Goal: Information Seeking & Learning: Learn about a topic

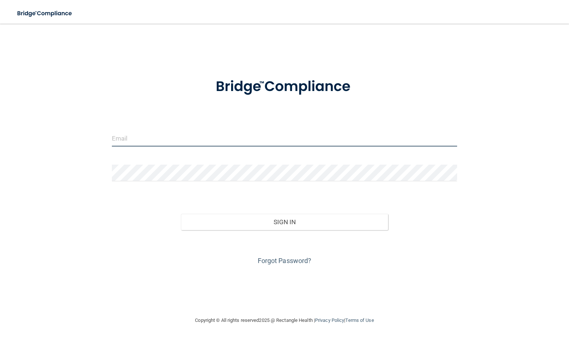
click at [279, 138] on input "email" at bounding box center [284, 138] width 345 height 17
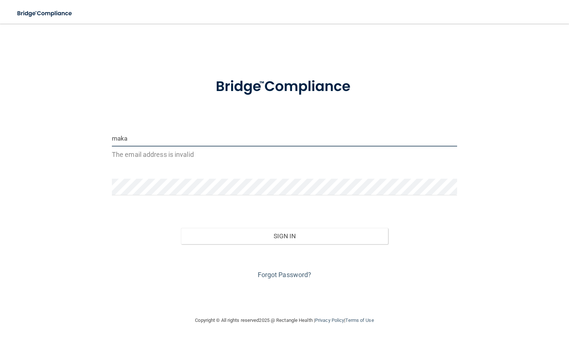
type input "[EMAIL_ADDRESS][DOMAIN_NAME]"
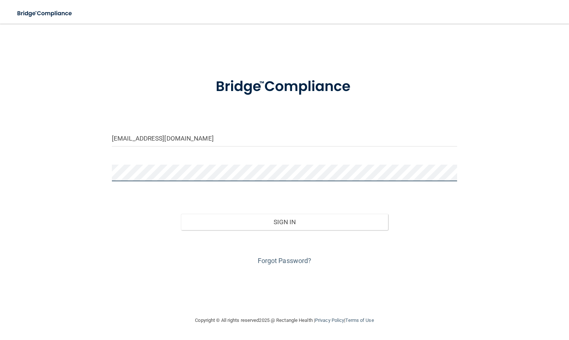
click at [181, 214] on button "Sign In" at bounding box center [284, 222] width 207 height 16
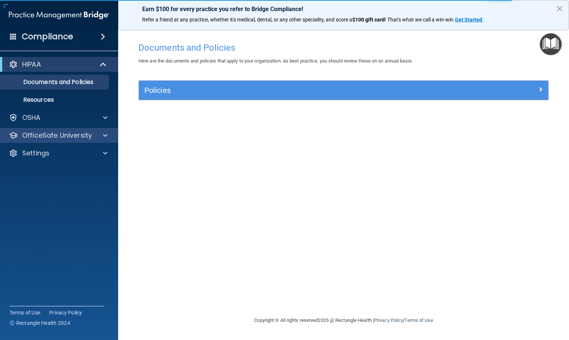
click at [94, 129] on div "OfficeSafe University" at bounding box center [59, 135] width 119 height 15
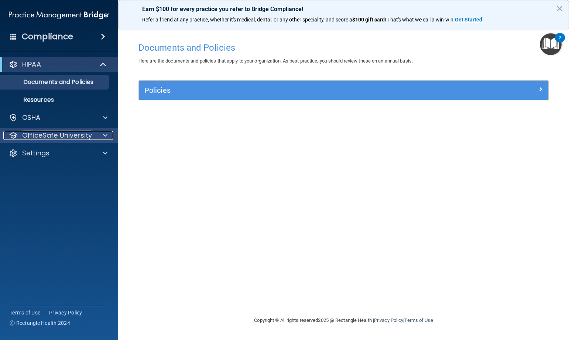
click at [110, 138] on div at bounding box center [104, 135] width 18 height 9
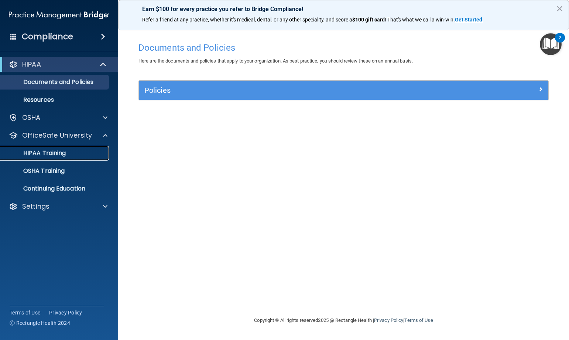
click at [64, 151] on p "HIPAA Training" at bounding box center [35, 152] width 61 height 7
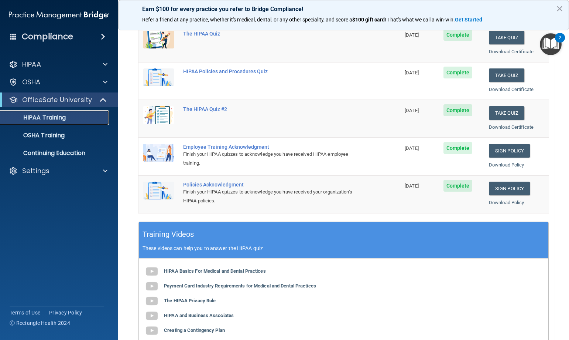
scroll to position [69, 0]
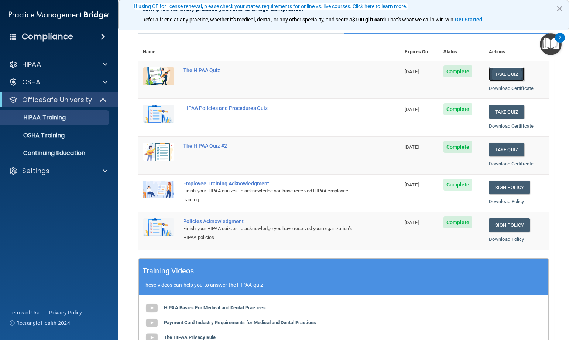
click at [498, 78] on button "Take Quiz" at bounding box center [506, 74] width 35 height 14
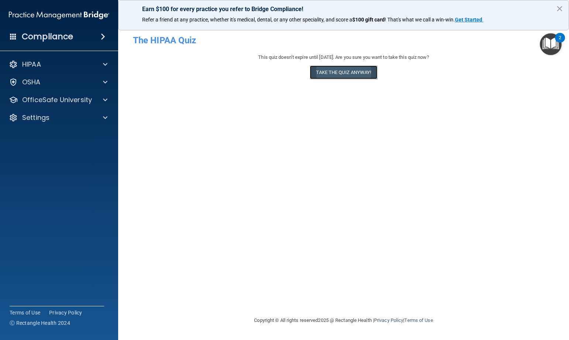
click at [345, 70] on button "Take the quiz anyway!" at bounding box center [343, 72] width 67 height 14
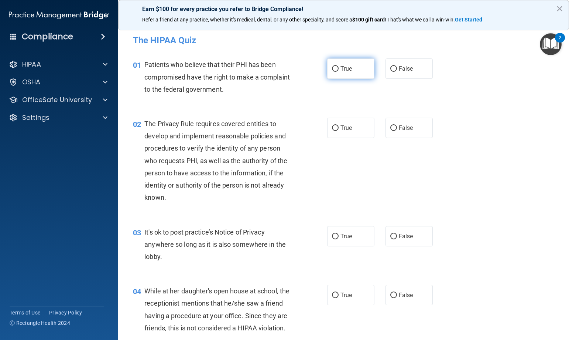
click at [341, 68] on span "True" at bounding box center [346, 68] width 11 height 7
click at [339, 68] on input "True" at bounding box center [335, 69] width 7 height 6
radio input "true"
click at [351, 133] on label "True" at bounding box center [350, 128] width 47 height 20
click at [339, 131] on input "True" at bounding box center [335, 128] width 7 height 6
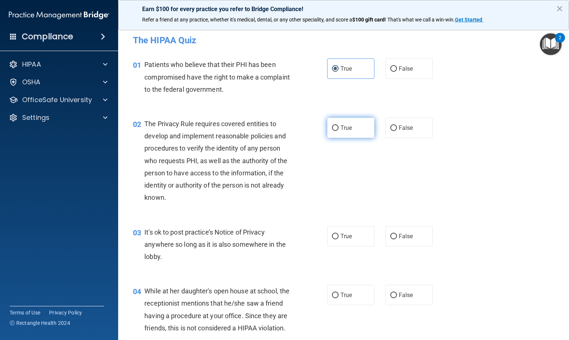
radio input "true"
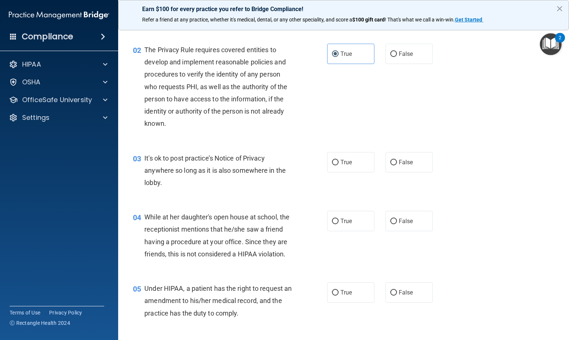
scroll to position [111, 0]
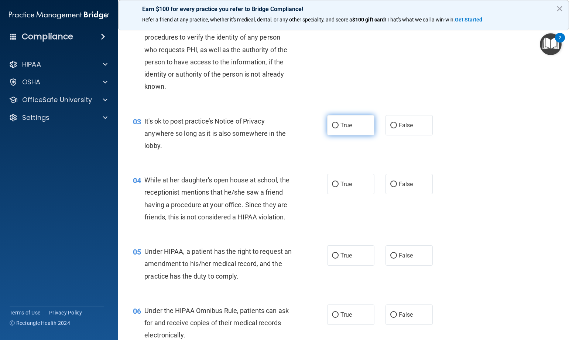
click at [347, 132] on label "True" at bounding box center [350, 125] width 47 height 20
click at [339, 128] on input "True" at bounding box center [335, 126] width 7 height 6
radio input "true"
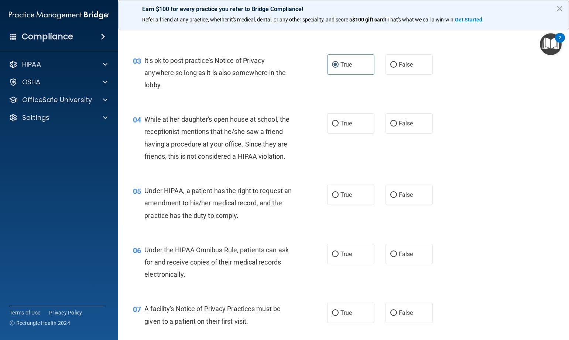
scroll to position [185, 0]
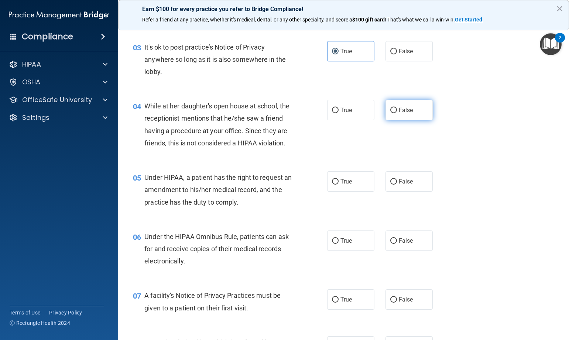
click at [421, 109] on label "False" at bounding box center [409, 110] width 47 height 20
click at [397, 109] on input "False" at bounding box center [394, 111] width 7 height 6
radio input "true"
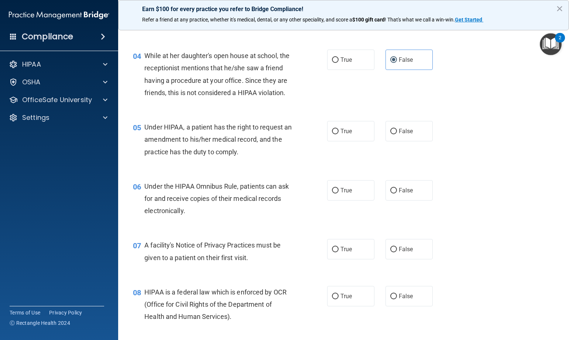
scroll to position [222, 0]
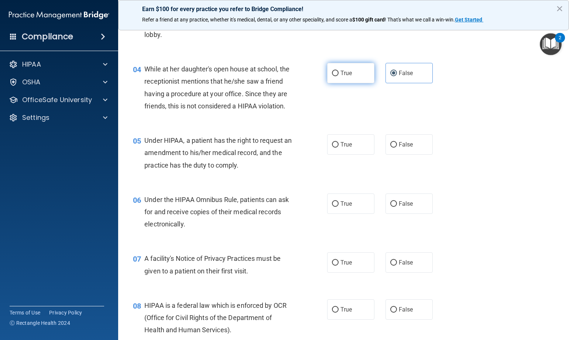
click at [329, 69] on label "True" at bounding box center [350, 73] width 47 height 20
click at [332, 71] on input "True" at bounding box center [335, 74] width 7 height 6
radio input "true"
radio input "false"
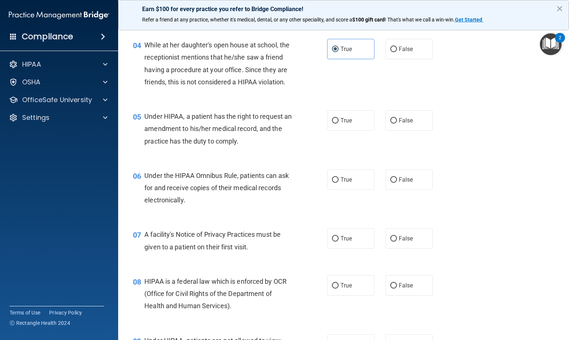
scroll to position [259, 0]
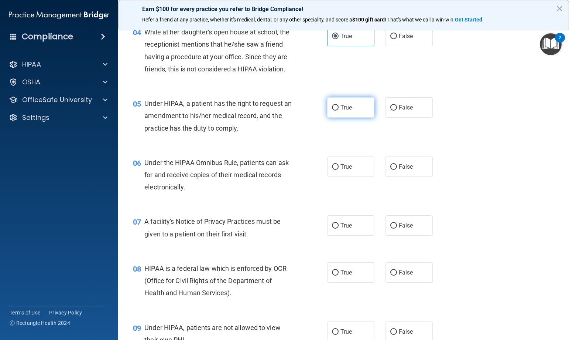
click at [327, 111] on label "True" at bounding box center [350, 107] width 47 height 20
click at [332, 110] on input "True" at bounding box center [335, 108] width 7 height 6
radio input "true"
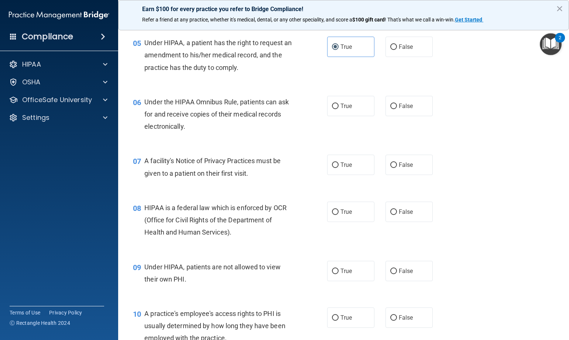
scroll to position [333, 0]
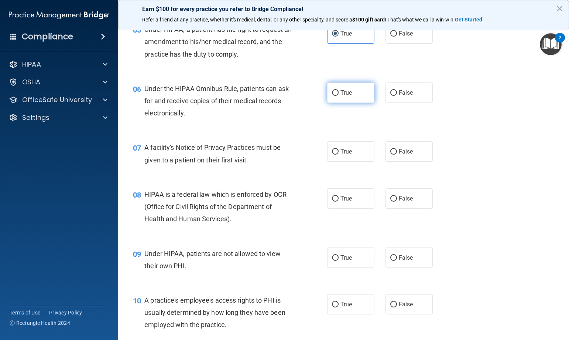
click at [336, 96] on input "True" at bounding box center [335, 93] width 7 height 6
radio input "true"
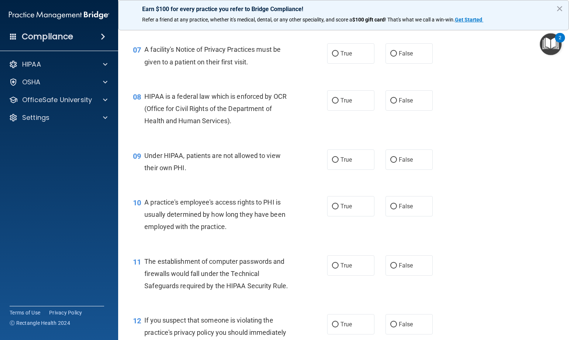
scroll to position [443, 0]
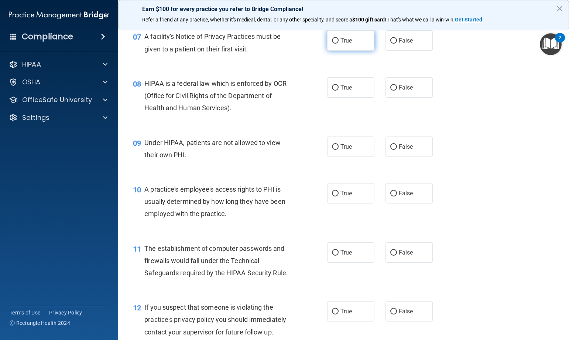
click at [365, 50] on label "True" at bounding box center [350, 40] width 47 height 20
click at [339, 44] on input "True" at bounding box center [335, 41] width 7 height 6
radio input "true"
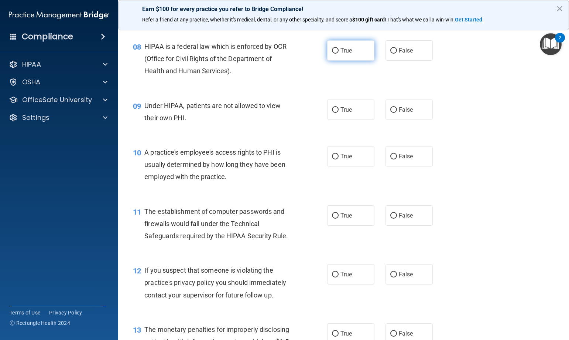
click at [332, 54] on input "True" at bounding box center [335, 51] width 7 height 6
radio input "true"
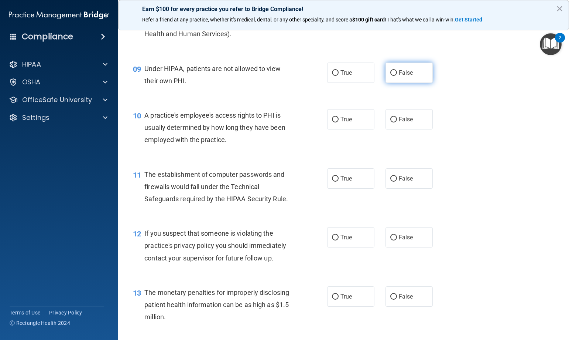
click at [425, 82] on label "False" at bounding box center [409, 72] width 47 height 20
click at [397, 76] on input "False" at bounding box center [394, 73] width 7 height 6
radio input "true"
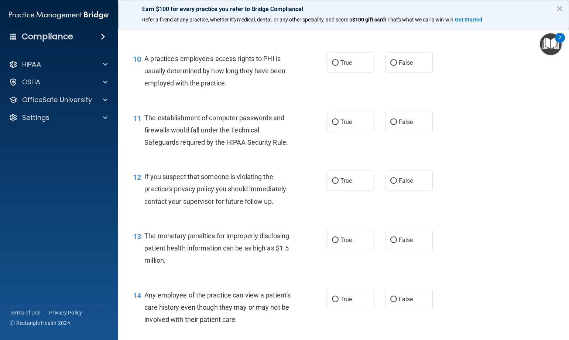
scroll to position [591, 0]
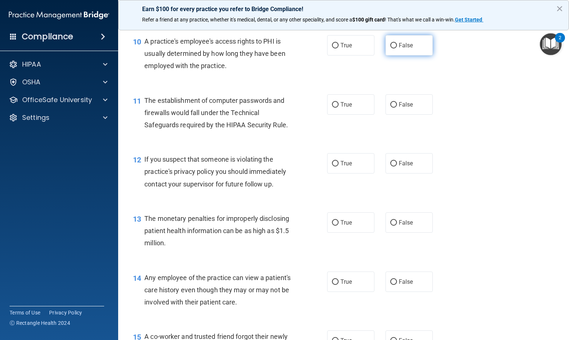
click at [399, 55] on label "False" at bounding box center [409, 45] width 47 height 20
click at [397, 48] on input "False" at bounding box center [394, 46] width 7 height 6
radio input "true"
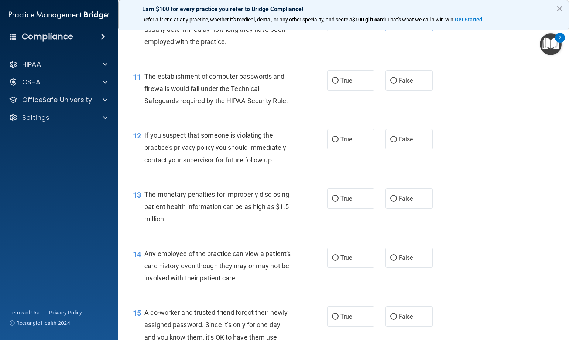
scroll to position [665, 0]
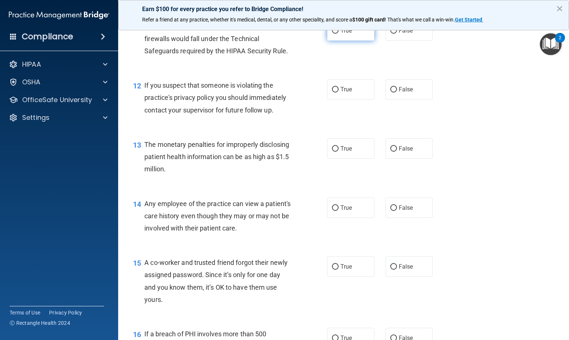
click at [345, 41] on label "True" at bounding box center [350, 30] width 47 height 20
click at [339, 34] on input "True" at bounding box center [335, 31] width 7 height 6
radio input "true"
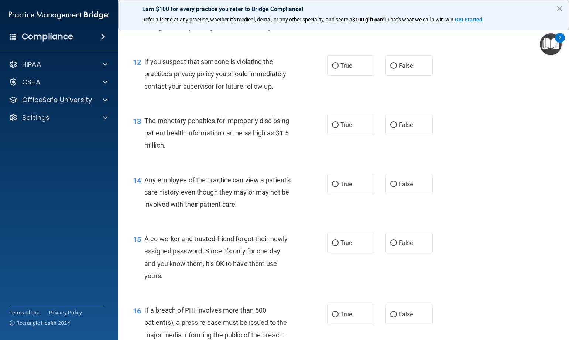
scroll to position [702, 0]
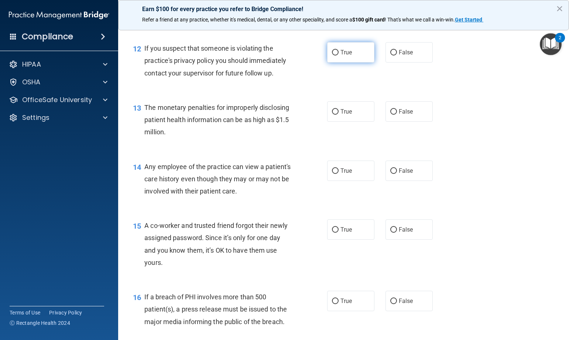
click at [360, 62] on label "True" at bounding box center [350, 52] width 47 height 20
click at [339, 55] on input "True" at bounding box center [335, 53] width 7 height 6
radio input "true"
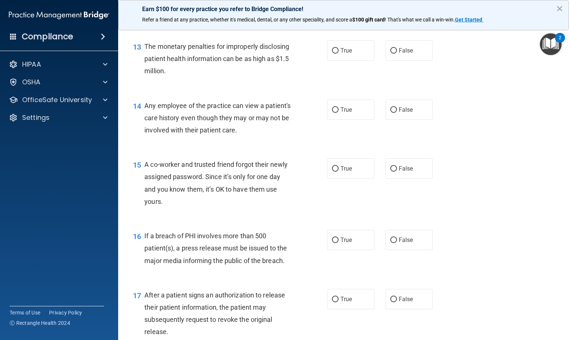
scroll to position [776, 0]
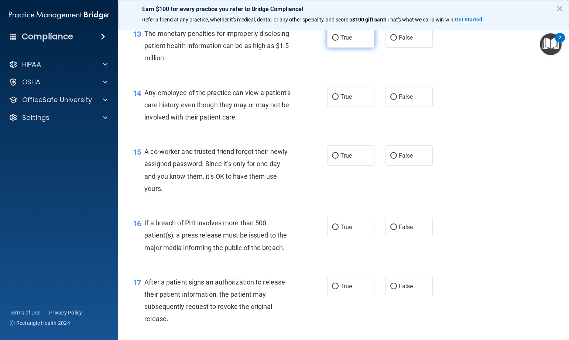
click at [327, 48] on label "True" at bounding box center [350, 37] width 47 height 20
click at [332, 41] on input "True" at bounding box center [335, 38] width 7 height 6
radio input "true"
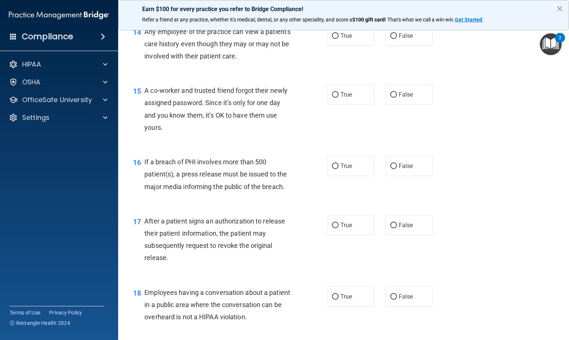
scroll to position [850, 0]
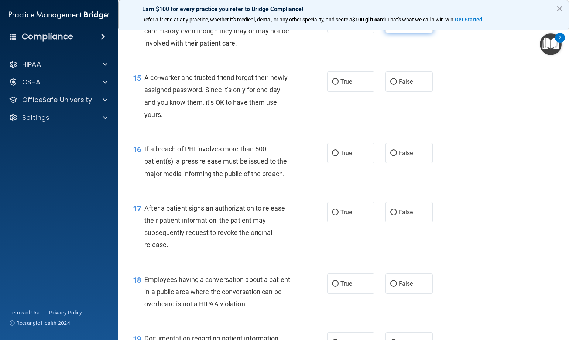
click at [404, 26] on span "False" at bounding box center [406, 22] width 14 height 7
click at [397, 26] on input "False" at bounding box center [394, 23] width 7 height 6
radio input "true"
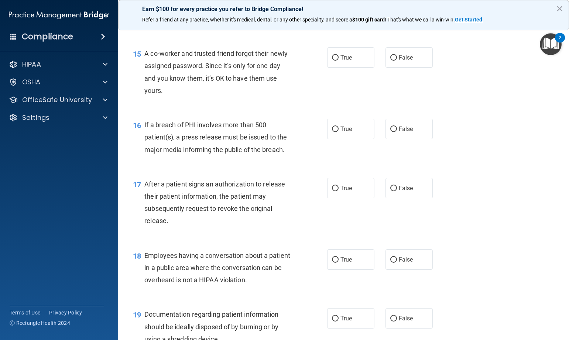
scroll to position [887, 0]
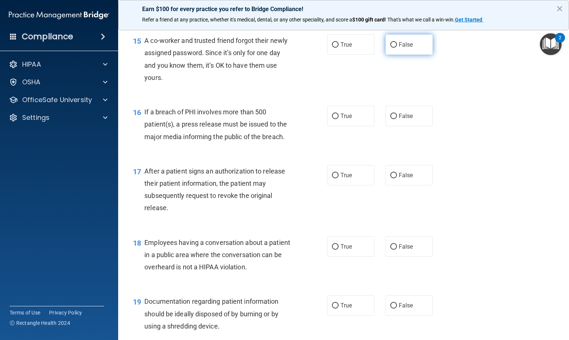
click at [401, 52] on label "False" at bounding box center [409, 44] width 47 height 20
click at [397, 48] on input "False" at bounding box center [394, 45] width 7 height 6
radio input "true"
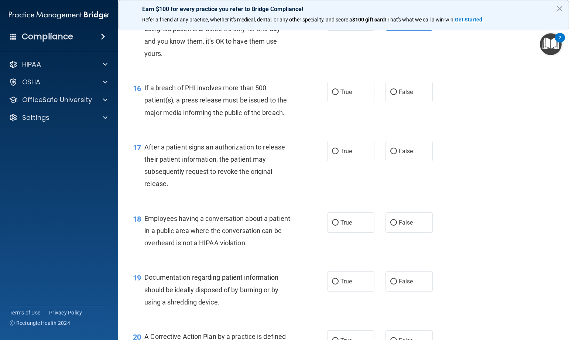
scroll to position [924, 0]
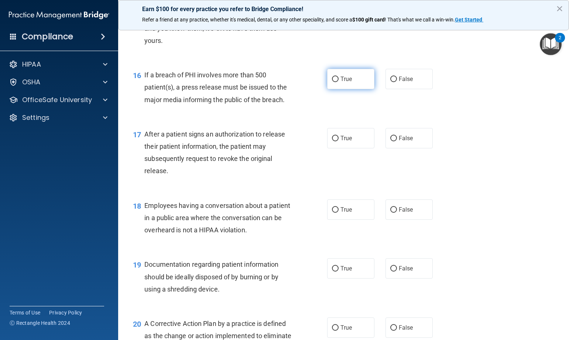
click at [343, 89] on label "True" at bounding box center [350, 79] width 47 height 20
click at [339, 82] on input "True" at bounding box center [335, 79] width 7 height 6
radio input "true"
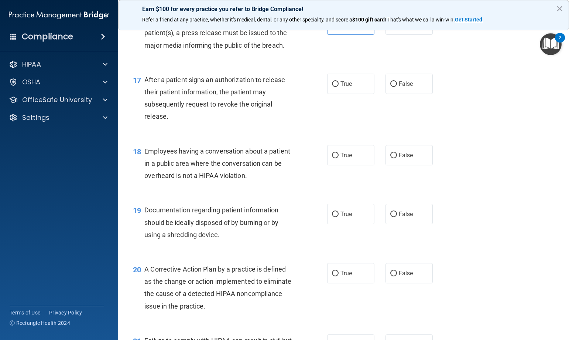
scroll to position [998, 0]
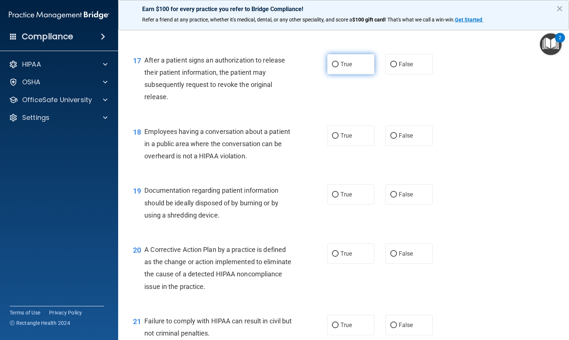
click at [369, 74] on label "True" at bounding box center [350, 64] width 47 height 20
click at [339, 67] on input "True" at bounding box center [335, 65] width 7 height 6
radio input "true"
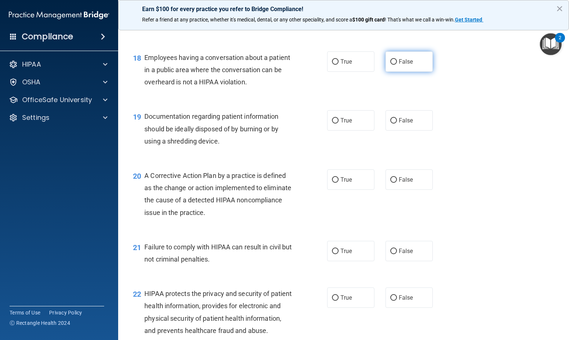
click at [397, 65] on label "False" at bounding box center [409, 61] width 47 height 20
click at [397, 65] on input "False" at bounding box center [394, 62] width 7 height 6
radio input "true"
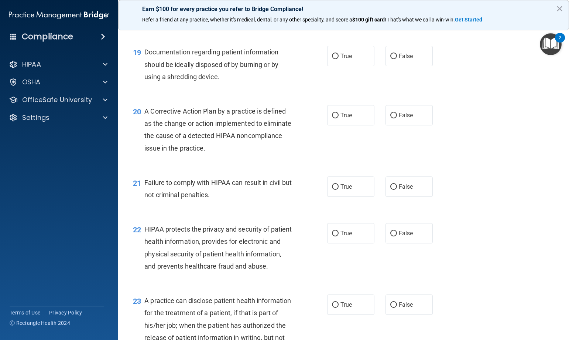
scroll to position [1146, 0]
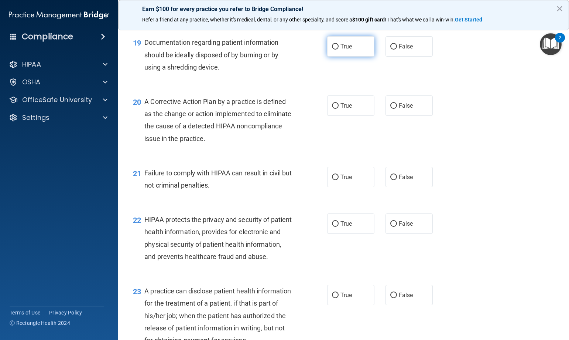
click at [328, 57] on label "True" at bounding box center [350, 46] width 47 height 20
click at [332, 50] on input "True" at bounding box center [335, 47] width 7 height 6
radio input "true"
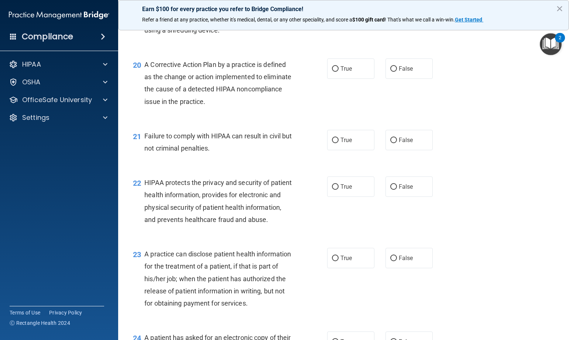
scroll to position [1219, 0]
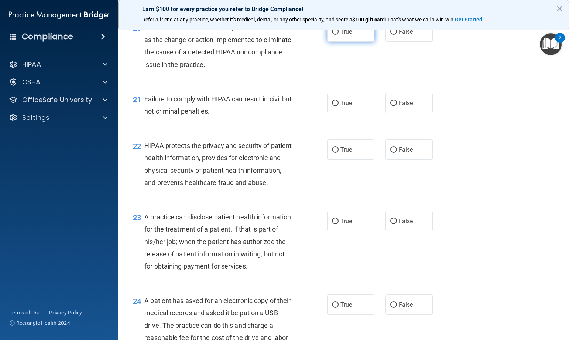
click at [334, 42] on label "True" at bounding box center [350, 31] width 47 height 20
click at [334, 35] on input "True" at bounding box center [335, 32] width 7 height 6
radio input "true"
click at [390, 113] on label "False" at bounding box center [409, 103] width 47 height 20
click at [391, 106] on input "False" at bounding box center [394, 104] width 7 height 6
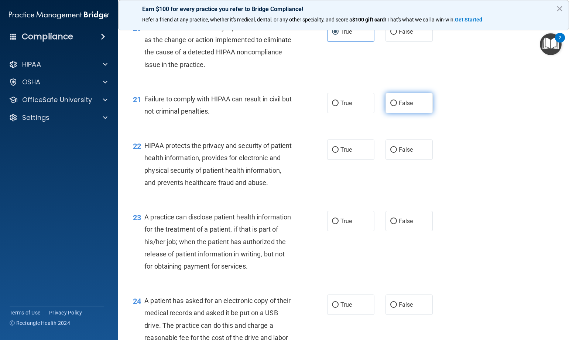
radio input "true"
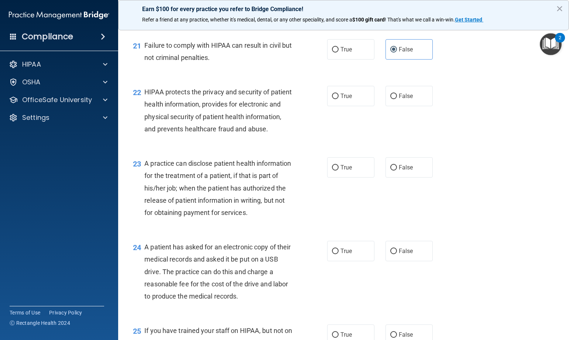
scroll to position [1256, 0]
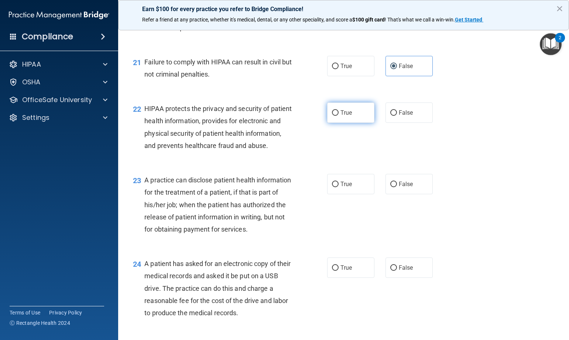
click at [361, 123] on label "True" at bounding box center [350, 112] width 47 height 20
click at [339, 116] on input "True" at bounding box center [335, 113] width 7 height 6
radio input "true"
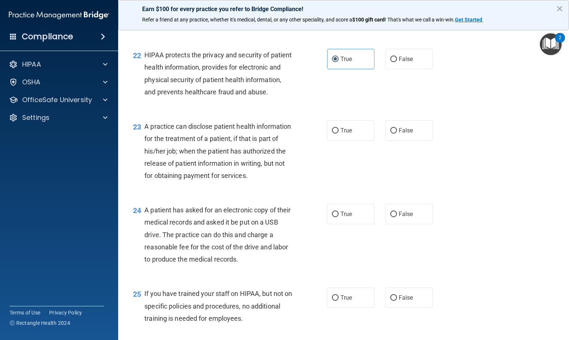
scroll to position [1330, 0]
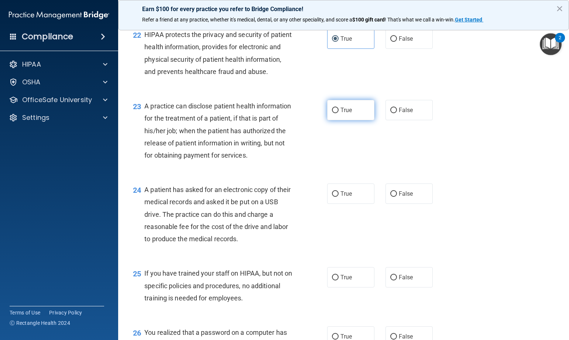
click at [350, 120] on label "True" at bounding box center [350, 110] width 47 height 20
click at [339, 113] on input "True" at bounding box center [335, 111] width 7 height 6
radio input "true"
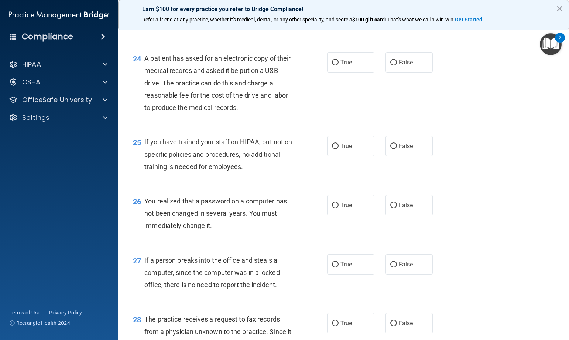
scroll to position [1478, 0]
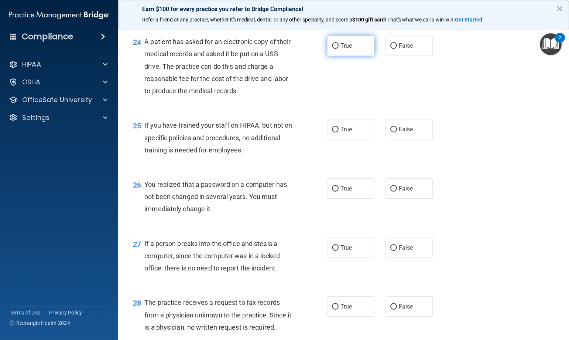
click at [351, 56] on label "True" at bounding box center [350, 45] width 47 height 20
click at [339, 49] on input "True" at bounding box center [335, 46] width 7 height 6
radio input "true"
click at [421, 56] on label "False" at bounding box center [409, 45] width 47 height 20
click at [397, 49] on input "False" at bounding box center [394, 46] width 7 height 6
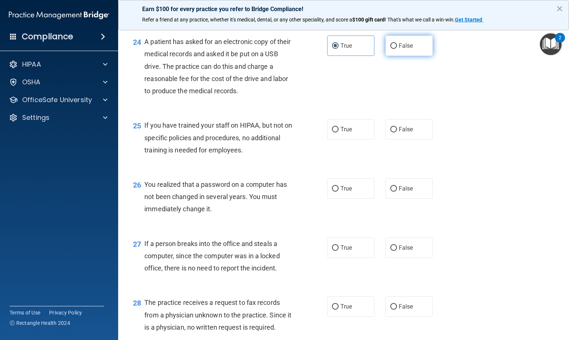
radio input "true"
radio input "false"
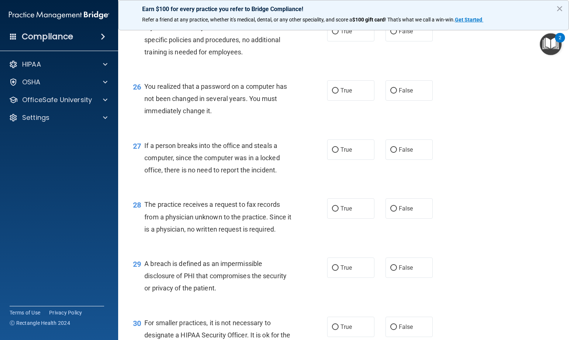
scroll to position [1589, 0]
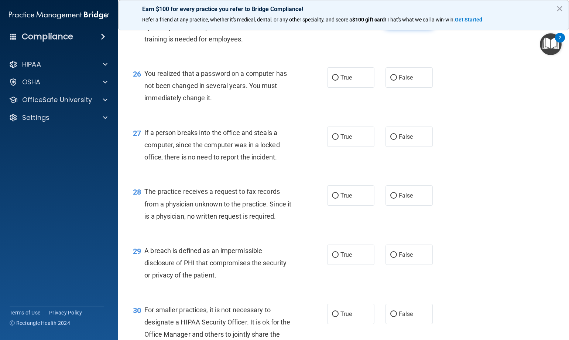
click at [394, 28] on label "False" at bounding box center [409, 18] width 47 height 20
click at [394, 21] on input "False" at bounding box center [394, 19] width 7 height 6
radio input "true"
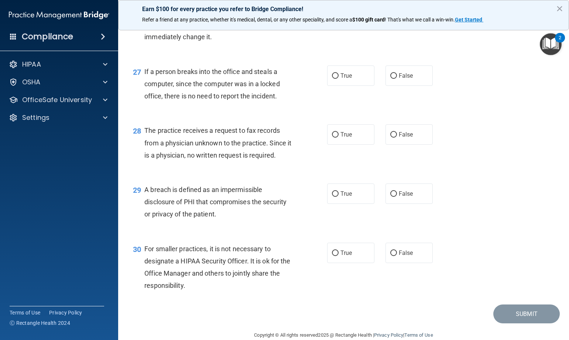
scroll to position [1663, 0]
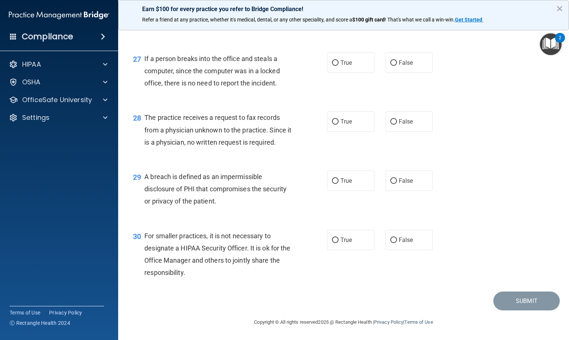
click at [345, 14] on label "True" at bounding box center [350, 3] width 47 height 20
click at [339, 7] on input "True" at bounding box center [335, 4] width 7 height 6
radio input "true"
click at [381, 63] on div "True False" at bounding box center [384, 62] width 114 height 20
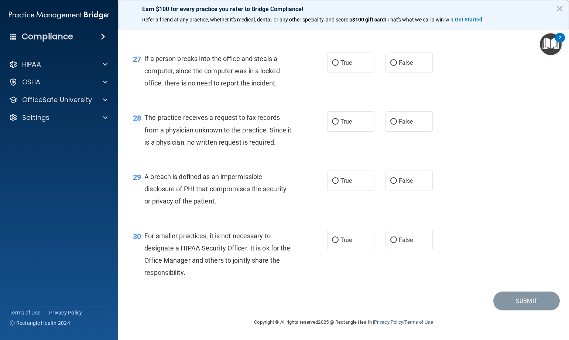
click at [382, 63] on div "True False" at bounding box center [384, 62] width 114 height 20
click at [392, 61] on input "False" at bounding box center [394, 63] width 7 height 6
radio input "true"
click at [390, 126] on label "False" at bounding box center [409, 121] width 47 height 20
click at [391, 125] on input "False" at bounding box center [394, 122] width 7 height 6
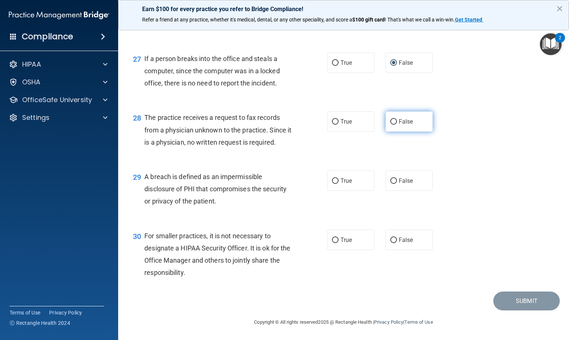
radio input "true"
click at [337, 180] on label "True" at bounding box center [350, 180] width 47 height 20
click at [337, 180] on input "True" at bounding box center [335, 181] width 7 height 6
radio input "true"
click at [391, 241] on input "False" at bounding box center [394, 240] width 7 height 6
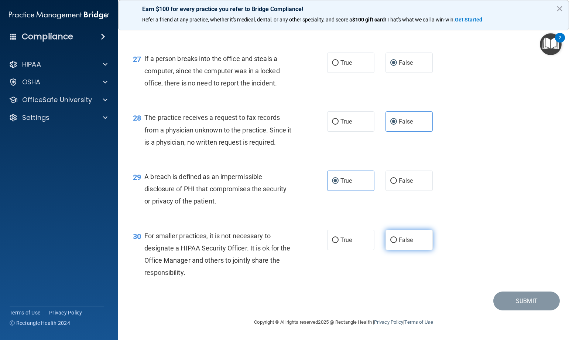
radio input "true"
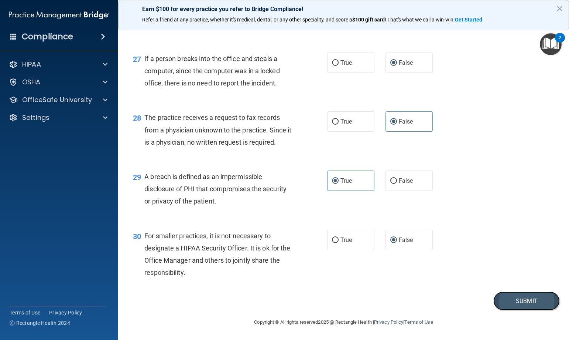
click at [510, 299] on button "Submit" at bounding box center [527, 300] width 67 height 19
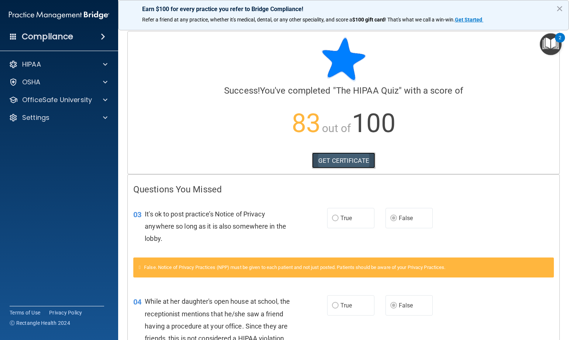
click at [319, 163] on link "GET CERTIFICATE" at bounding box center [343, 160] width 63 height 16
click at [34, 90] on div "HIPAA Documents and Policies Report an Incident Business Associates Emergency P…" at bounding box center [59, 92] width 119 height 77
click at [34, 95] on p "OfficeSafe University" at bounding box center [57, 99] width 70 height 9
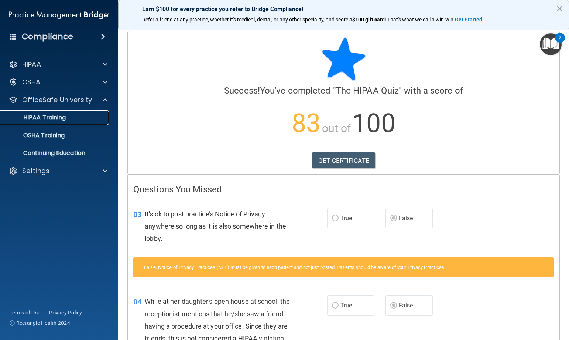
click at [42, 114] on p "HIPAA Training" at bounding box center [35, 117] width 61 height 7
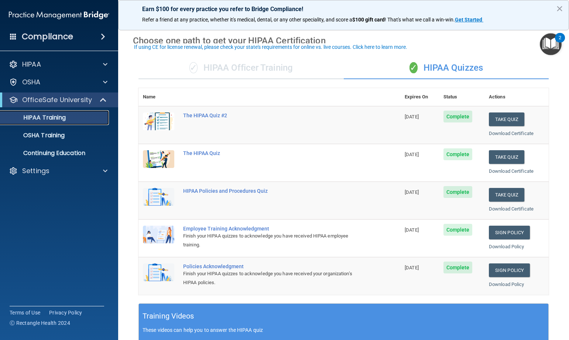
scroll to position [37, 0]
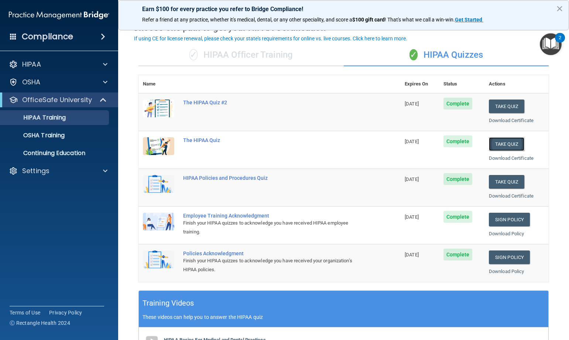
click at [491, 138] on button "Take Quiz" at bounding box center [506, 144] width 35 height 14
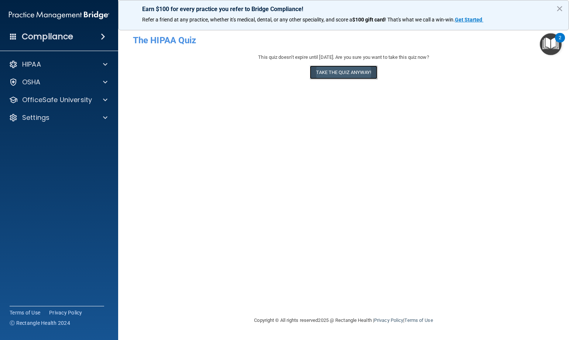
click at [363, 71] on button "Take the quiz anyway!" at bounding box center [343, 72] width 67 height 14
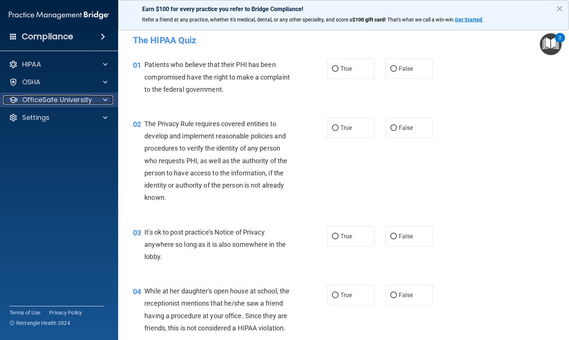
click at [42, 101] on p "OfficeSafe University" at bounding box center [57, 99] width 70 height 9
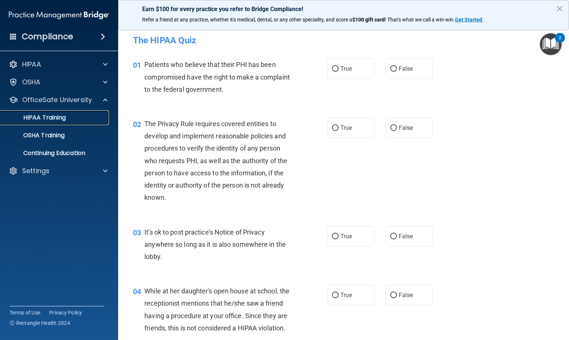
click at [42, 116] on p "HIPAA Training" at bounding box center [35, 117] width 61 height 7
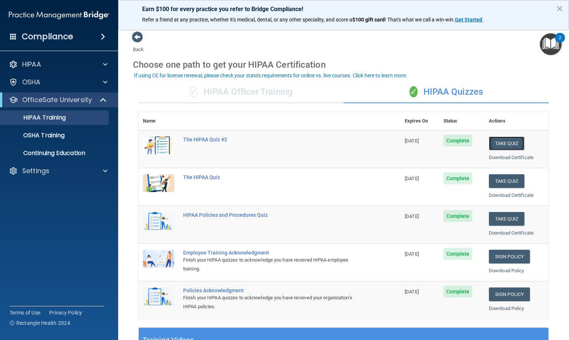
click at [513, 146] on button "Take Quiz" at bounding box center [506, 143] width 35 height 14
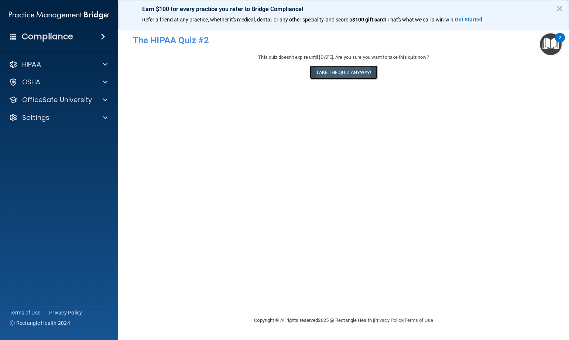
click at [354, 70] on button "Take the quiz anyway!" at bounding box center [343, 72] width 67 height 14
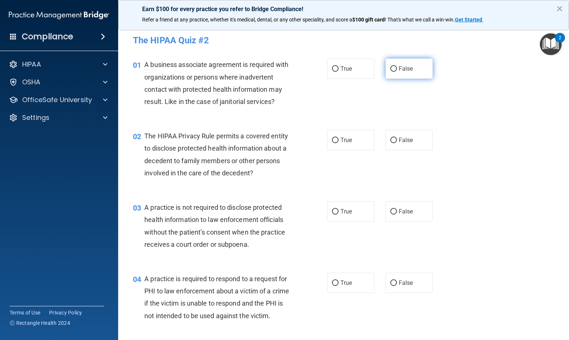
click at [395, 62] on label "False" at bounding box center [409, 68] width 47 height 20
click at [395, 66] on input "False" at bounding box center [394, 69] width 7 height 6
radio input "true"
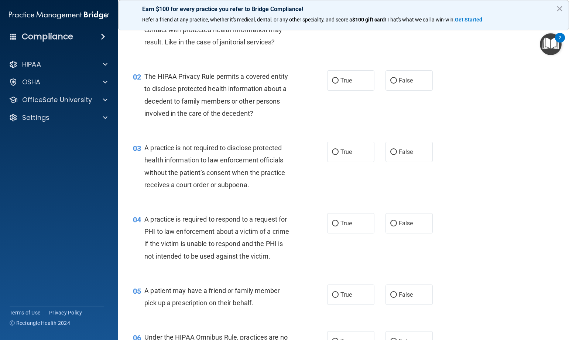
scroll to position [74, 0]
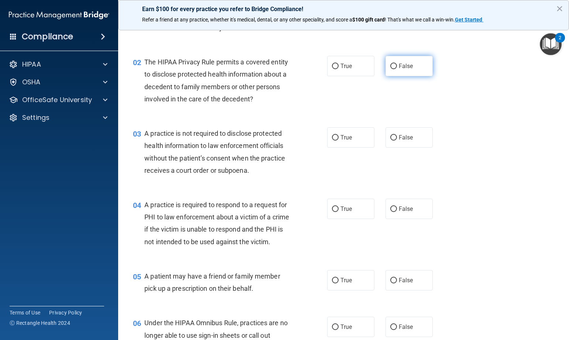
click at [408, 61] on label "False" at bounding box center [409, 66] width 47 height 20
click at [397, 64] on input "False" at bounding box center [394, 67] width 7 height 6
radio input "true"
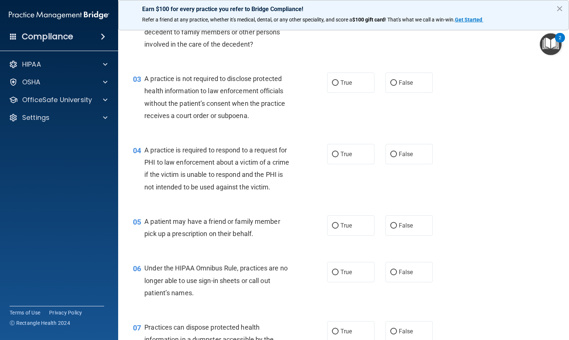
scroll to position [148, 0]
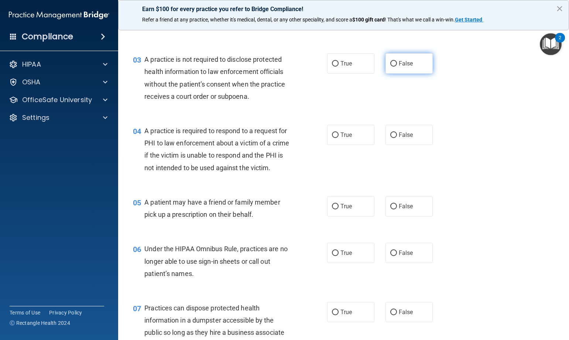
click at [403, 58] on label "False" at bounding box center [409, 63] width 47 height 20
click at [397, 61] on input "False" at bounding box center [394, 64] width 7 height 6
radio input "true"
click at [354, 63] on label "True" at bounding box center [350, 63] width 47 height 20
click at [339, 63] on input "True" at bounding box center [335, 64] width 7 height 6
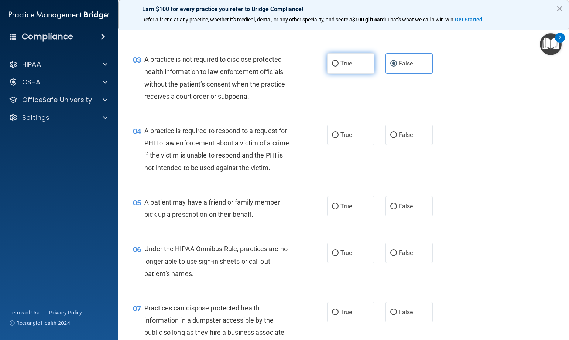
radio input "true"
radio input "false"
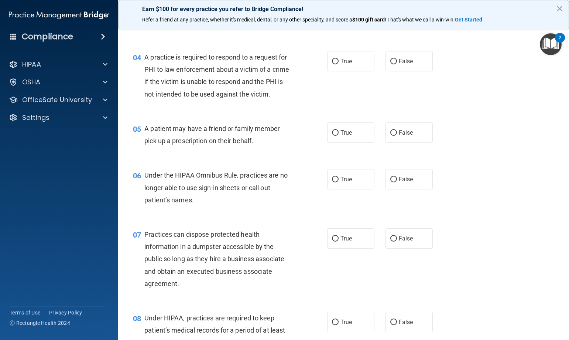
scroll to position [222, 0]
click at [341, 57] on span "True" at bounding box center [346, 60] width 11 height 7
click at [339, 58] on input "True" at bounding box center [335, 61] width 7 height 6
radio input "true"
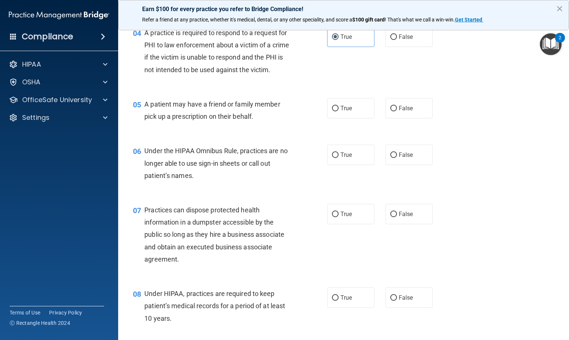
scroll to position [259, 0]
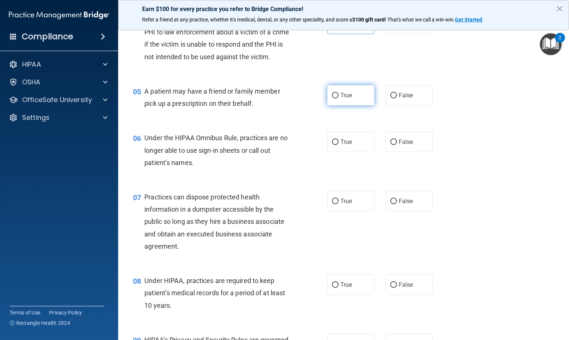
click at [340, 91] on label "True" at bounding box center [350, 95] width 47 height 20
click at [339, 93] on input "True" at bounding box center [335, 96] width 7 height 6
radio input "true"
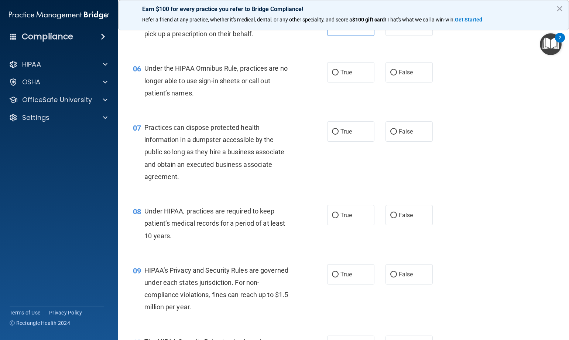
scroll to position [333, 0]
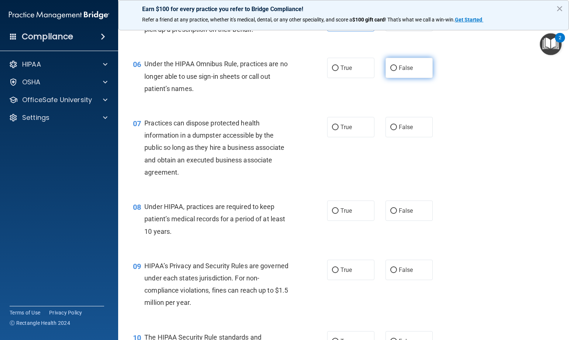
click at [394, 66] on label "False" at bounding box center [409, 68] width 47 height 20
click at [394, 66] on input "False" at bounding box center [394, 68] width 7 height 6
radio input "true"
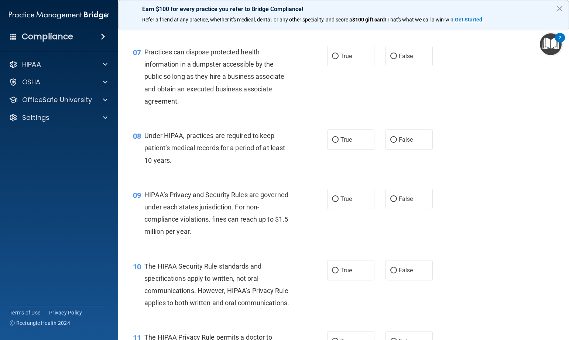
scroll to position [406, 0]
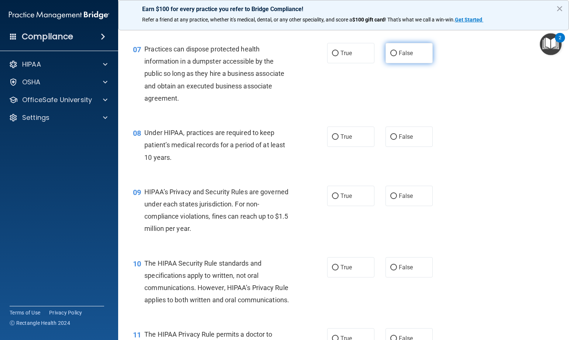
click at [401, 45] on label "False" at bounding box center [409, 53] width 47 height 20
click at [397, 51] on input "False" at bounding box center [394, 54] width 7 height 6
radio input "true"
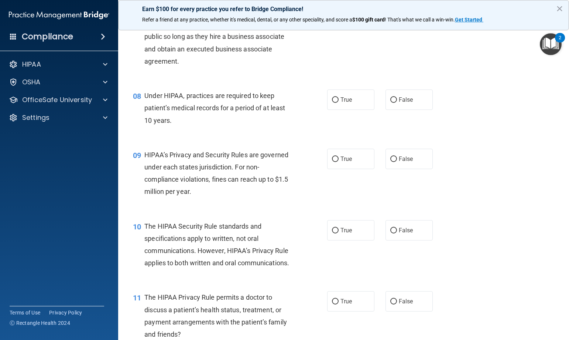
scroll to position [480, 0]
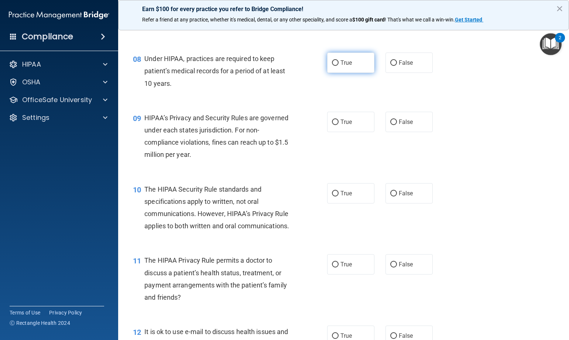
click at [362, 66] on label "True" at bounding box center [350, 62] width 47 height 20
click at [339, 66] on input "True" at bounding box center [335, 63] width 7 height 6
radio input "true"
click at [332, 123] on input "True" at bounding box center [335, 122] width 7 height 6
radio input "true"
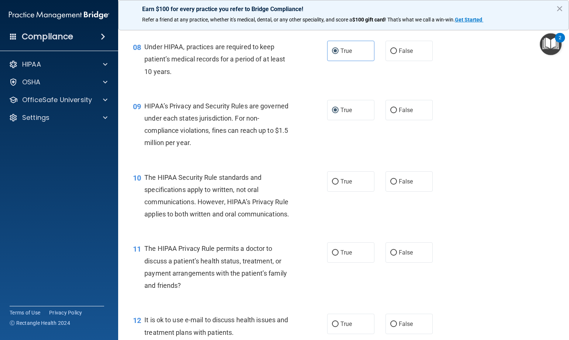
scroll to position [530, 0]
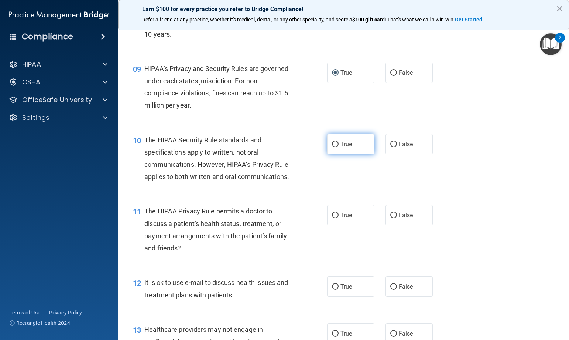
click at [344, 143] on span "True" at bounding box center [346, 143] width 11 height 7
click at [339, 143] on input "True" at bounding box center [335, 145] width 7 height 6
radio input "true"
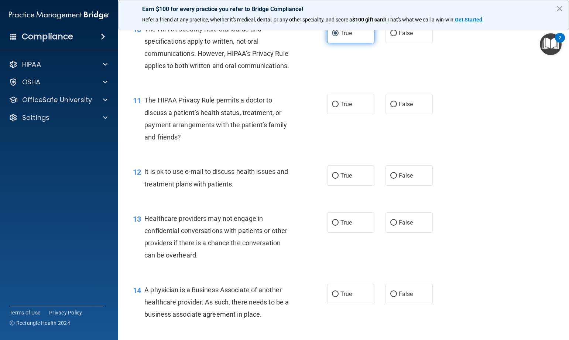
scroll to position [677, 0]
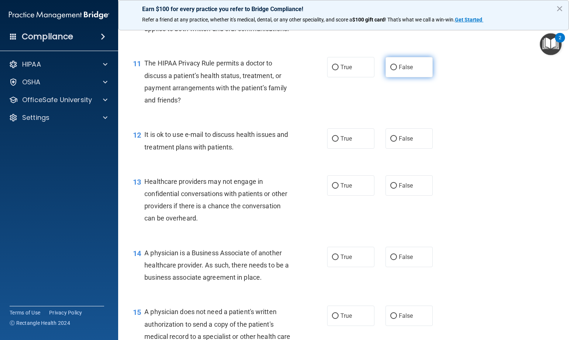
click at [399, 67] on span "False" at bounding box center [406, 67] width 14 height 7
click at [397, 67] on input "False" at bounding box center [394, 68] width 7 height 6
radio input "true"
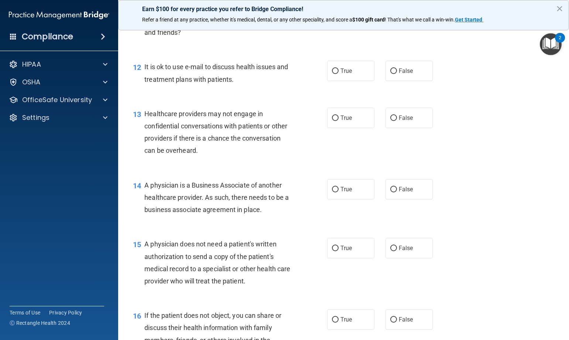
scroll to position [751, 0]
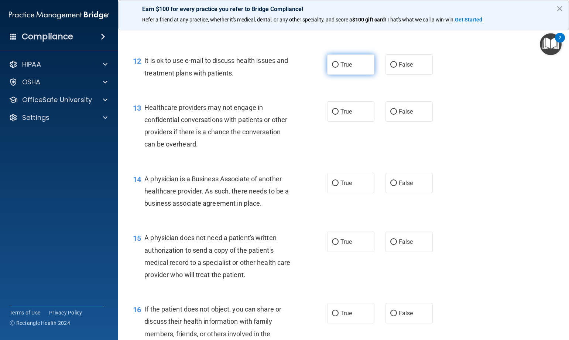
click at [328, 62] on label "True" at bounding box center [350, 64] width 47 height 20
click at [332, 62] on input "True" at bounding box center [335, 65] width 7 height 6
radio input "true"
click at [357, 117] on label "True" at bounding box center [350, 111] width 47 height 20
click at [339, 115] on input "True" at bounding box center [335, 112] width 7 height 6
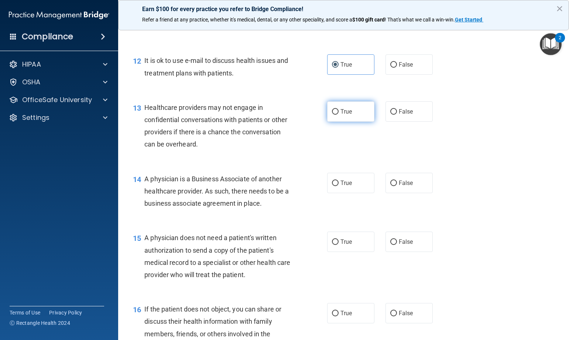
radio input "true"
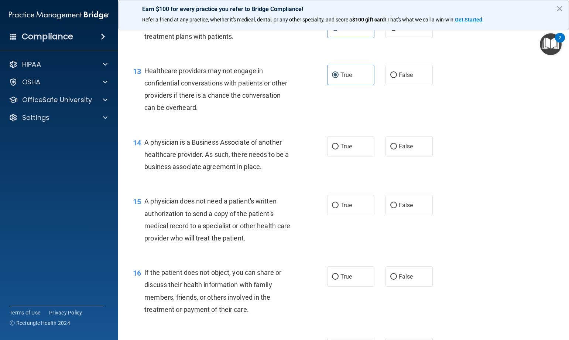
scroll to position [825, 0]
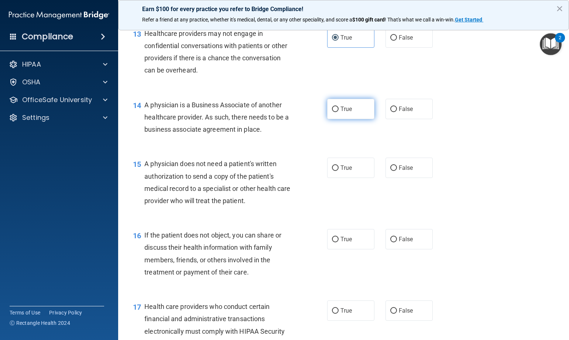
click at [347, 110] on span "True" at bounding box center [346, 108] width 11 height 7
click at [339, 110] on input "True" at bounding box center [335, 109] width 7 height 6
radio input "true"
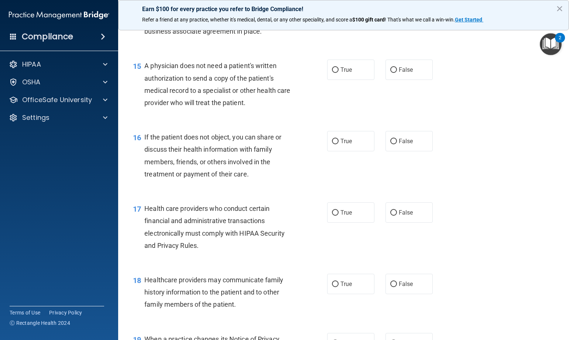
scroll to position [936, 0]
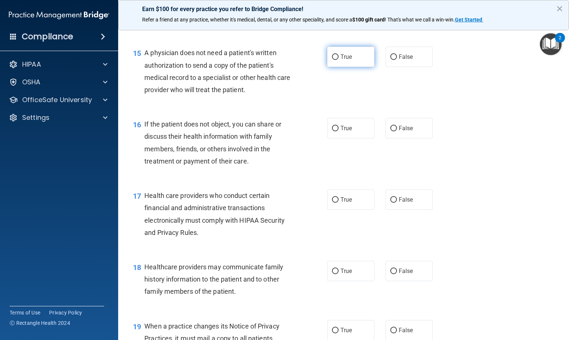
click at [345, 58] on span "True" at bounding box center [346, 56] width 11 height 7
click at [339, 58] on input "True" at bounding box center [335, 57] width 7 height 6
radio input "true"
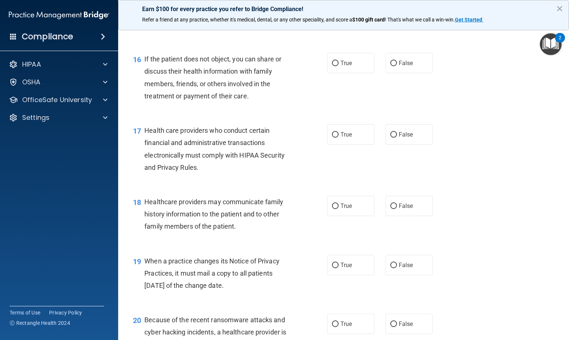
scroll to position [1010, 0]
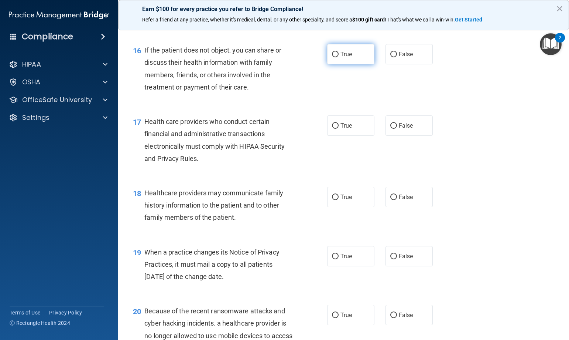
click at [327, 58] on label "True" at bounding box center [350, 54] width 47 height 20
click at [332, 57] on input "True" at bounding box center [335, 55] width 7 height 6
radio input "true"
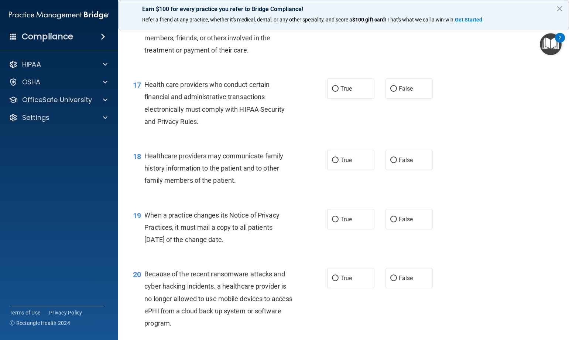
click at [323, 91] on div "17 Health care providers who conduct certain financial and administrative trans…" at bounding box center [230, 104] width 217 height 53
click at [327, 89] on label "True" at bounding box center [350, 88] width 47 height 20
click at [332, 89] on input "True" at bounding box center [335, 89] width 7 height 6
radio input "true"
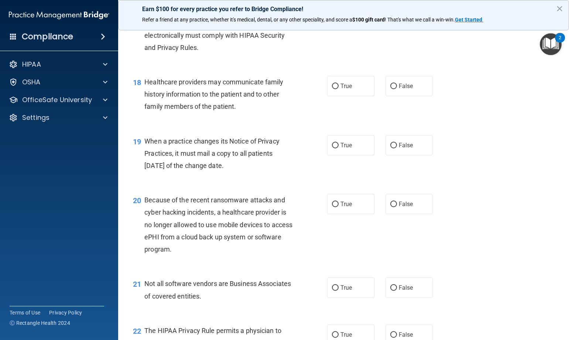
scroll to position [1158, 0]
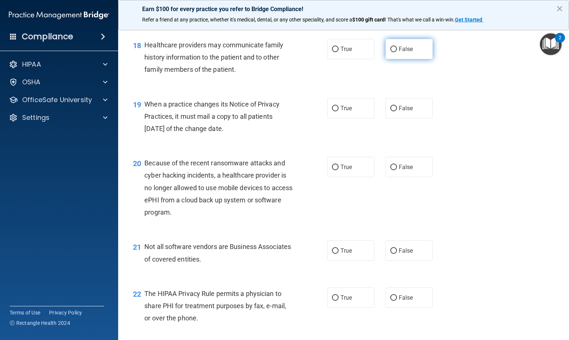
click at [408, 49] on span "False" at bounding box center [406, 48] width 14 height 7
click at [397, 49] on input "False" at bounding box center [394, 50] width 7 height 6
radio input "true"
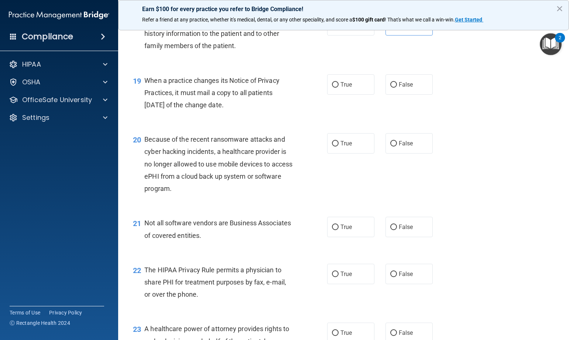
scroll to position [1195, 0]
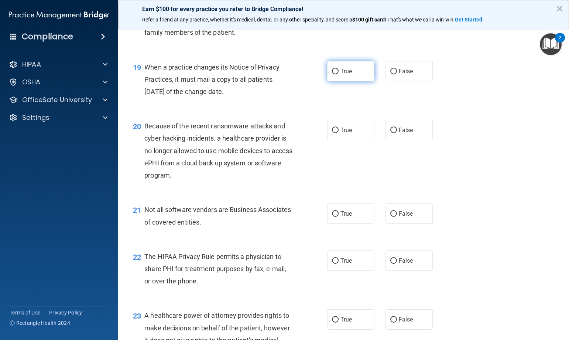
click at [341, 73] on span "True" at bounding box center [346, 71] width 11 height 7
click at [339, 73] on input "True" at bounding box center [335, 72] width 7 height 6
radio input "true"
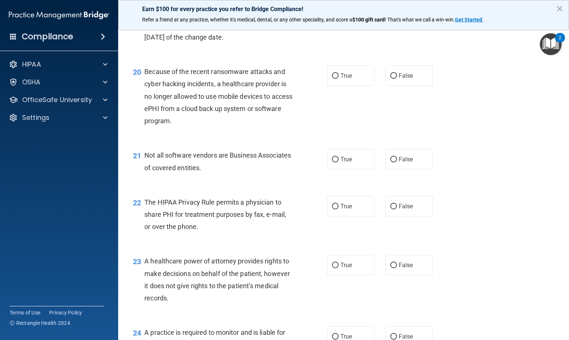
scroll to position [1269, 0]
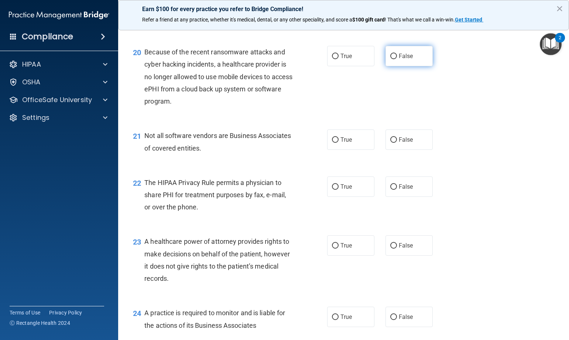
click at [427, 57] on label "False" at bounding box center [409, 56] width 47 height 20
click at [397, 57] on input "False" at bounding box center [394, 57] width 7 height 6
radio input "true"
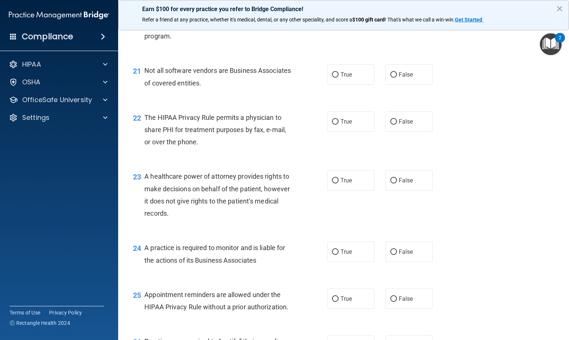
scroll to position [1342, 0]
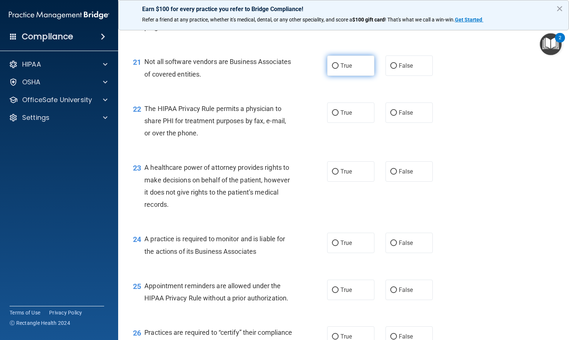
click at [338, 69] on label "True" at bounding box center [350, 65] width 47 height 20
click at [338, 69] on input "True" at bounding box center [335, 66] width 7 height 6
radio input "true"
click at [349, 112] on span "True" at bounding box center [346, 112] width 11 height 7
click at [339, 112] on input "True" at bounding box center [335, 113] width 7 height 6
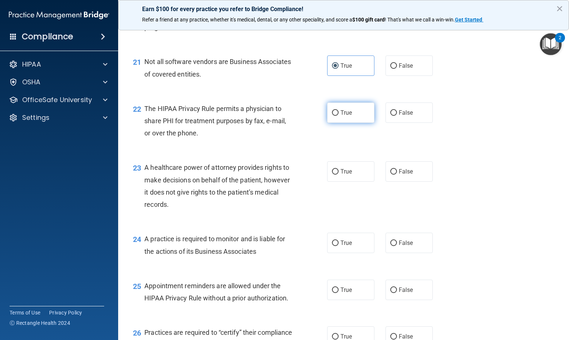
radio input "true"
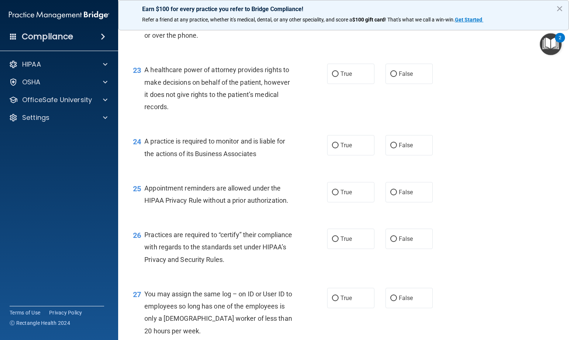
scroll to position [1453, 0]
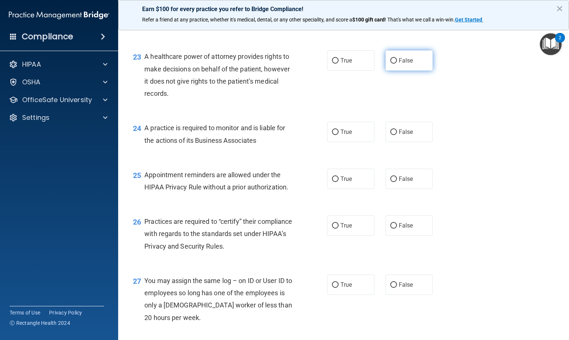
click at [401, 65] on label "False" at bounding box center [409, 60] width 47 height 20
click at [397, 64] on input "False" at bounding box center [394, 61] width 7 height 6
radio input "true"
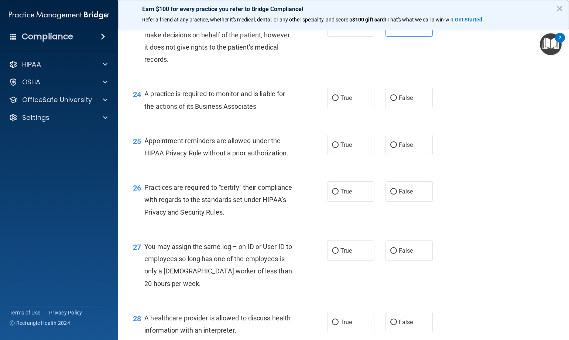
scroll to position [1527, 0]
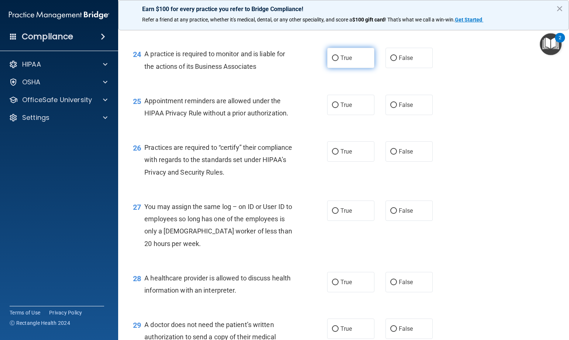
click at [327, 57] on label "True" at bounding box center [350, 58] width 47 height 20
click at [332, 57] on input "True" at bounding box center [335, 58] width 7 height 6
radio input "true"
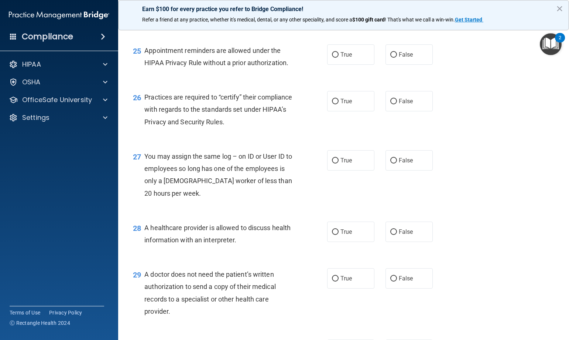
scroll to position [1564, 0]
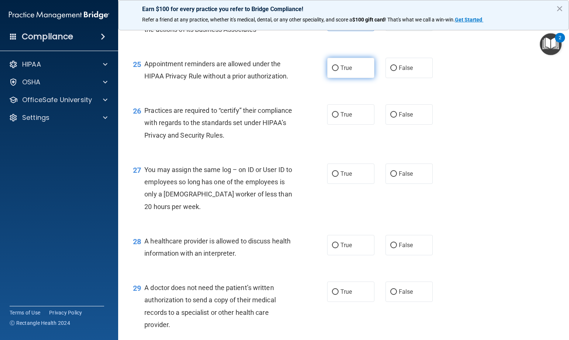
click at [327, 65] on label "True" at bounding box center [350, 68] width 47 height 20
click at [332, 65] on input "True" at bounding box center [335, 68] width 7 height 6
radio input "true"
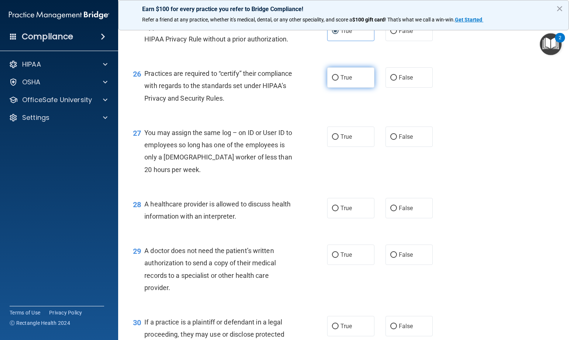
click at [356, 74] on label "True" at bounding box center [350, 77] width 47 height 20
click at [339, 75] on input "True" at bounding box center [335, 78] width 7 height 6
radio input "true"
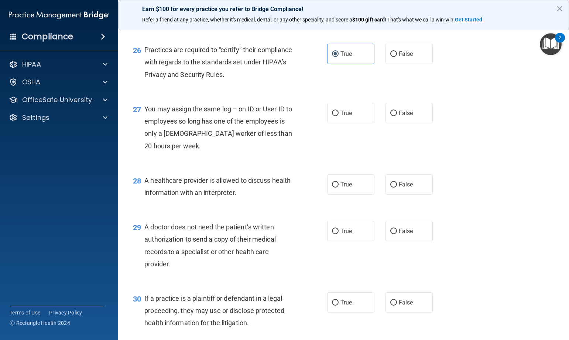
scroll to position [1638, 0]
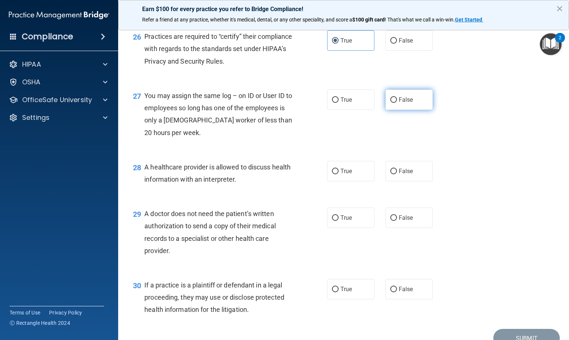
click at [404, 103] on span "False" at bounding box center [406, 99] width 14 height 7
click at [397, 103] on input "False" at bounding box center [394, 100] width 7 height 6
radio input "true"
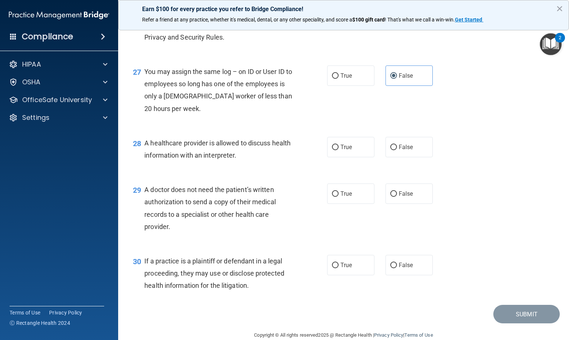
scroll to position [1675, 0]
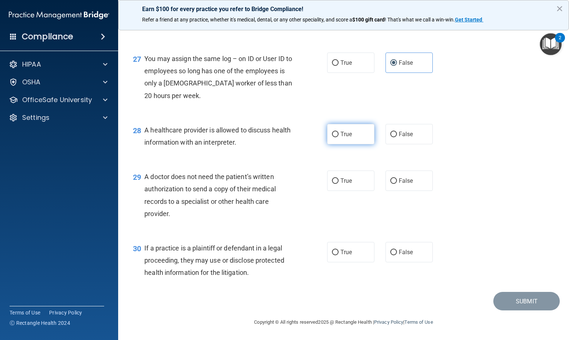
click at [334, 138] on label "True" at bounding box center [350, 134] width 47 height 20
click at [334, 137] on input "True" at bounding box center [335, 135] width 7 height 6
radio input "true"
click at [355, 181] on label "True" at bounding box center [350, 180] width 47 height 20
click at [339, 181] on input "True" at bounding box center [335, 181] width 7 height 6
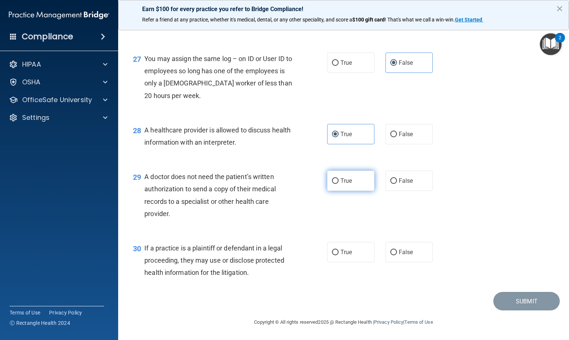
radio input "true"
click at [395, 247] on label "False" at bounding box center [409, 252] width 47 height 20
click at [395, 249] on input "False" at bounding box center [394, 252] width 7 height 6
radio input "true"
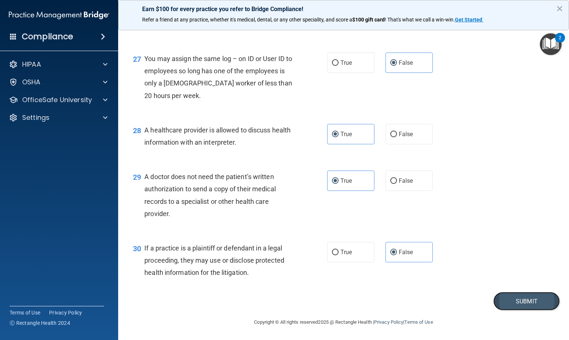
click at [513, 304] on button "Submit" at bounding box center [527, 301] width 67 height 19
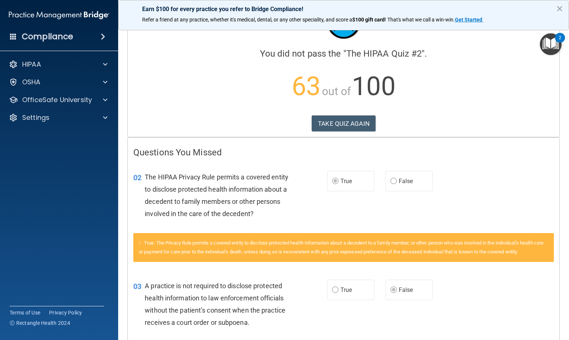
scroll to position [74, 0]
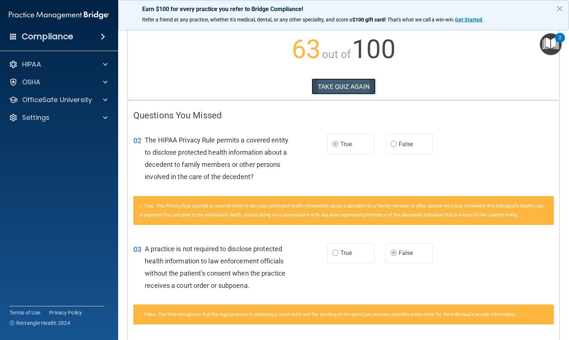
click at [348, 81] on button "TAKE QUIZ AGAIN" at bounding box center [344, 86] width 64 height 16
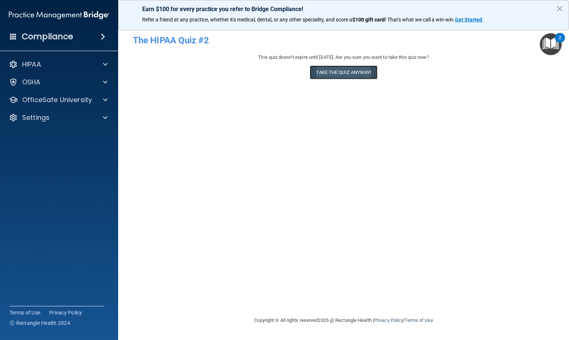
click at [344, 78] on button "Take the quiz anyway!" at bounding box center [343, 72] width 67 height 14
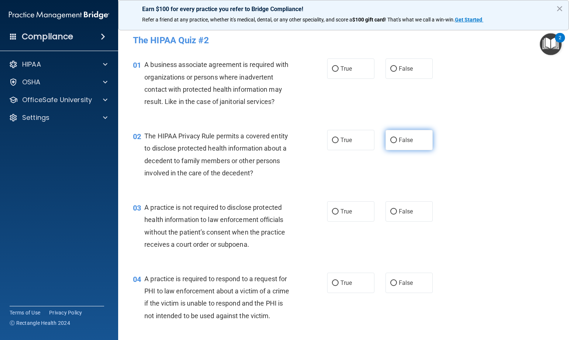
click at [399, 142] on span "False" at bounding box center [406, 139] width 14 height 7
click at [397, 142] on input "False" at bounding box center [394, 140] width 7 height 6
radio input "true"
click at [351, 203] on label "True" at bounding box center [350, 211] width 47 height 20
click at [339, 209] on input "True" at bounding box center [335, 212] width 7 height 6
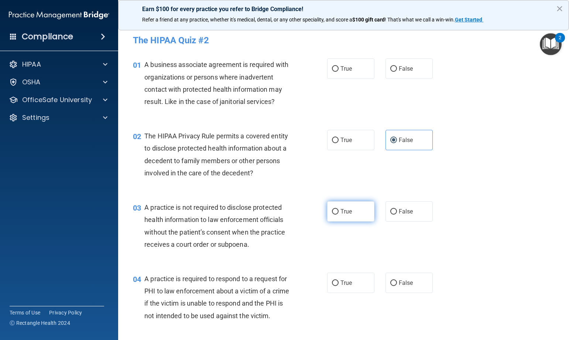
radio input "true"
click at [429, 62] on div "True False" at bounding box center [384, 68] width 114 height 20
click at [427, 63] on label "False" at bounding box center [409, 68] width 47 height 20
click at [397, 66] on input "False" at bounding box center [394, 69] width 7 height 6
radio input "true"
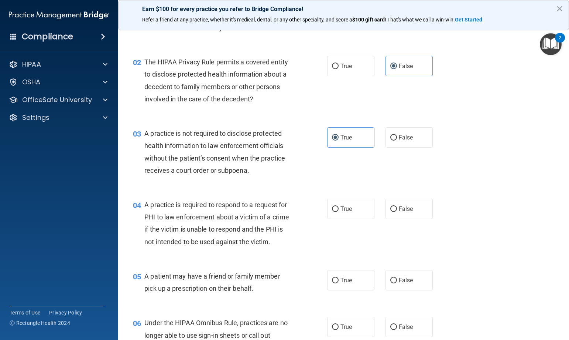
scroll to position [111, 0]
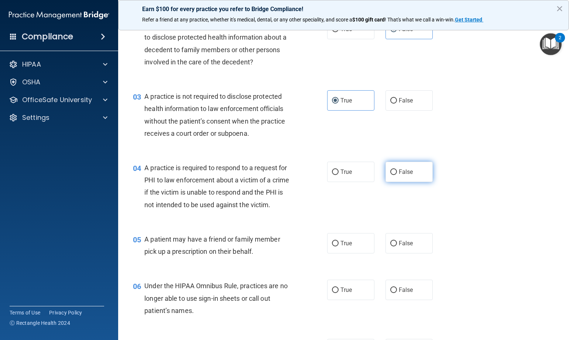
click at [391, 180] on label "False" at bounding box center [409, 171] width 47 height 20
click at [391, 175] on input "False" at bounding box center [394, 172] width 7 height 6
radio input "true"
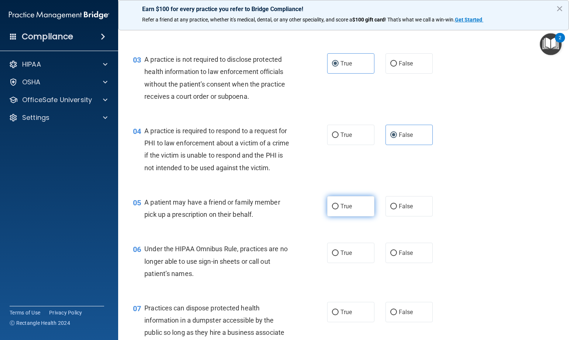
click at [358, 214] on label "True" at bounding box center [350, 206] width 47 height 20
click at [339, 209] on input "True" at bounding box center [335, 207] width 7 height 6
radio input "true"
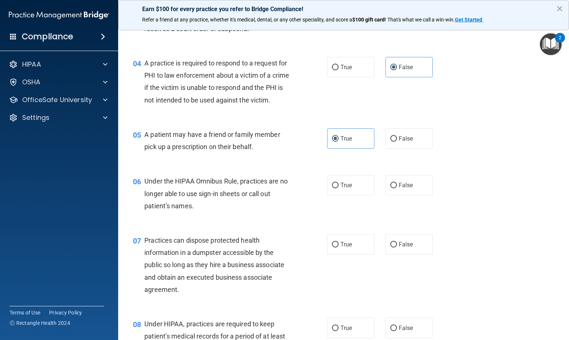
scroll to position [222, 0]
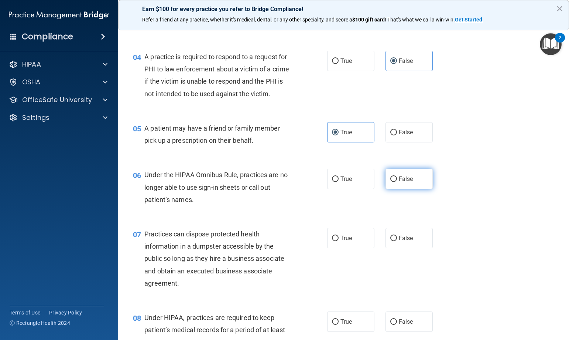
click at [413, 183] on label "False" at bounding box center [409, 178] width 47 height 20
click at [397, 182] on input "False" at bounding box center [394, 179] width 7 height 6
radio input "true"
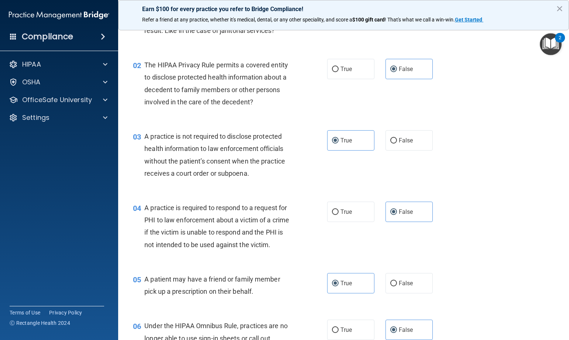
scroll to position [0, 0]
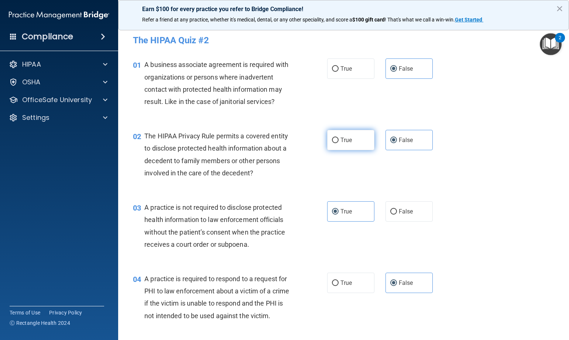
click at [350, 145] on label "True" at bounding box center [350, 140] width 47 height 20
click at [339, 143] on input "True" at bounding box center [335, 140] width 7 height 6
radio input "true"
radio input "false"
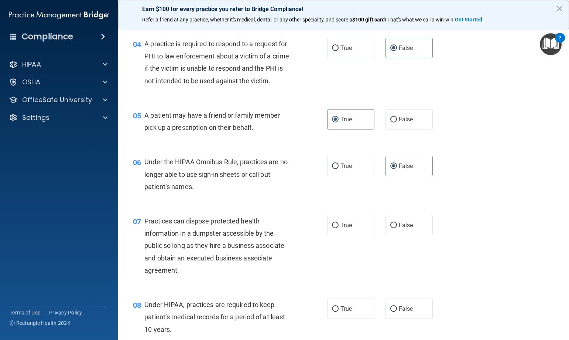
scroll to position [259, 0]
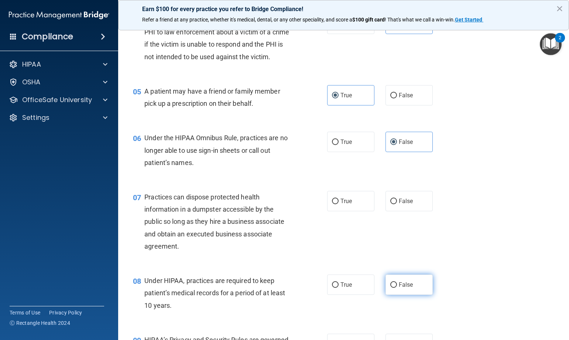
click at [397, 290] on label "False" at bounding box center [409, 284] width 47 height 20
click at [397, 287] on input "False" at bounding box center [394, 285] width 7 height 6
radio input "true"
click at [398, 214] on div "07 Practices can dispose protected health information in a dumpster accessible …" at bounding box center [343, 223] width 433 height 84
click at [399, 210] on label "False" at bounding box center [409, 201] width 47 height 20
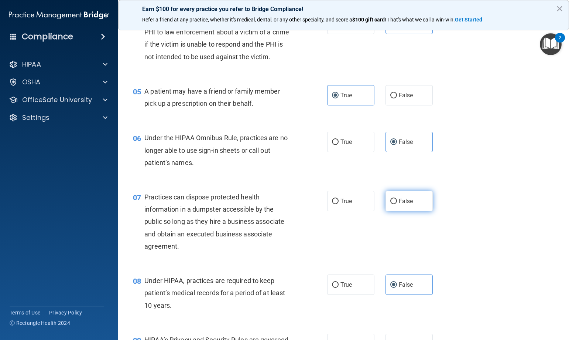
click at [397, 204] on input "False" at bounding box center [394, 201] width 7 height 6
radio input "true"
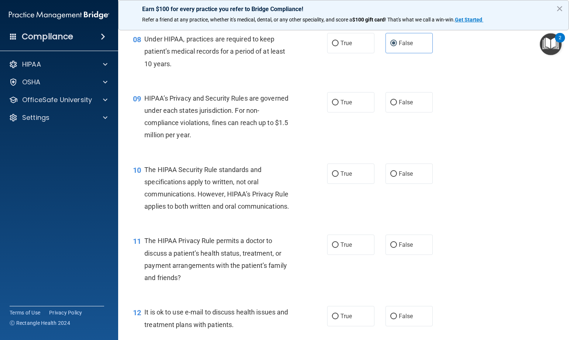
scroll to position [517, 0]
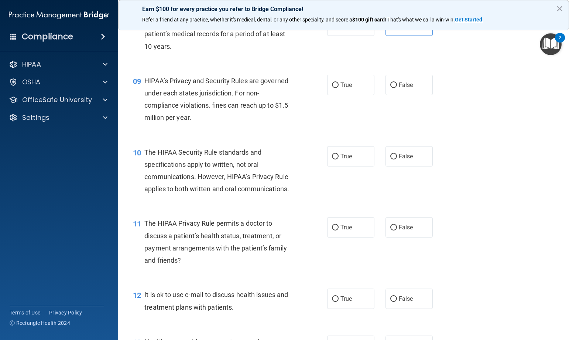
click at [404, 73] on div "09 HIPAA’s Privacy and Security Rules are governed under each states jurisdicti…" at bounding box center [343, 100] width 433 height 71
click at [392, 89] on label "False" at bounding box center [409, 85] width 47 height 20
click at [392, 88] on input "False" at bounding box center [394, 85] width 7 height 6
radio input "true"
click at [327, 226] on label "True" at bounding box center [350, 227] width 47 height 20
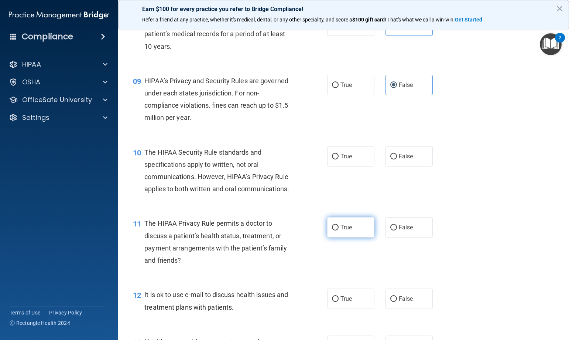
click at [332, 226] on input "True" at bounding box center [335, 228] width 7 height 6
radio input "true"
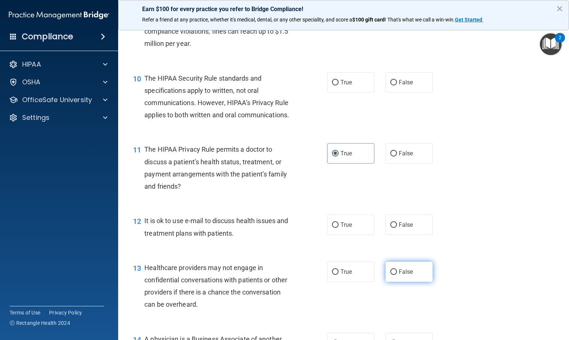
click at [399, 271] on span "False" at bounding box center [406, 271] width 14 height 7
click at [397, 271] on input "False" at bounding box center [394, 272] width 7 height 6
radio input "true"
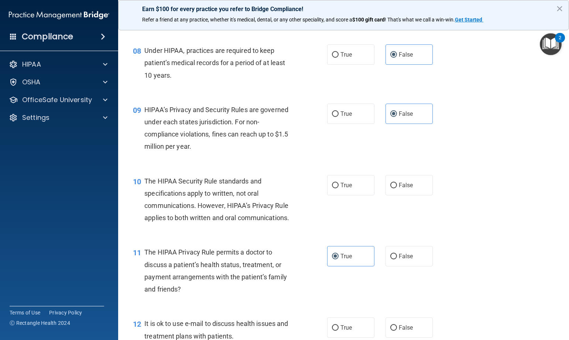
scroll to position [480, 0]
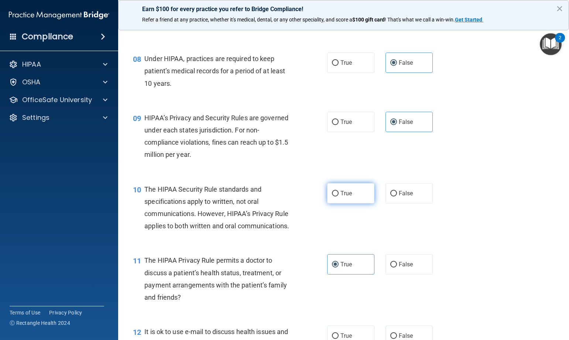
click at [329, 194] on label "True" at bounding box center [350, 193] width 47 height 20
click at [332, 194] on input "True" at bounding box center [335, 194] width 7 height 6
radio input "true"
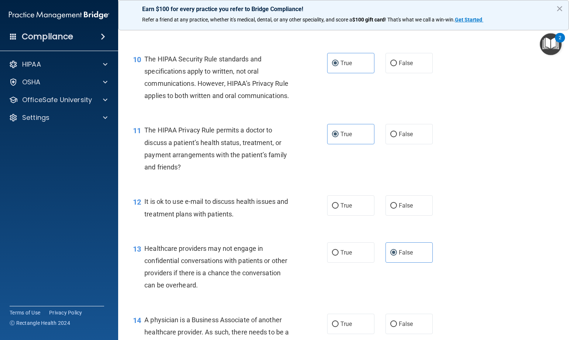
scroll to position [628, 0]
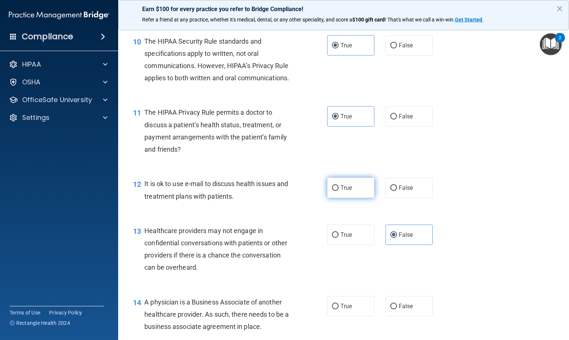
click at [338, 196] on label "True" at bounding box center [350, 187] width 47 height 20
click at [338, 191] on input "True" at bounding box center [335, 188] width 7 height 6
radio input "true"
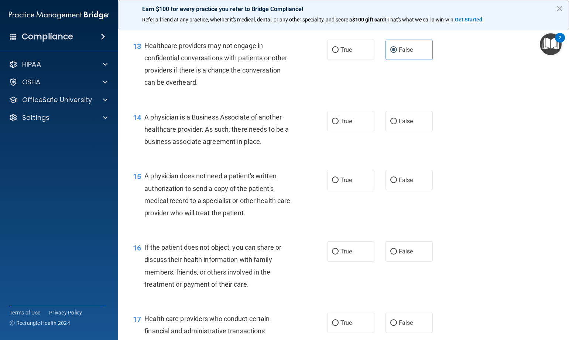
scroll to position [850, 0]
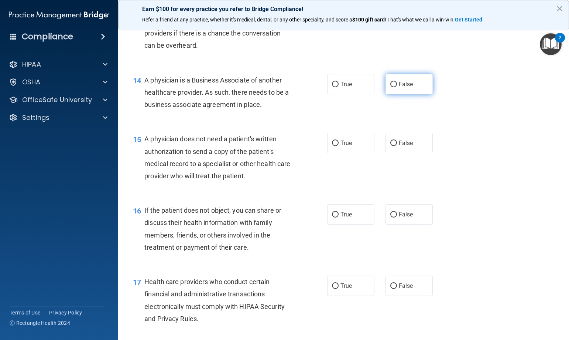
click at [399, 81] on span "False" at bounding box center [406, 84] width 14 height 7
click at [396, 82] on input "False" at bounding box center [394, 85] width 7 height 6
radio input "true"
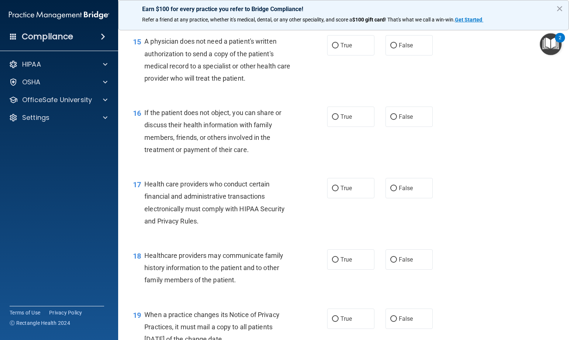
scroll to position [961, 0]
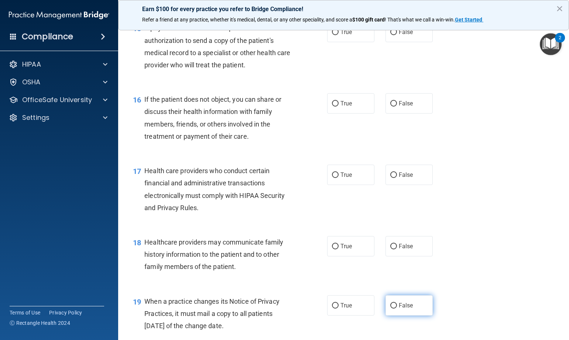
click at [391, 309] on label "False" at bounding box center [409, 305] width 47 height 20
click at [391, 308] on input "False" at bounding box center [394, 306] width 7 height 6
radio input "true"
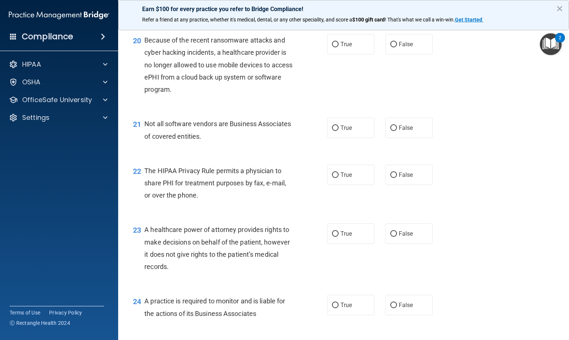
scroll to position [1293, 0]
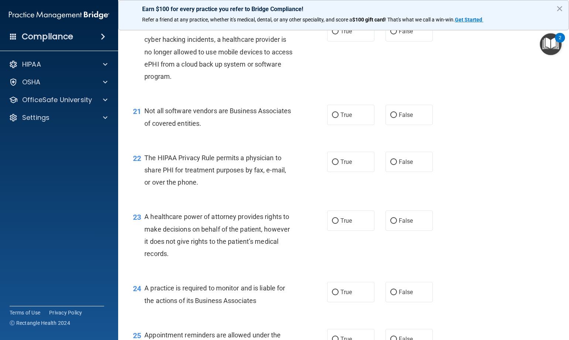
click at [374, 284] on div "True False" at bounding box center [384, 292] width 114 height 20
click at [386, 286] on label "False" at bounding box center [409, 292] width 47 height 20
click at [391, 289] on input "False" at bounding box center [394, 292] width 7 height 6
radio input "true"
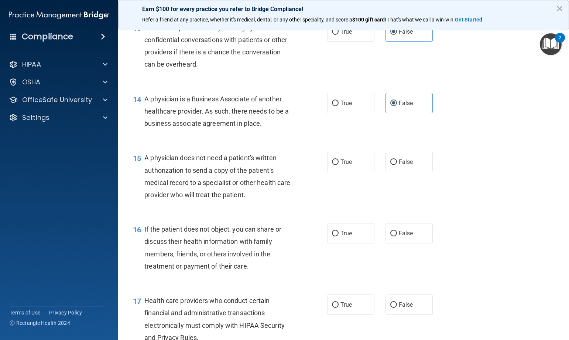
scroll to position [813, 0]
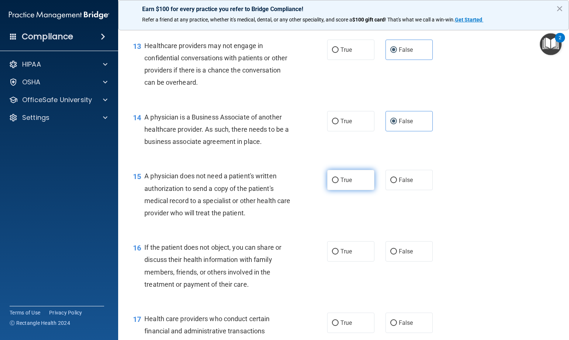
click at [357, 184] on label "True" at bounding box center [350, 180] width 47 height 20
click at [339, 183] on input "True" at bounding box center [335, 180] width 7 height 6
radio input "true"
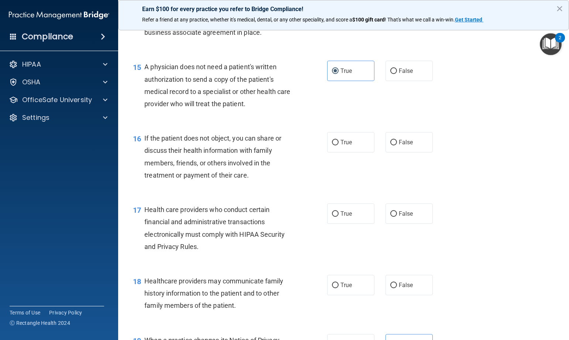
scroll to position [924, 0]
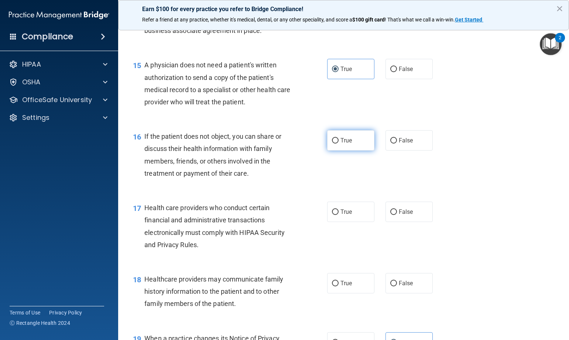
click at [351, 140] on label "True" at bounding box center [350, 140] width 47 height 20
click at [339, 140] on input "True" at bounding box center [335, 141] width 7 height 6
radio input "true"
click at [365, 217] on label "True" at bounding box center [350, 211] width 47 height 20
click at [339, 215] on input "True" at bounding box center [335, 212] width 7 height 6
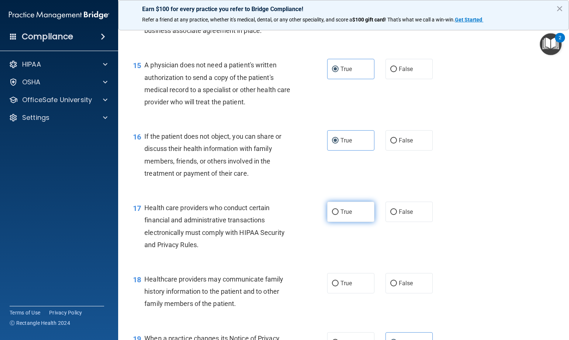
radio input "true"
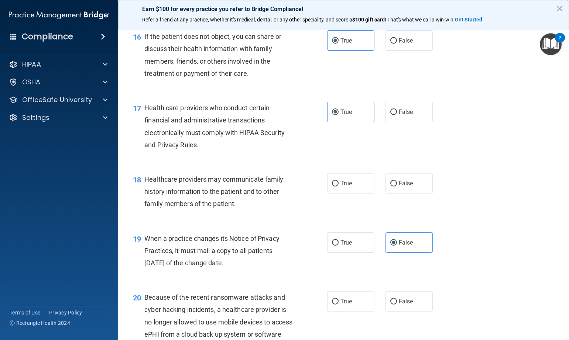
scroll to position [1035, 0]
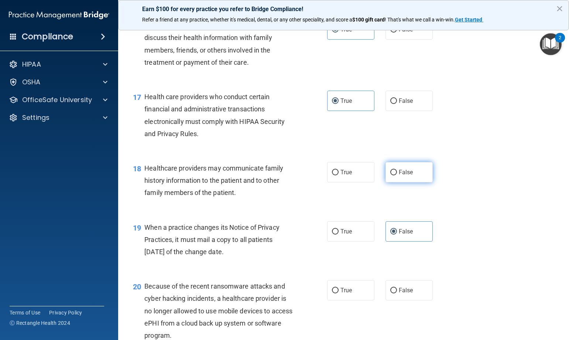
click at [406, 170] on span "False" at bounding box center [406, 171] width 14 height 7
click at [397, 170] on input "False" at bounding box center [394, 173] width 7 height 6
radio input "true"
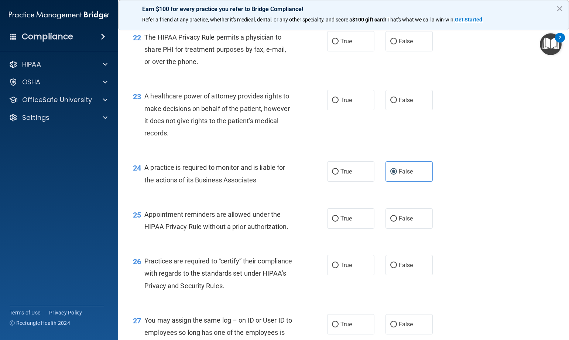
scroll to position [1441, 0]
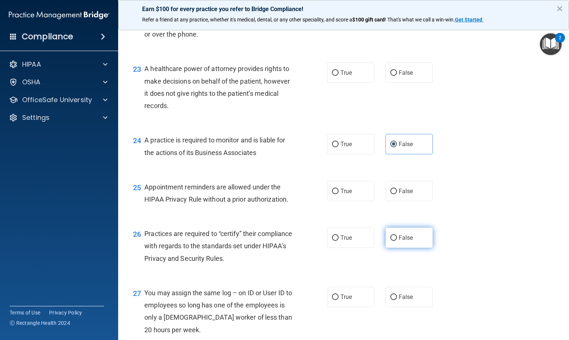
click at [422, 234] on label "False" at bounding box center [409, 237] width 47 height 20
click at [397, 235] on input "False" at bounding box center [394, 238] width 7 height 6
radio input "true"
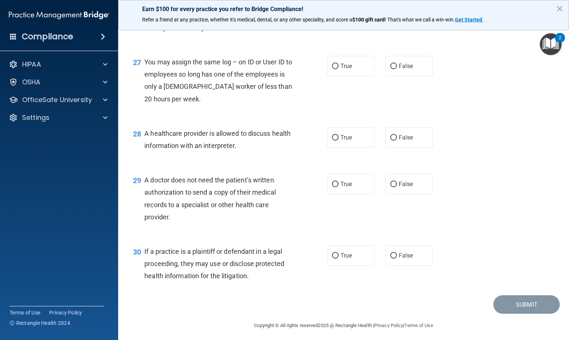
scroll to position [1675, 0]
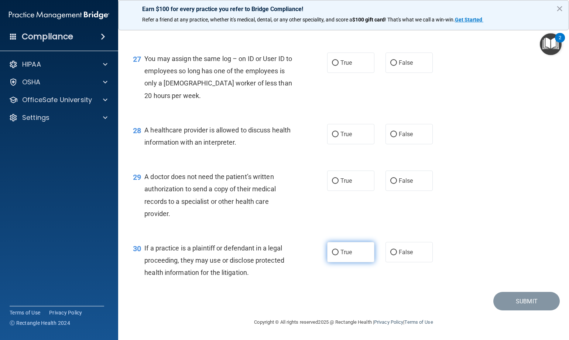
click at [358, 260] on label "True" at bounding box center [350, 252] width 47 height 20
click at [339, 255] on input "True" at bounding box center [335, 252] width 7 height 6
radio input "true"
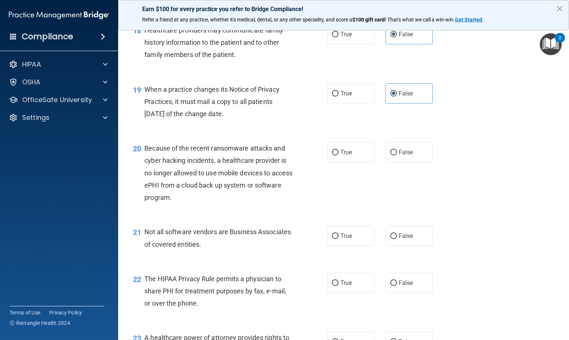
scroll to position [1195, 0]
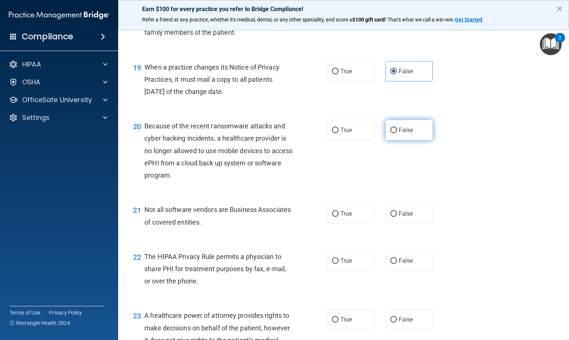
click at [403, 129] on span "False" at bounding box center [406, 129] width 14 height 7
click at [397, 129] on input "False" at bounding box center [394, 130] width 7 height 6
radio input "true"
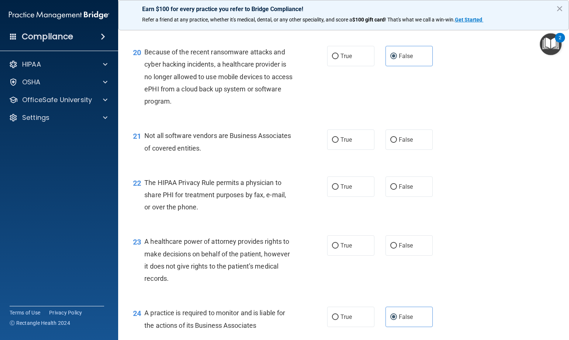
scroll to position [1306, 0]
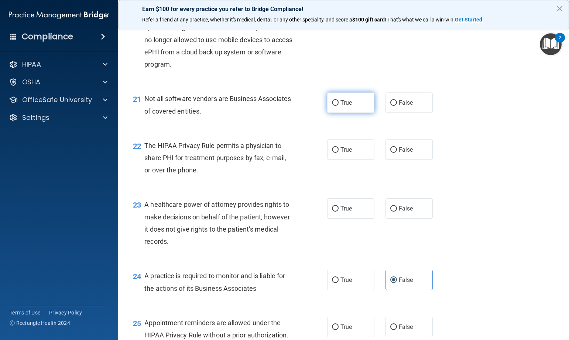
click at [342, 101] on span "True" at bounding box center [346, 102] width 11 height 7
click at [339, 101] on input "True" at bounding box center [335, 103] width 7 height 6
radio input "true"
click at [335, 147] on input "True" at bounding box center [335, 150] width 7 height 6
radio input "true"
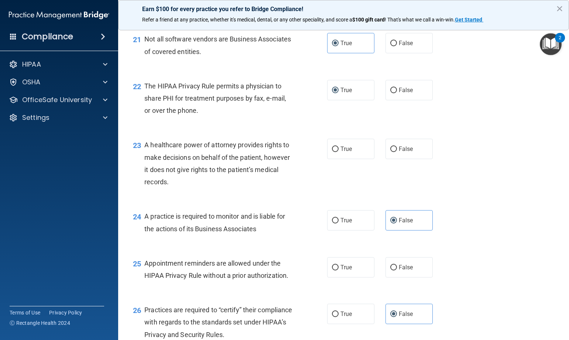
scroll to position [1379, 0]
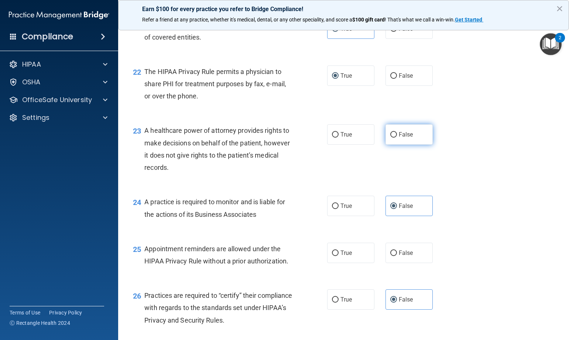
click at [386, 134] on label "False" at bounding box center [409, 134] width 47 height 20
click at [391, 134] on input "False" at bounding box center [394, 135] width 7 height 6
radio input "true"
click at [359, 138] on label "True" at bounding box center [350, 134] width 47 height 20
click at [339, 137] on input "True" at bounding box center [335, 135] width 7 height 6
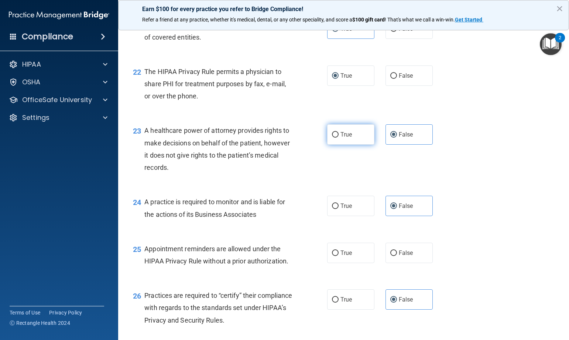
radio input "true"
click at [425, 137] on label "False" at bounding box center [409, 134] width 47 height 20
click at [397, 137] on input "False" at bounding box center [394, 135] width 7 height 6
radio input "true"
radio input "false"
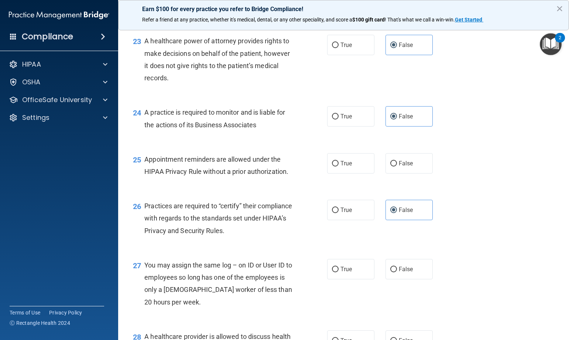
scroll to position [1490, 0]
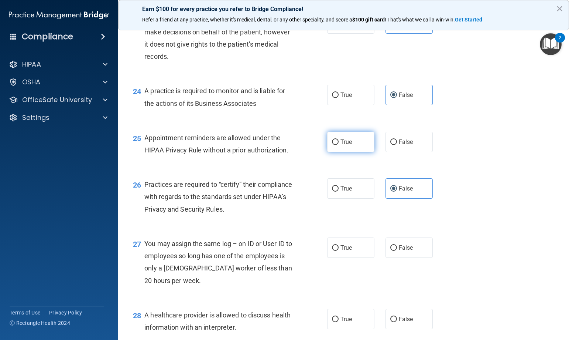
click at [332, 141] on input "True" at bounding box center [335, 142] width 7 height 6
radio input "true"
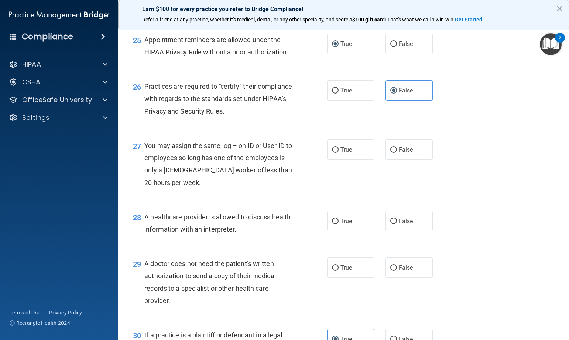
scroll to position [1601, 0]
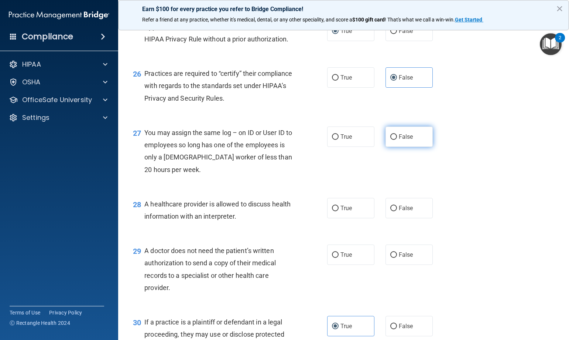
click at [416, 141] on label "False" at bounding box center [409, 136] width 47 height 20
click at [397, 140] on input "False" at bounding box center [394, 137] width 7 height 6
radio input "true"
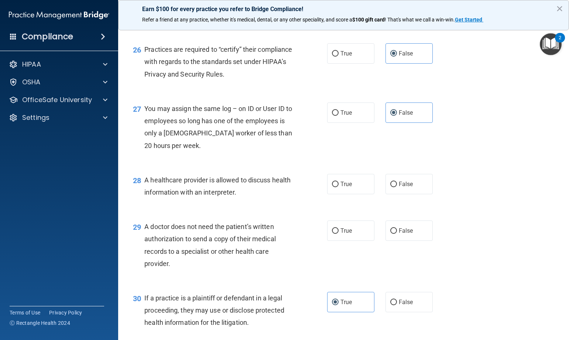
scroll to position [1638, 0]
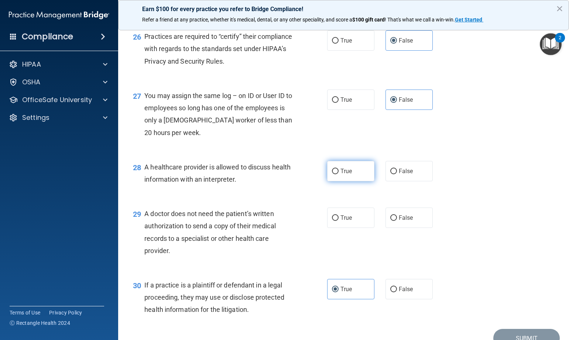
click at [348, 180] on label "True" at bounding box center [350, 171] width 47 height 20
click at [339, 174] on input "True" at bounding box center [335, 171] width 7 height 6
radio input "true"
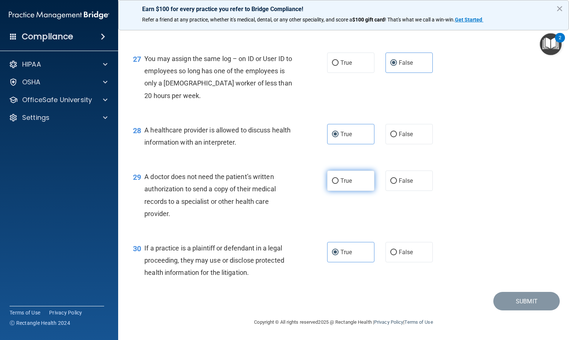
click at [341, 179] on span "True" at bounding box center [346, 180] width 11 height 7
click at [338, 179] on input "True" at bounding box center [335, 181] width 7 height 6
radio input "true"
click at [517, 300] on button "Submit" at bounding box center [527, 301] width 67 height 19
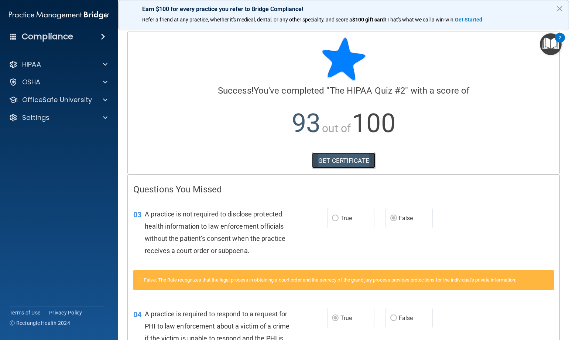
click at [334, 160] on link "GET CERTIFICATE" at bounding box center [343, 160] width 63 height 16
click at [64, 96] on p "OfficeSafe University" at bounding box center [57, 99] width 70 height 9
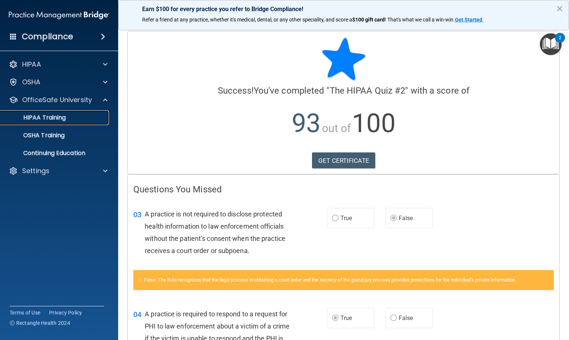
click at [68, 115] on div "HIPAA Training" at bounding box center [55, 117] width 101 height 7
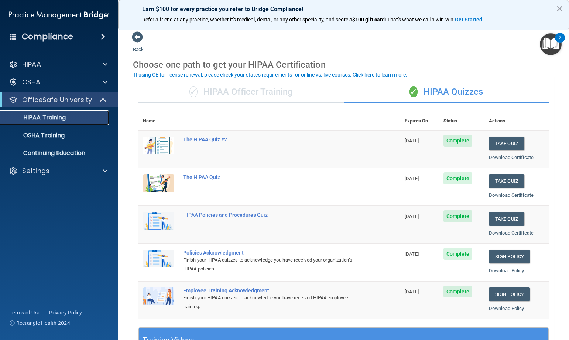
scroll to position [37, 0]
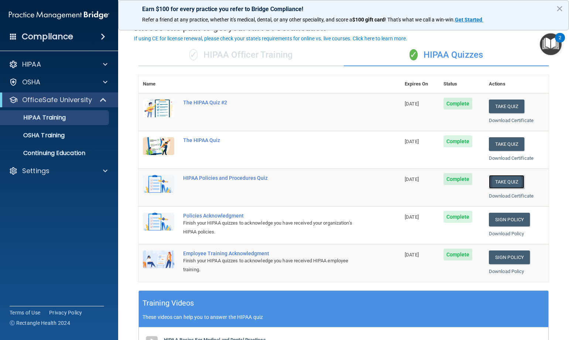
click at [506, 185] on button "Take Quiz" at bounding box center [506, 182] width 35 height 14
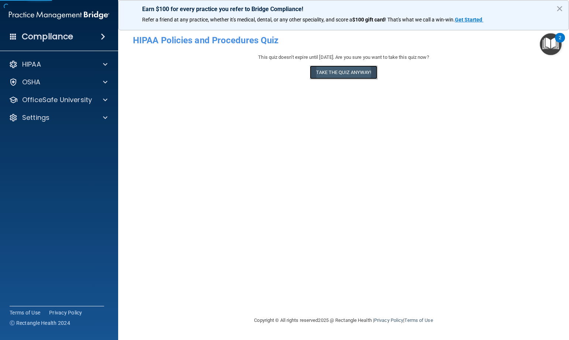
click at [360, 68] on button "Take the quiz anyway!" at bounding box center [343, 72] width 67 height 14
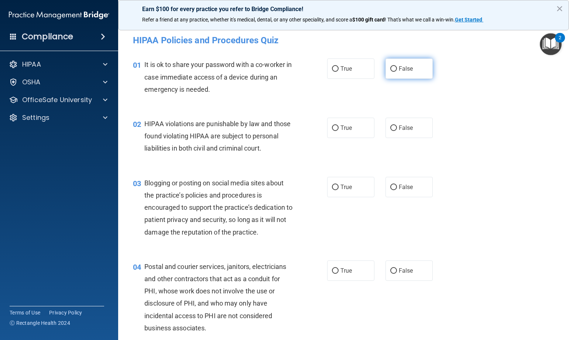
click at [414, 76] on label "False" at bounding box center [409, 68] width 47 height 20
click at [397, 72] on input "False" at bounding box center [394, 69] width 7 height 6
radio input "true"
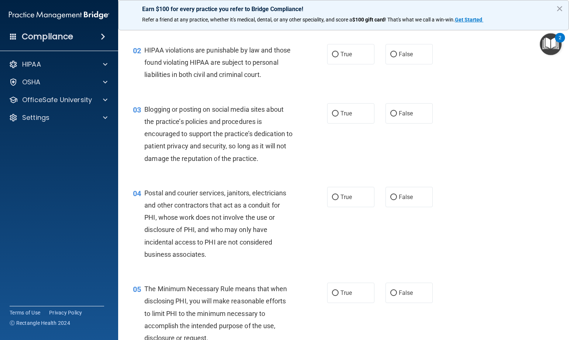
scroll to position [74, 0]
click at [355, 61] on label "True" at bounding box center [350, 54] width 47 height 20
click at [339, 57] on input "True" at bounding box center [335, 54] width 7 height 6
radio input "true"
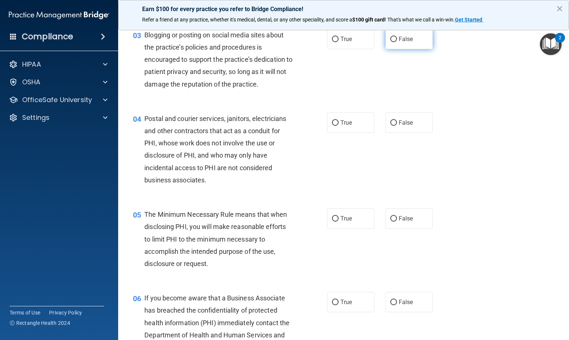
click at [401, 49] on label "False" at bounding box center [409, 39] width 47 height 20
click at [397, 42] on input "False" at bounding box center [394, 40] width 7 height 6
radio input "true"
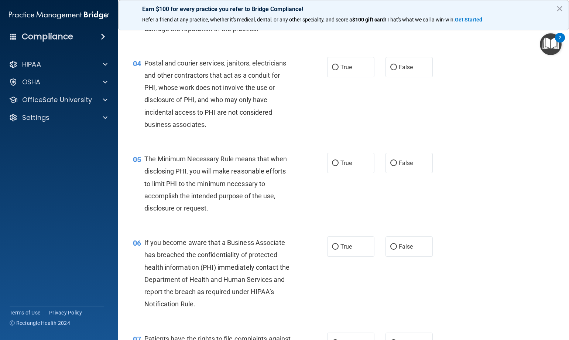
scroll to position [222, 0]
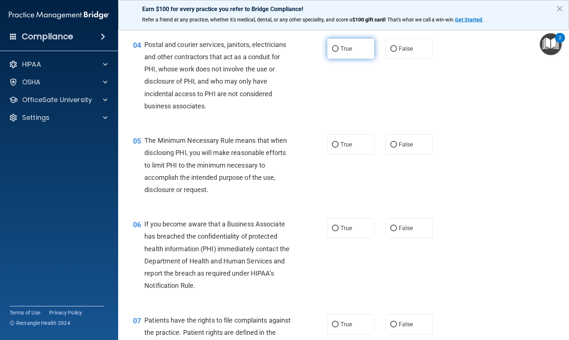
click at [370, 59] on label "True" at bounding box center [350, 48] width 47 height 20
click at [339, 52] on input "True" at bounding box center [335, 49] width 7 height 6
radio input "true"
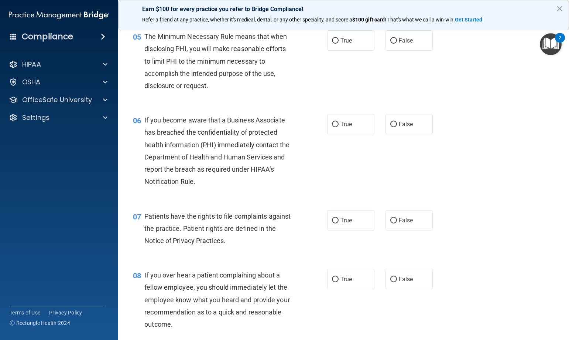
scroll to position [333, 0]
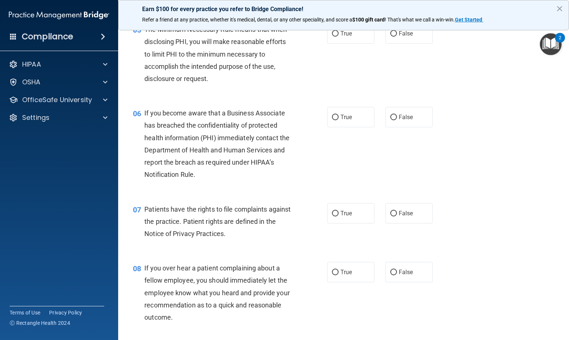
click at [372, 44] on div "True False" at bounding box center [384, 33] width 114 height 20
click at [368, 44] on label "True" at bounding box center [350, 33] width 47 height 20
click at [339, 37] on input "True" at bounding box center [335, 34] width 7 height 6
radio input "true"
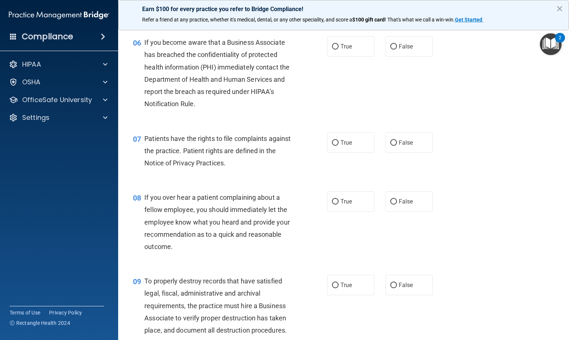
scroll to position [406, 0]
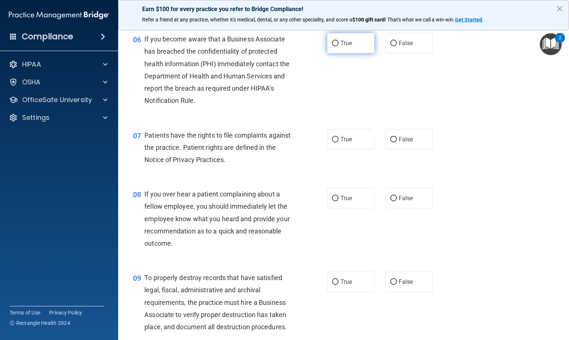
click at [327, 53] on label "True" at bounding box center [350, 43] width 47 height 20
click at [332, 46] on input "True" at bounding box center [335, 44] width 7 height 6
radio input "true"
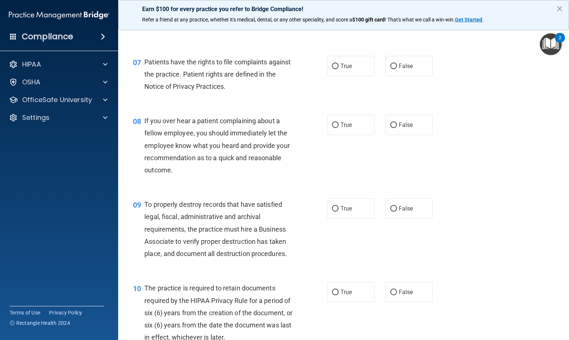
scroll to position [480, 0]
click at [354, 75] on label "True" at bounding box center [350, 65] width 47 height 20
click at [339, 68] on input "True" at bounding box center [335, 66] width 7 height 6
radio input "true"
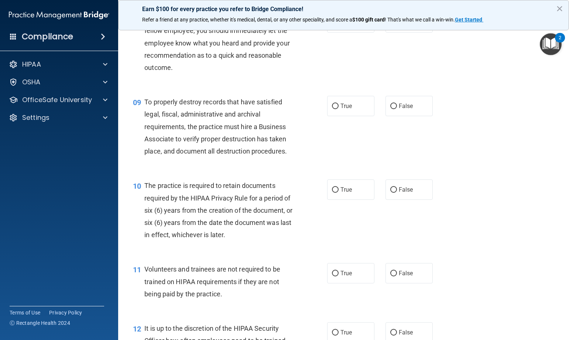
scroll to position [554, 0]
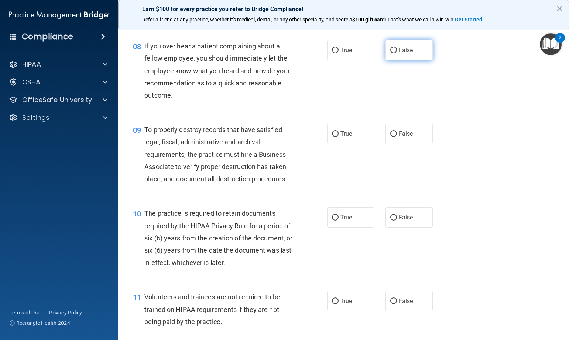
click at [386, 59] on label "False" at bounding box center [409, 50] width 47 height 20
click at [391, 53] on input "False" at bounding box center [394, 51] width 7 height 6
radio input "true"
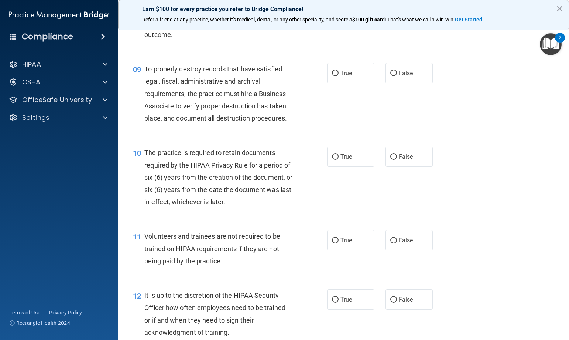
scroll to position [628, 0]
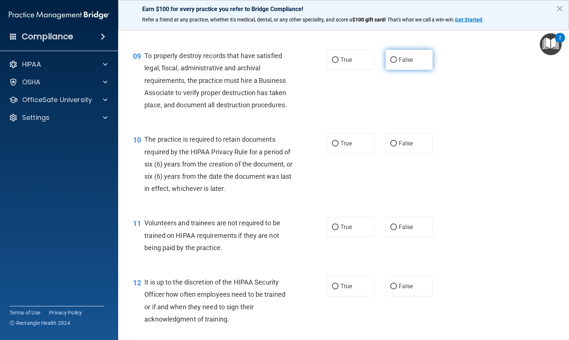
click at [386, 70] on label "False" at bounding box center [409, 60] width 47 height 20
click at [391, 63] on input "False" at bounding box center [394, 60] width 7 height 6
radio input "true"
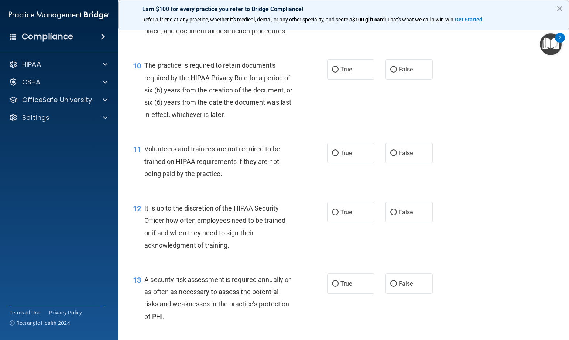
scroll to position [739, 0]
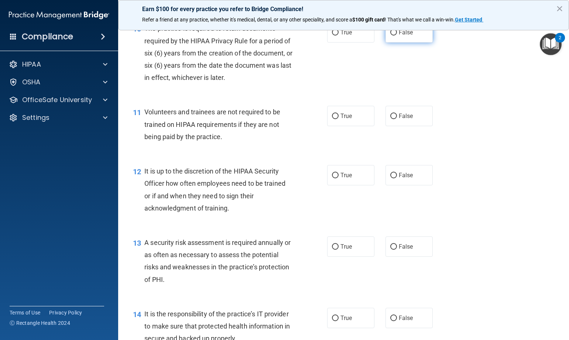
click at [389, 42] on label "False" at bounding box center [409, 32] width 47 height 20
click at [391, 35] on input "False" at bounding box center [394, 33] width 7 height 6
radio input "true"
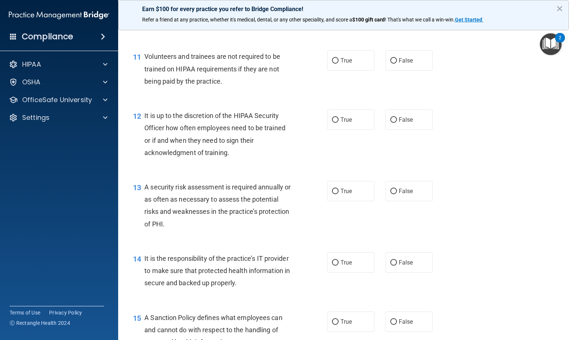
scroll to position [813, 0]
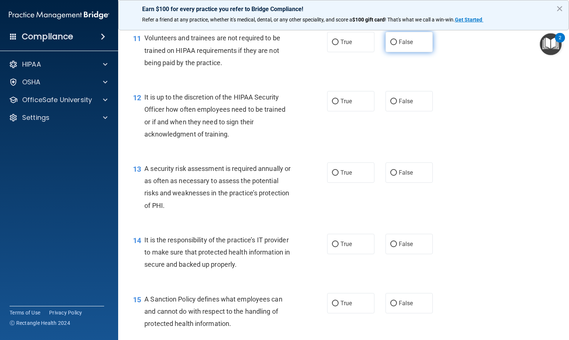
click at [415, 52] on label "False" at bounding box center [409, 42] width 47 height 20
click at [397, 45] on input "False" at bounding box center [394, 43] width 7 height 6
radio input "true"
click at [332, 45] on input "True" at bounding box center [335, 43] width 7 height 6
radio input "true"
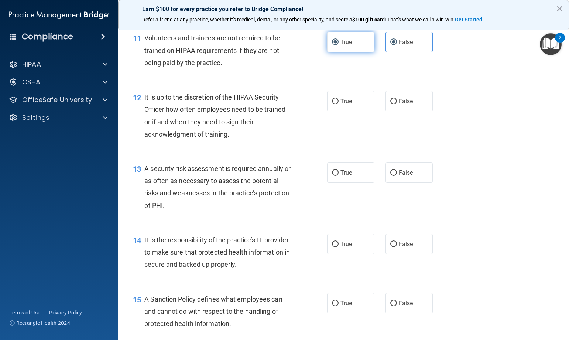
radio input "false"
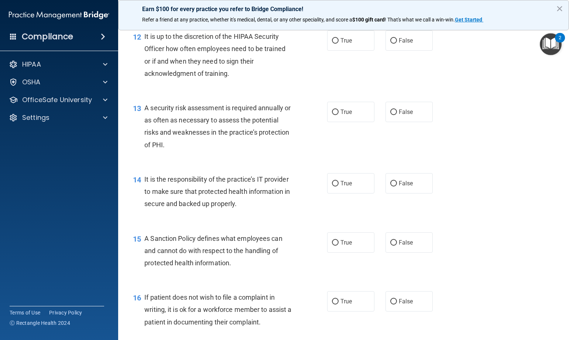
scroll to position [887, 0]
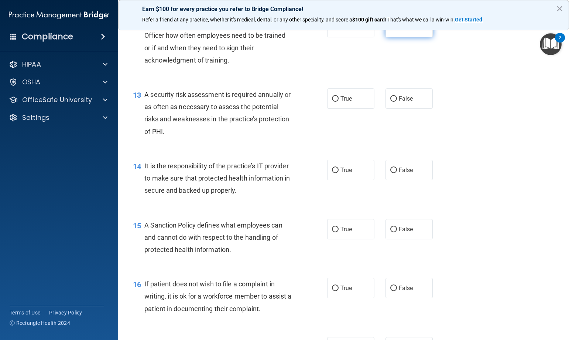
click at [386, 37] on label "False" at bounding box center [409, 27] width 47 height 20
click at [391, 30] on input "False" at bounding box center [394, 28] width 7 height 6
radio input "true"
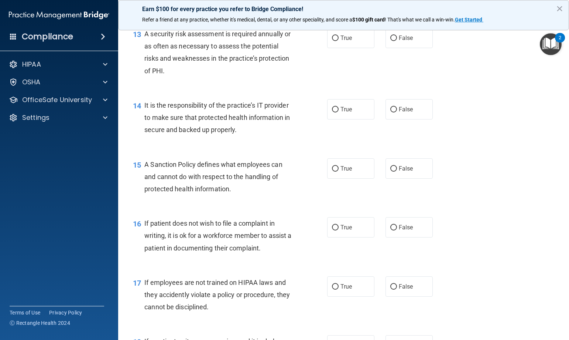
scroll to position [961, 0]
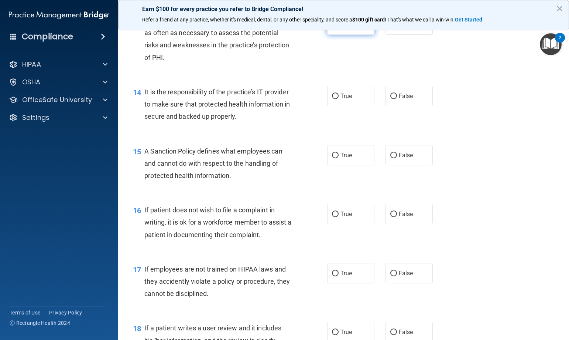
click at [334, 28] on input "True" at bounding box center [335, 25] width 7 height 6
radio input "true"
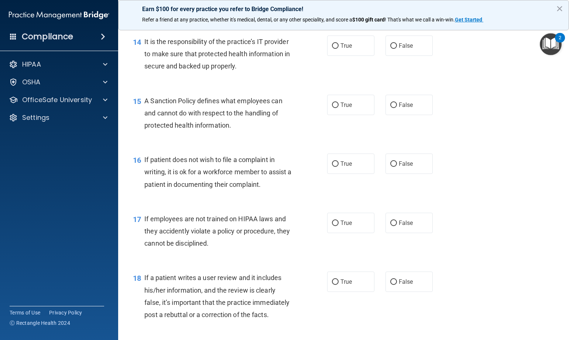
scroll to position [998, 0]
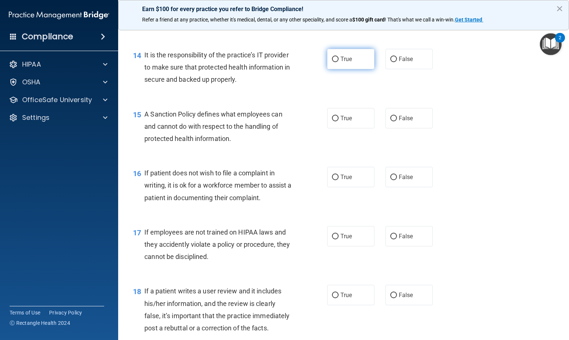
click at [333, 69] on label "True" at bounding box center [350, 59] width 47 height 20
click at [333, 62] on input "True" at bounding box center [335, 60] width 7 height 6
radio input "true"
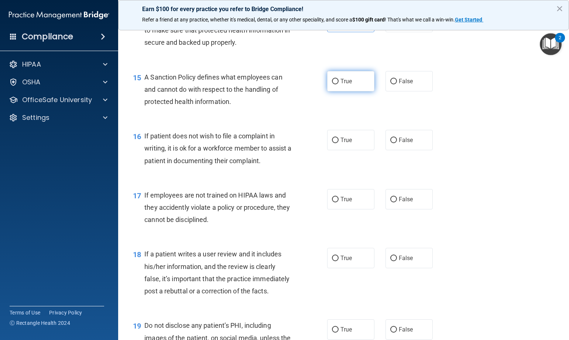
click at [343, 91] on label "True" at bounding box center [350, 81] width 47 height 20
click at [339, 84] on input "True" at bounding box center [335, 82] width 7 height 6
radio input "true"
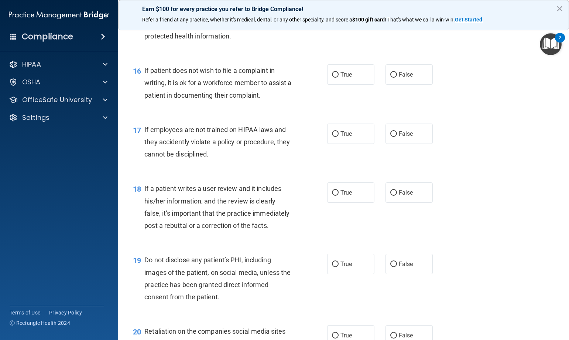
scroll to position [1109, 0]
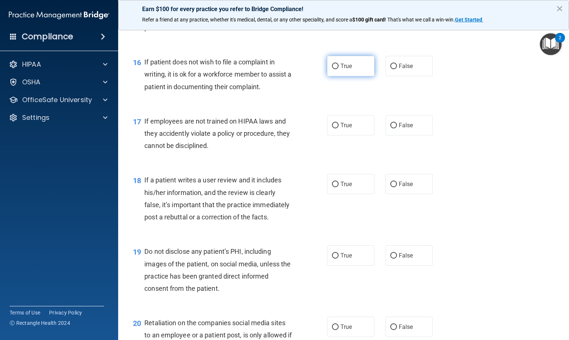
click at [367, 76] on label "True" at bounding box center [350, 66] width 47 height 20
click at [339, 69] on input "True" at bounding box center [335, 67] width 7 height 6
radio input "true"
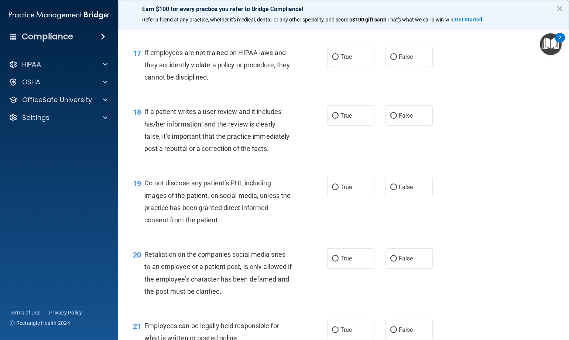
scroll to position [1182, 0]
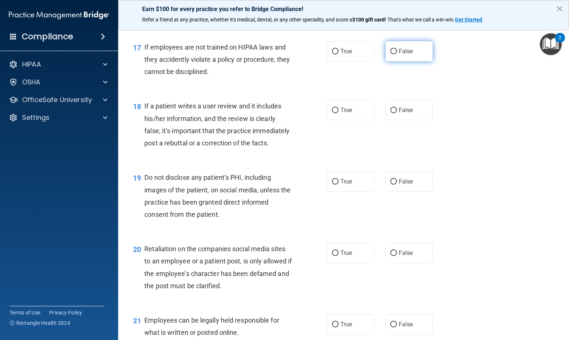
click at [388, 61] on label "False" at bounding box center [409, 51] width 47 height 20
click at [391, 54] on input "False" at bounding box center [394, 52] width 7 height 6
radio input "true"
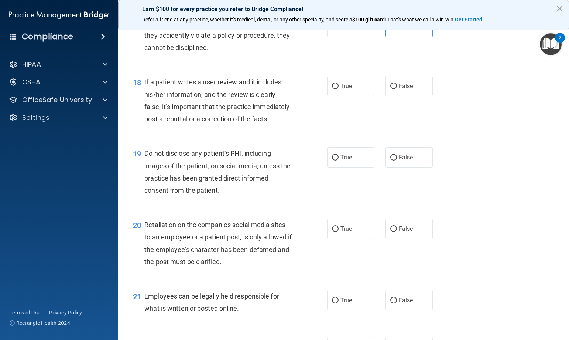
scroll to position [1219, 0]
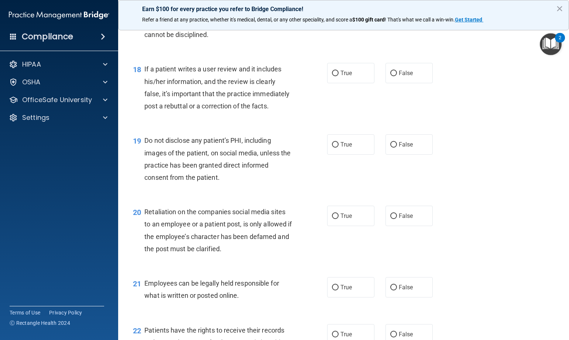
click at [371, 74] on div "18 If a patient writes a user review and it includes his/her information, and t…" at bounding box center [343, 89] width 433 height 71
click at [407, 76] on span "False" at bounding box center [406, 72] width 14 height 7
click at [397, 76] on input "False" at bounding box center [394, 74] width 7 height 6
radio input "true"
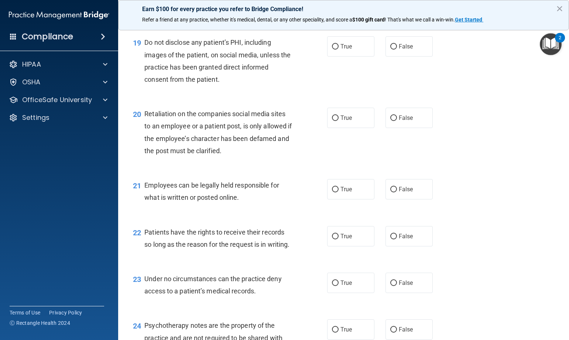
scroll to position [1330, 0]
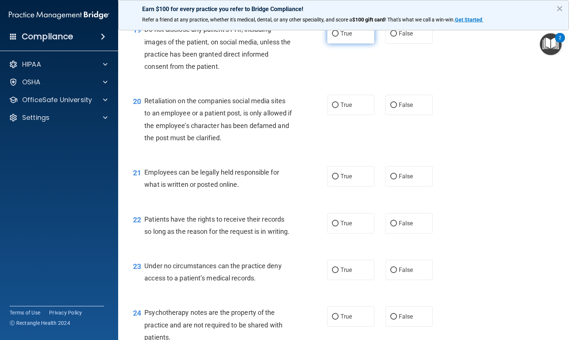
click at [334, 37] on input "True" at bounding box center [335, 34] width 7 height 6
radio input "true"
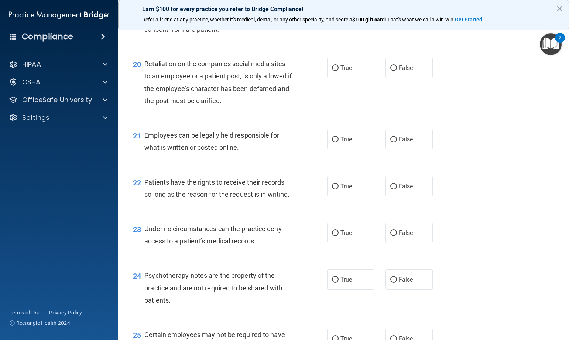
scroll to position [1404, 0]
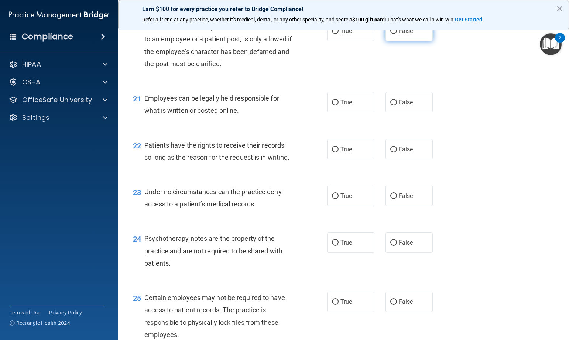
click at [391, 38] on label "False" at bounding box center [409, 31] width 47 height 20
click at [391, 34] on input "False" at bounding box center [394, 31] width 7 height 6
radio input "true"
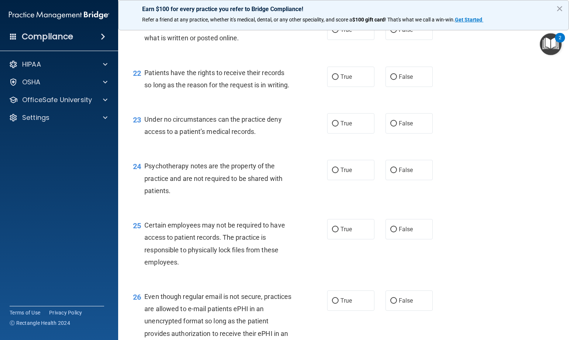
scroll to position [1478, 0]
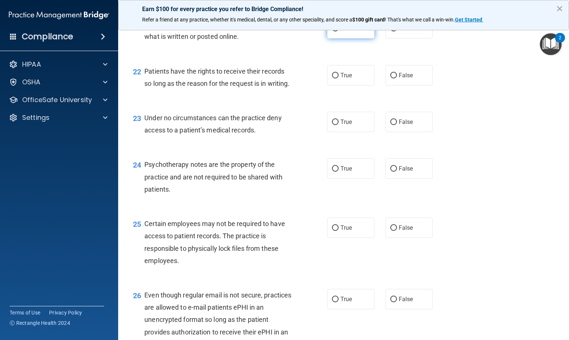
click at [344, 32] on span "True" at bounding box center [346, 28] width 11 height 7
click at [339, 31] on input "True" at bounding box center [335, 29] width 7 height 6
radio input "true"
click at [340, 85] on label "True" at bounding box center [350, 75] width 47 height 20
click at [339, 78] on input "True" at bounding box center [335, 76] width 7 height 6
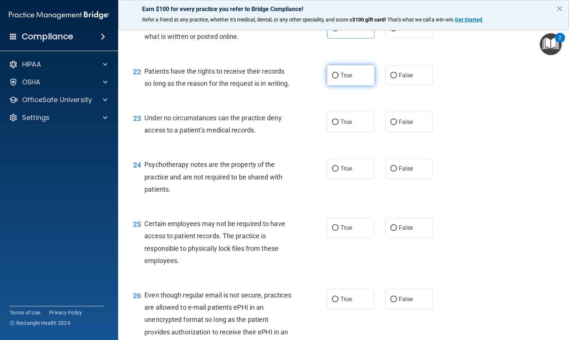
radio input "true"
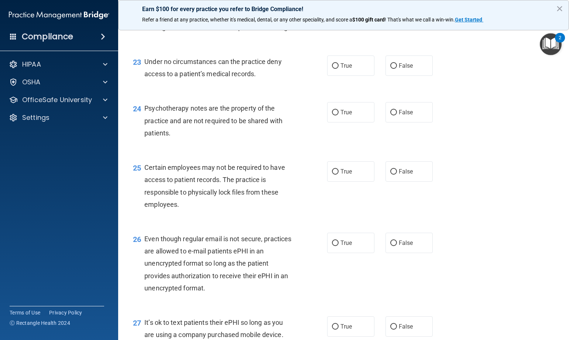
scroll to position [1552, 0]
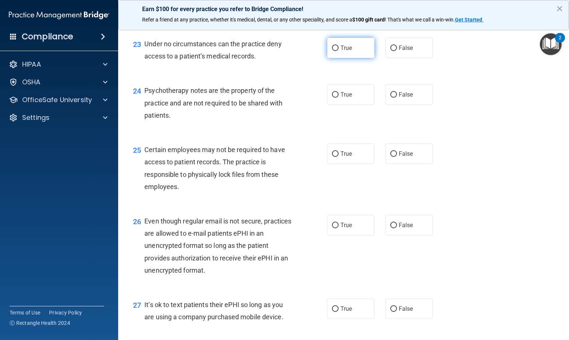
click at [337, 58] on label "True" at bounding box center [350, 48] width 47 height 20
click at [337, 51] on input "True" at bounding box center [335, 48] width 7 height 6
radio input "true"
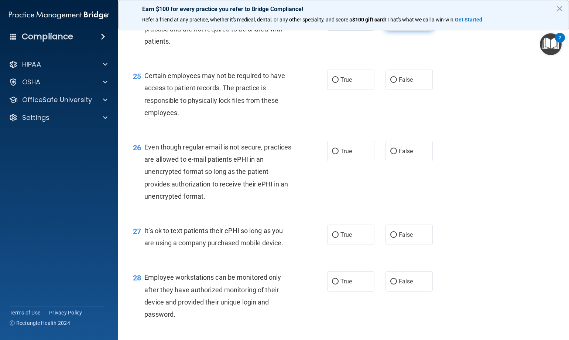
click at [386, 31] on label "False" at bounding box center [409, 20] width 47 height 20
click at [391, 24] on input "False" at bounding box center [394, 21] width 7 height 6
radio input "true"
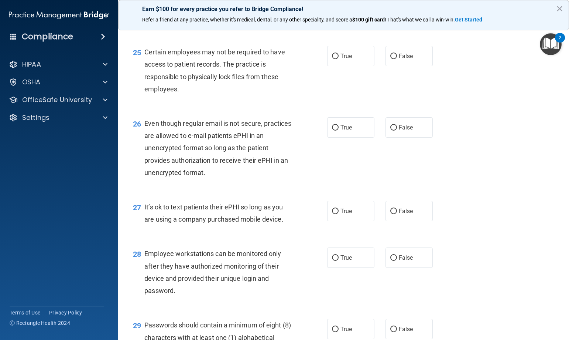
scroll to position [1663, 0]
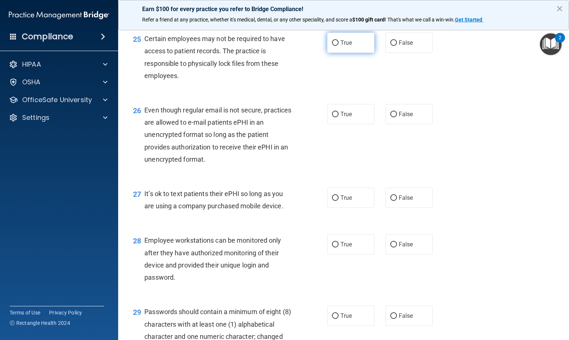
click at [361, 53] on label "True" at bounding box center [350, 43] width 47 height 20
click at [339, 46] on input "True" at bounding box center [335, 43] width 7 height 6
radio input "true"
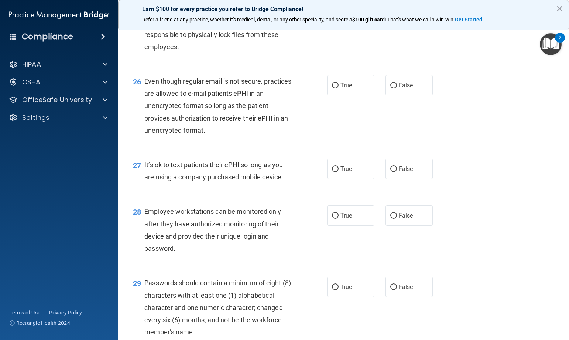
scroll to position [1737, 0]
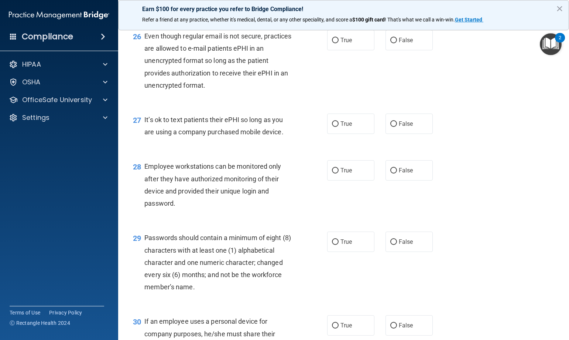
click at [439, 63] on div "26 Even though regular email is not secure, practices are allowed to e-mail pat…" at bounding box center [343, 63] width 433 height 84
click at [406, 50] on label "False" at bounding box center [409, 40] width 47 height 20
click at [397, 43] on input "False" at bounding box center [394, 41] width 7 height 6
radio input "true"
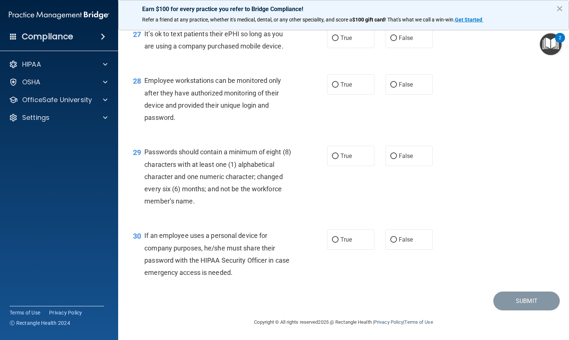
scroll to position [1847, 0]
click at [394, 46] on label "False" at bounding box center [409, 38] width 47 height 20
click at [394, 41] on input "False" at bounding box center [394, 38] width 7 height 6
radio input "true"
click at [345, 87] on span "True" at bounding box center [346, 84] width 11 height 7
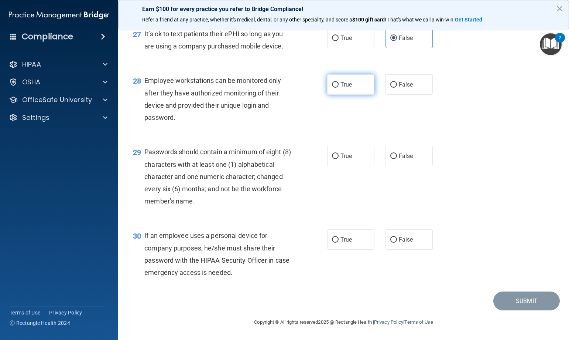
click at [339, 87] on input "True" at bounding box center [335, 85] width 7 height 6
radio input "true"
click at [350, 161] on label "True" at bounding box center [350, 156] width 47 height 20
click at [339, 159] on input "True" at bounding box center [335, 156] width 7 height 6
radio input "true"
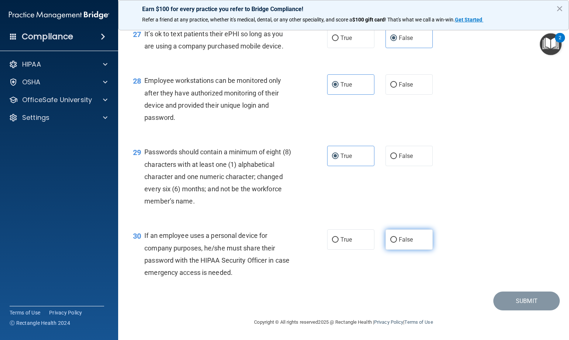
click at [419, 242] on label "False" at bounding box center [409, 239] width 47 height 20
click at [397, 242] on input "False" at bounding box center [394, 240] width 7 height 6
radio input "true"
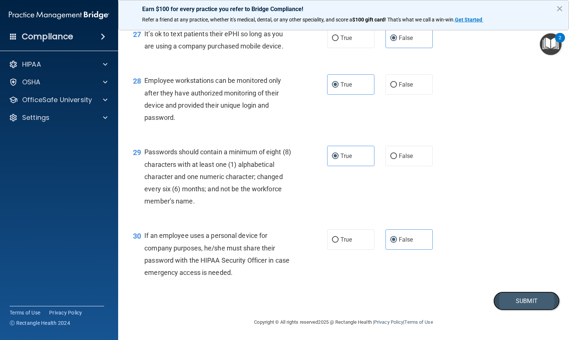
click at [512, 305] on button "Submit" at bounding box center [527, 300] width 67 height 19
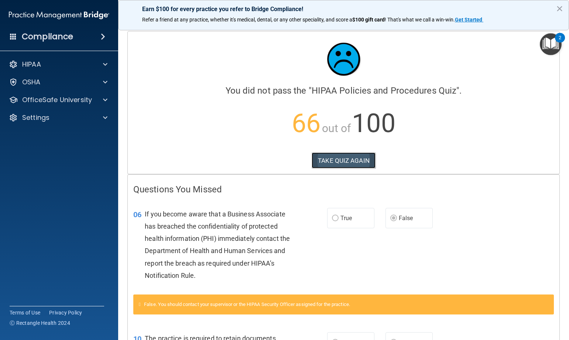
click at [345, 152] on button "TAKE QUIZ AGAIN" at bounding box center [344, 160] width 64 height 16
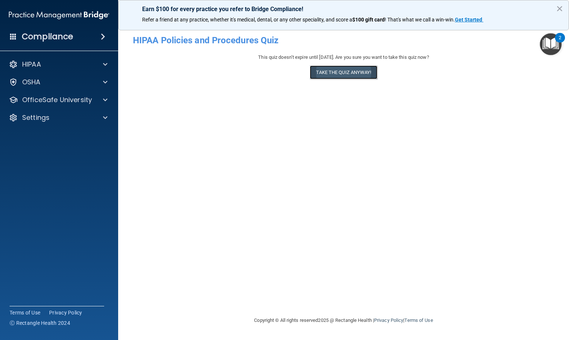
click at [337, 67] on button "Take the quiz anyway!" at bounding box center [343, 72] width 67 height 14
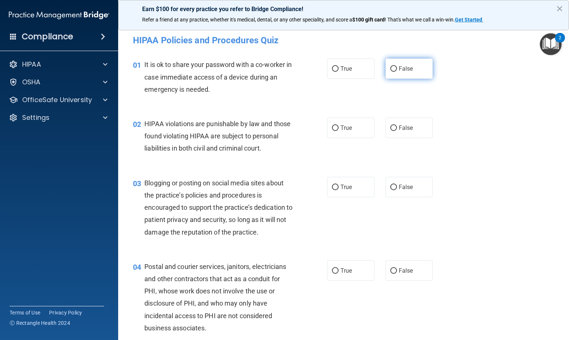
click at [386, 62] on label "False" at bounding box center [409, 68] width 47 height 20
click at [391, 66] on input "False" at bounding box center [394, 69] width 7 height 6
radio input "true"
click at [332, 130] on input "True" at bounding box center [335, 128] width 7 height 6
radio input "true"
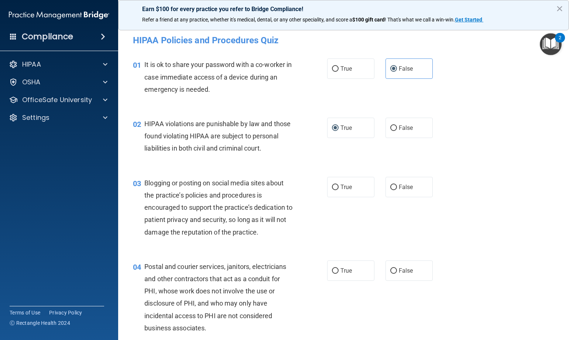
scroll to position [74, 0]
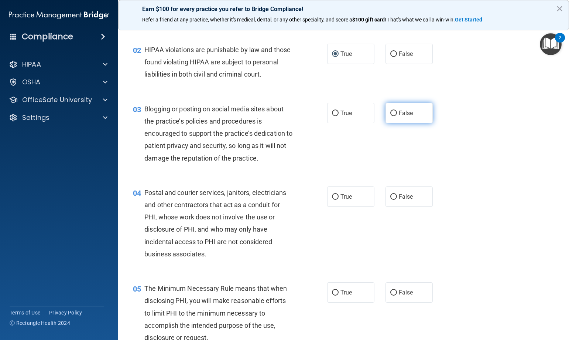
click at [390, 117] on label "False" at bounding box center [409, 113] width 47 height 20
click at [391, 116] on input "False" at bounding box center [394, 113] width 7 height 6
radio input "true"
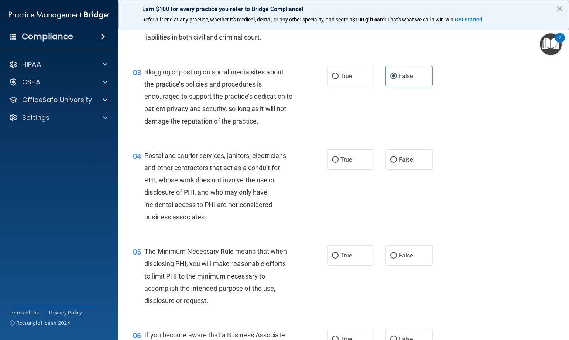
scroll to position [148, 0]
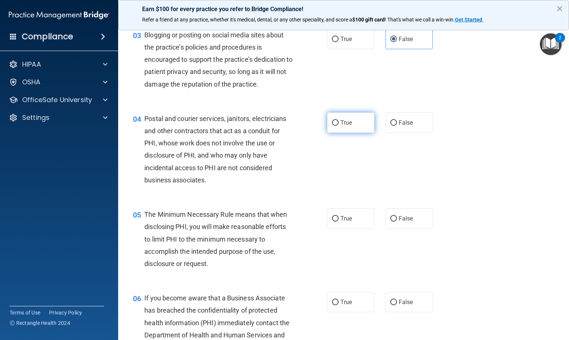
click at [360, 131] on label "True" at bounding box center [350, 122] width 47 height 20
click at [339, 126] on input "True" at bounding box center [335, 123] width 7 height 6
radio input "true"
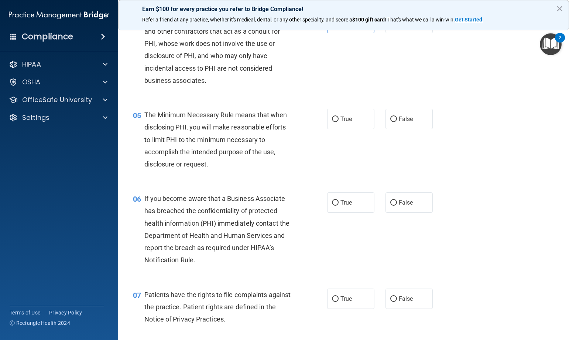
scroll to position [259, 0]
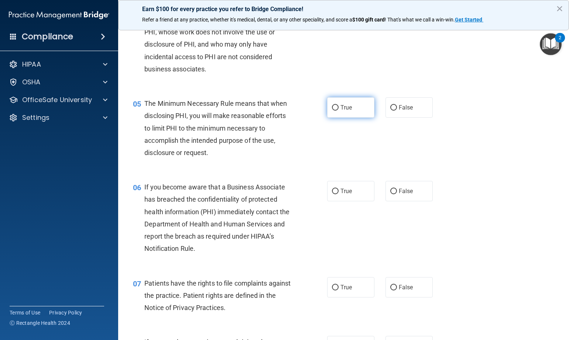
click at [348, 113] on label "True" at bounding box center [350, 107] width 47 height 20
click at [339, 110] on input "True" at bounding box center [335, 108] width 7 height 6
radio input "true"
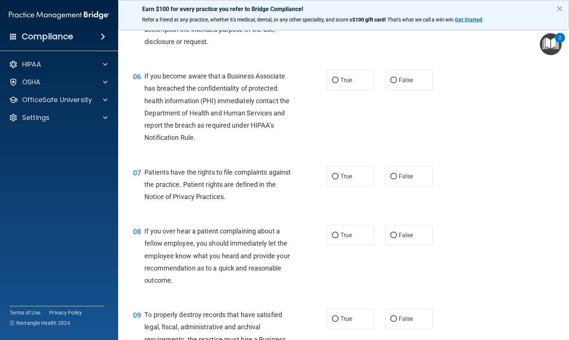
scroll to position [406, 0]
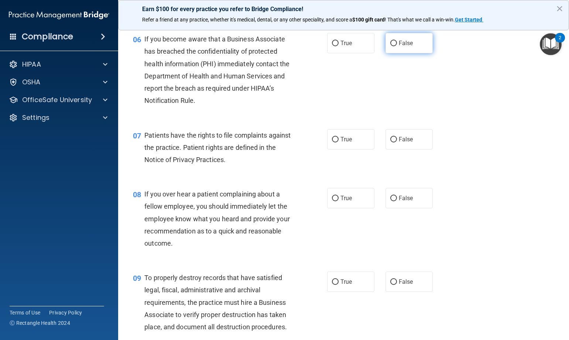
click at [400, 53] on label "False" at bounding box center [409, 43] width 47 height 20
click at [397, 46] on input "False" at bounding box center [394, 44] width 7 height 6
radio input "true"
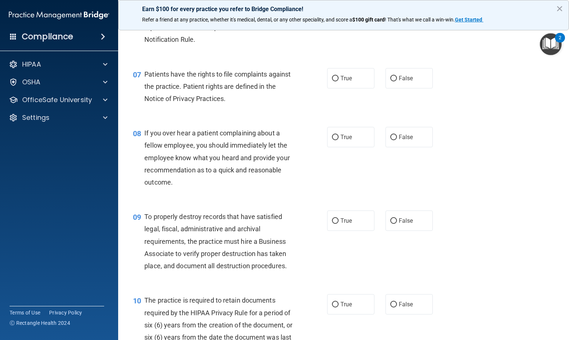
scroll to position [480, 0]
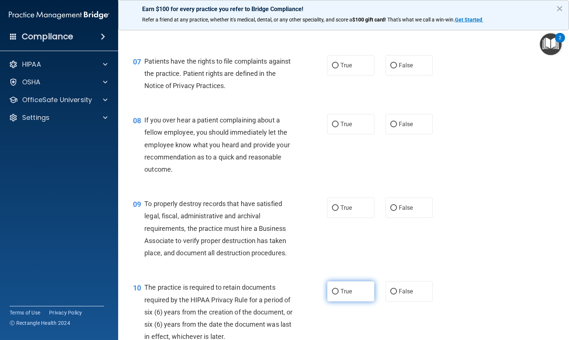
click at [350, 301] on label "True" at bounding box center [350, 291] width 47 height 20
click at [339, 294] on input "True" at bounding box center [335, 292] width 7 height 6
radio input "true"
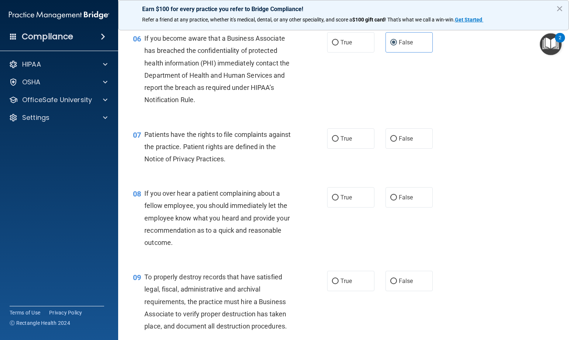
scroll to position [406, 0]
click at [323, 150] on div "07 Patients have the rights to file complaints against the practice. Patient ri…" at bounding box center [230, 149] width 217 height 41
click at [337, 147] on label "True" at bounding box center [350, 139] width 47 height 20
click at [337, 142] on input "True" at bounding box center [335, 140] width 7 height 6
radio input "true"
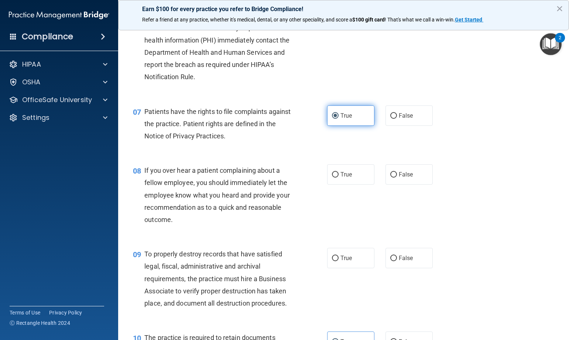
scroll to position [443, 0]
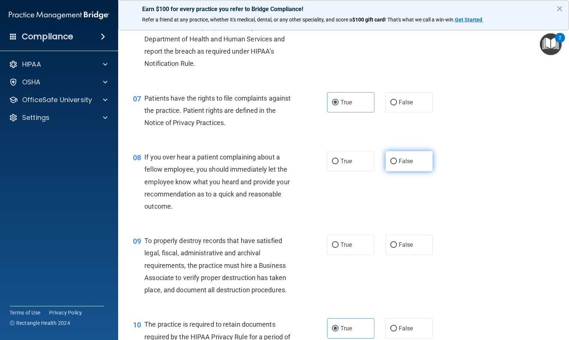
click at [397, 169] on label "False" at bounding box center [409, 161] width 47 height 20
click at [397, 164] on input "False" at bounding box center [394, 162] width 7 height 6
radio input "true"
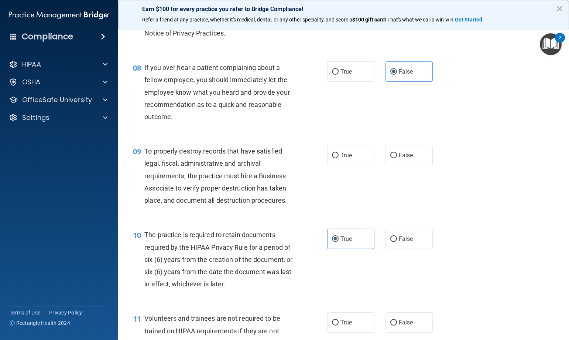
scroll to position [554, 0]
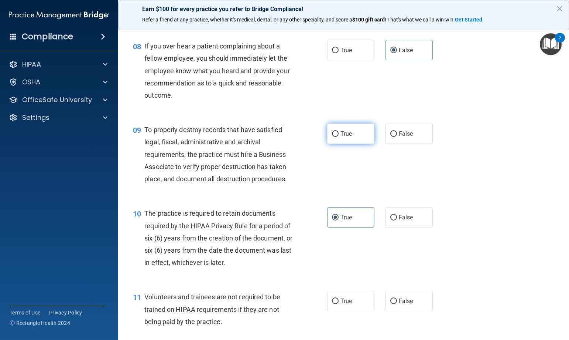
click at [334, 144] on label "True" at bounding box center [350, 133] width 47 height 20
click at [334, 137] on input "True" at bounding box center [335, 134] width 7 height 6
radio input "true"
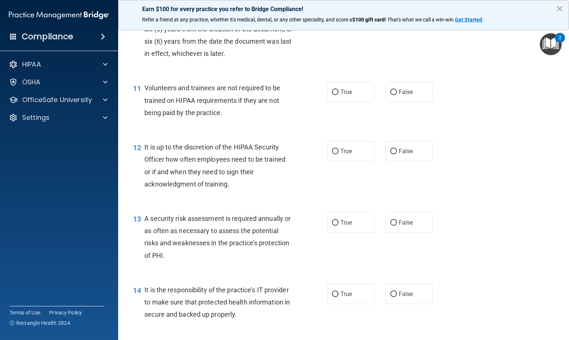
scroll to position [776, 0]
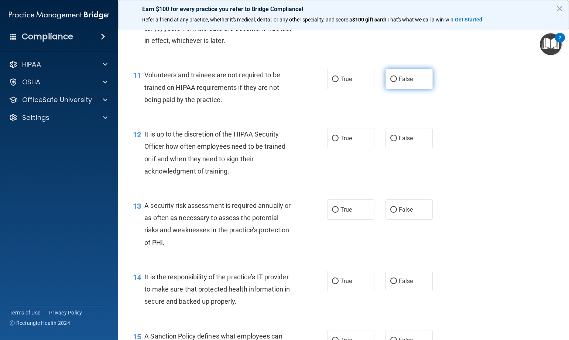
click at [391, 82] on input "False" at bounding box center [394, 79] width 7 height 6
radio input "true"
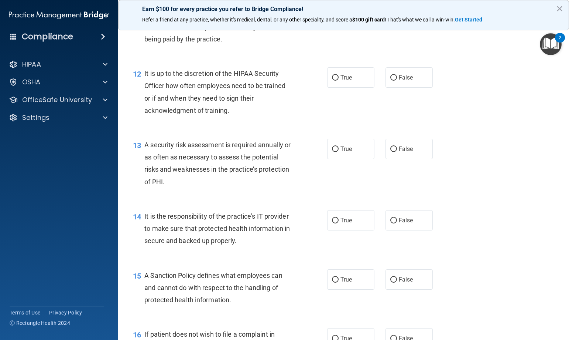
scroll to position [850, 0]
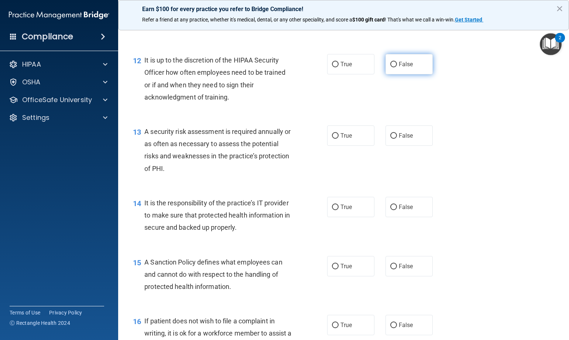
click at [414, 67] on label "False" at bounding box center [409, 64] width 47 height 20
click at [397, 67] on input "False" at bounding box center [394, 65] width 7 height 6
radio input "true"
click at [348, 139] on span "True" at bounding box center [346, 135] width 11 height 7
click at [339, 139] on input "True" at bounding box center [335, 136] width 7 height 6
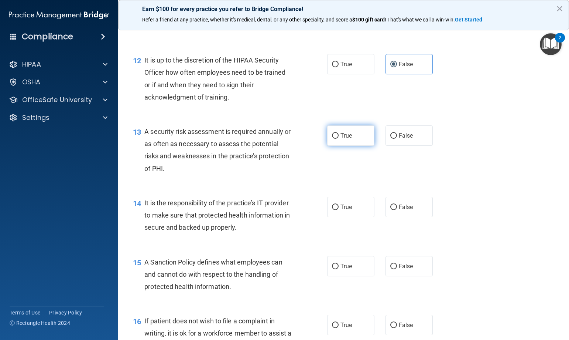
radio input "true"
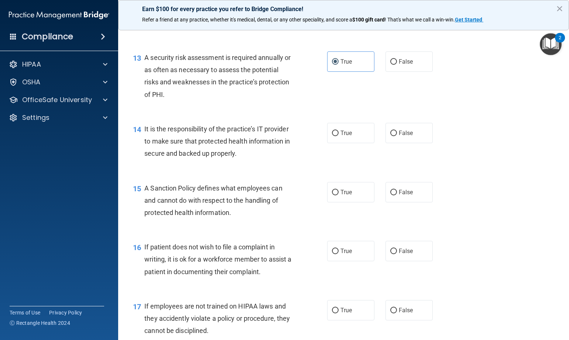
scroll to position [961, 0]
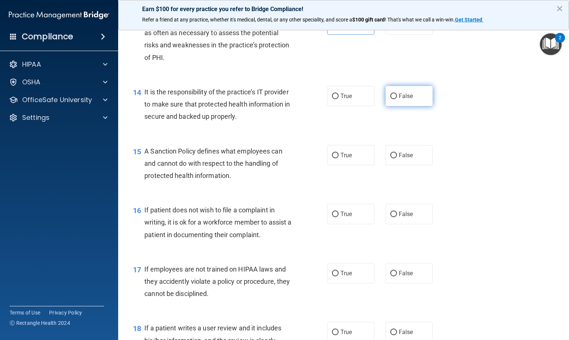
click at [399, 99] on span "False" at bounding box center [406, 95] width 14 height 7
click at [397, 99] on input "False" at bounding box center [394, 96] width 7 height 6
radio input "true"
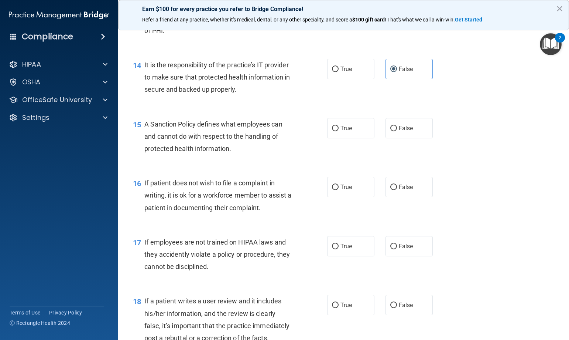
scroll to position [1035, 0]
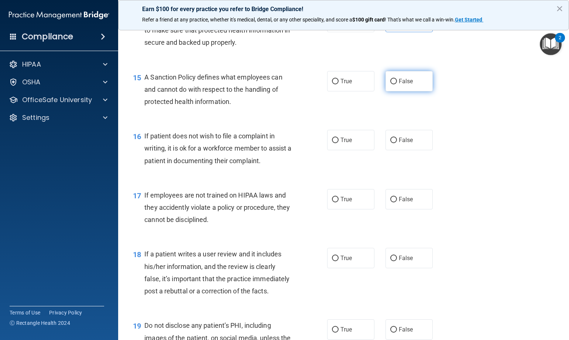
click at [408, 85] on span "False" at bounding box center [406, 81] width 14 height 7
click at [397, 84] on input "False" at bounding box center [394, 82] width 7 height 6
radio input "true"
click at [329, 150] on label "True" at bounding box center [350, 140] width 47 height 20
click at [332, 143] on input "True" at bounding box center [335, 140] width 7 height 6
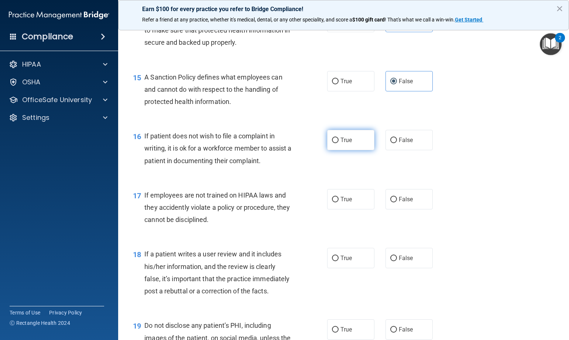
radio input "true"
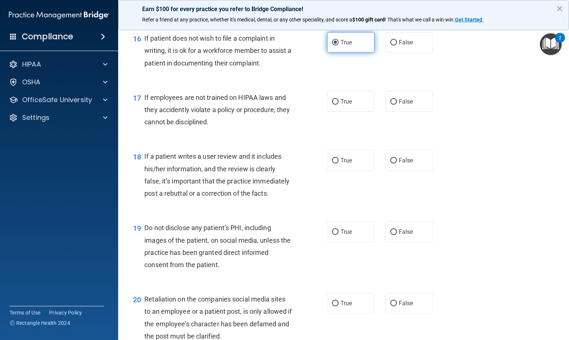
scroll to position [1146, 0]
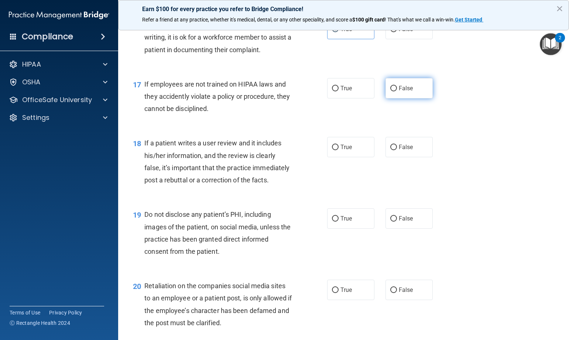
click at [423, 98] on label "False" at bounding box center [409, 88] width 47 height 20
click at [397, 91] on input "False" at bounding box center [394, 89] width 7 height 6
radio input "true"
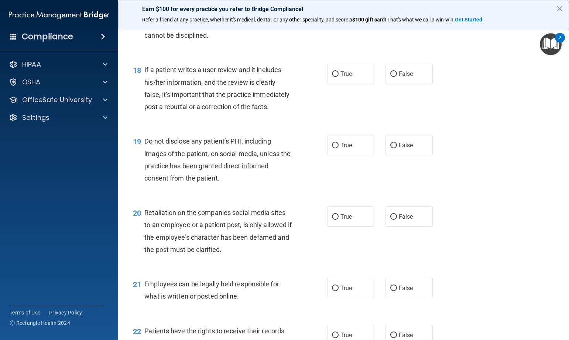
scroll to position [1219, 0]
click at [386, 83] on label "False" at bounding box center [409, 73] width 47 height 20
click at [391, 76] on input "False" at bounding box center [394, 74] width 7 height 6
radio input "true"
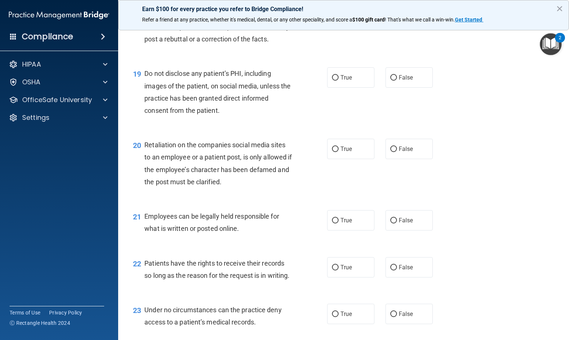
scroll to position [1293, 0]
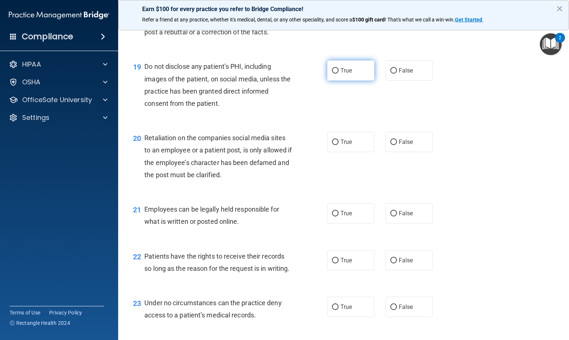
click at [338, 81] on label "True" at bounding box center [350, 70] width 47 height 20
click at [338, 74] on input "True" at bounding box center [335, 71] width 7 height 6
radio input "true"
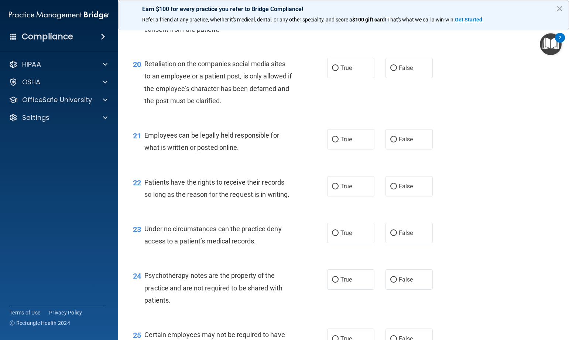
scroll to position [1404, 0]
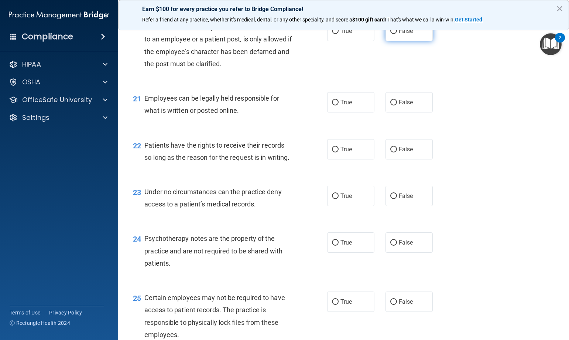
click at [392, 34] on input "False" at bounding box center [394, 31] width 7 height 6
radio input "true"
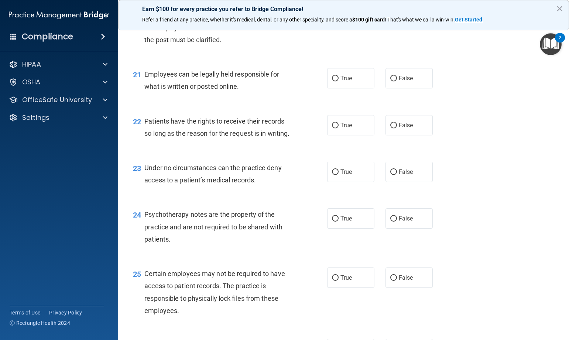
scroll to position [1441, 0]
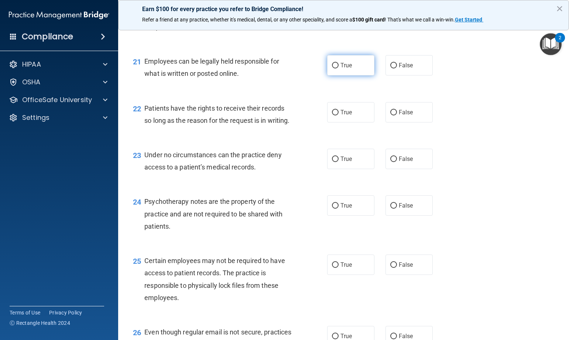
click at [344, 75] on label "True" at bounding box center [350, 65] width 47 height 20
click at [339, 68] on input "True" at bounding box center [335, 66] width 7 height 6
radio input "true"
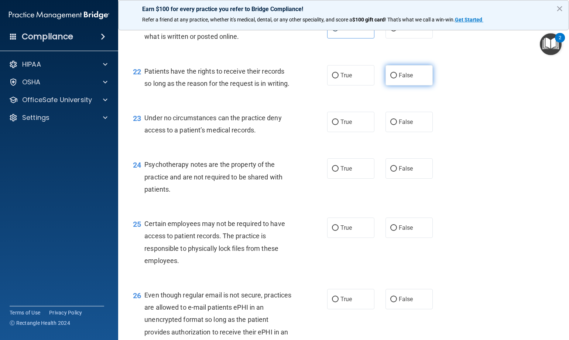
click at [386, 82] on label "False" at bounding box center [409, 75] width 47 height 20
click at [391, 78] on input "False" at bounding box center [394, 76] width 7 height 6
radio input "true"
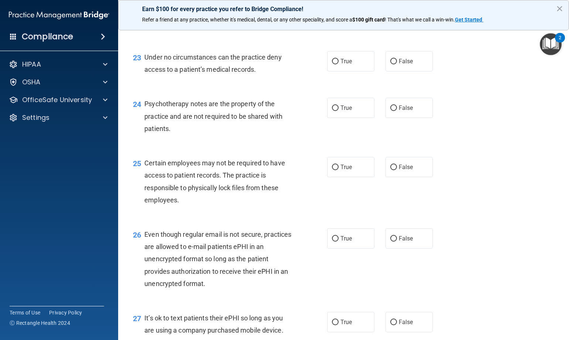
scroll to position [1552, 0]
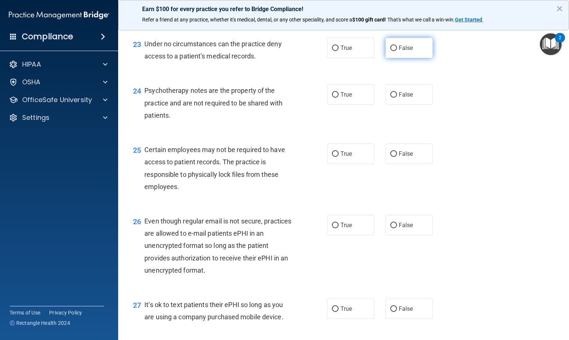
click at [393, 58] on label "False" at bounding box center [409, 48] width 47 height 20
click at [393, 51] on input "False" at bounding box center [394, 48] width 7 height 6
radio input "true"
click at [351, 105] on label "True" at bounding box center [350, 94] width 47 height 20
click at [339, 98] on input "True" at bounding box center [335, 95] width 7 height 6
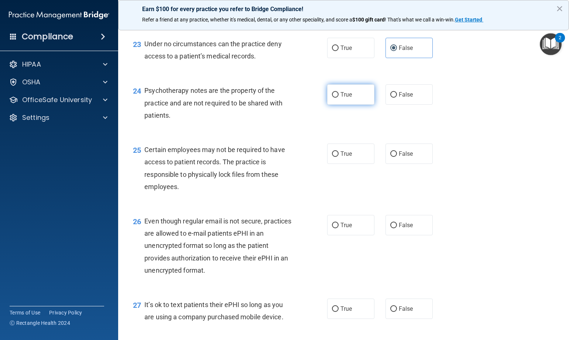
radio input "true"
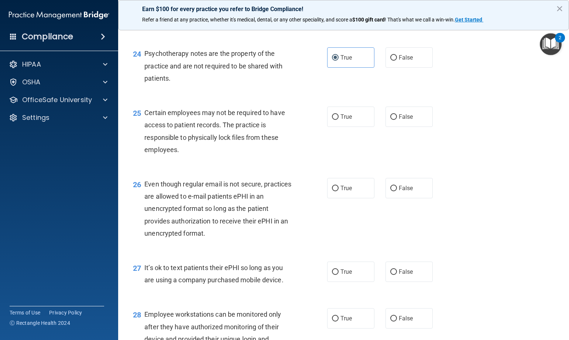
scroll to position [1626, 0]
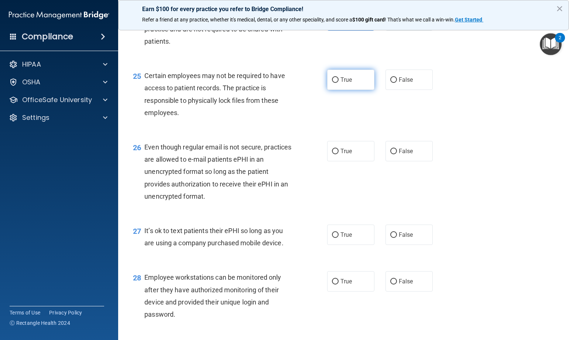
click at [360, 90] on label "True" at bounding box center [350, 79] width 47 height 20
click at [339, 83] on input "True" at bounding box center [335, 80] width 7 height 6
radio input "true"
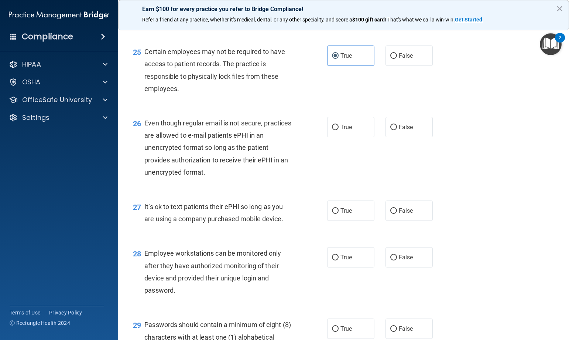
scroll to position [1663, 0]
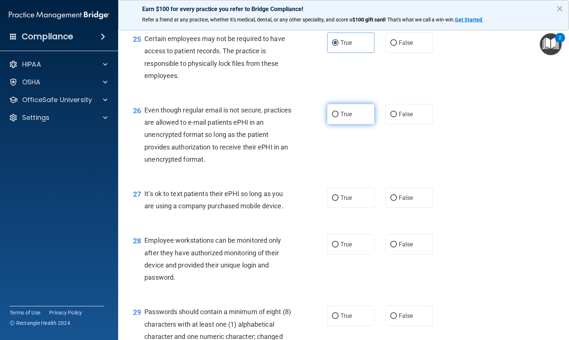
click at [341, 118] on span "True" at bounding box center [346, 113] width 11 height 7
click at [339, 117] on input "True" at bounding box center [335, 115] width 7 height 6
radio input "true"
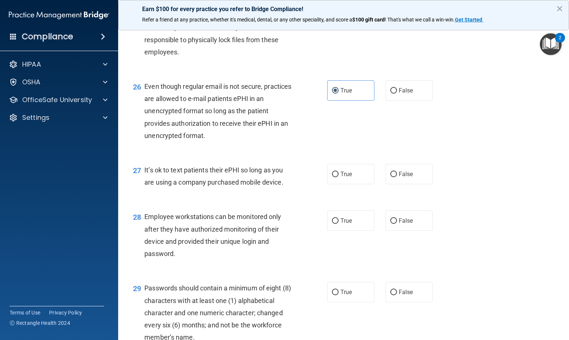
scroll to position [1700, 0]
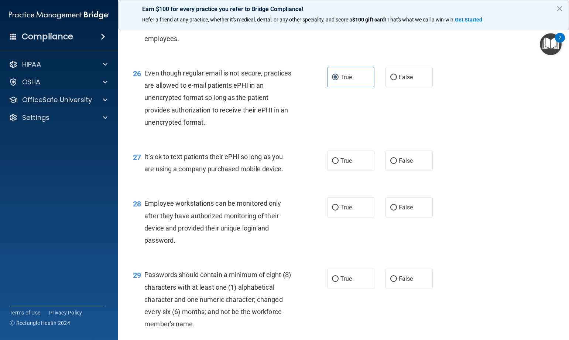
click at [376, 188] on div "27 It’s ok to text patients their ePHI so long as you are using a company purch…" at bounding box center [343, 164] width 433 height 47
click at [394, 171] on label "False" at bounding box center [409, 160] width 47 height 20
click at [394, 164] on input "False" at bounding box center [394, 161] width 7 height 6
radio input "true"
click at [395, 217] on label "False" at bounding box center [409, 207] width 47 height 20
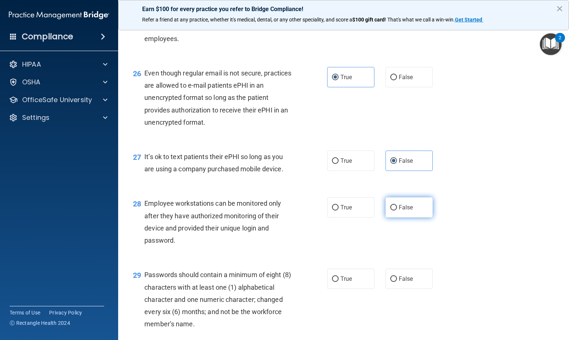
click at [395, 210] on input "False" at bounding box center [394, 208] width 7 height 6
radio input "true"
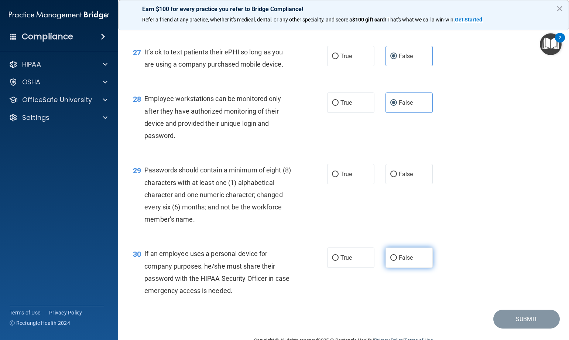
scroll to position [1847, 0]
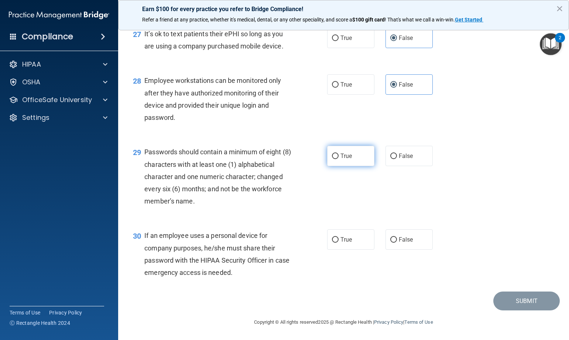
click at [334, 154] on input "True" at bounding box center [335, 156] width 7 height 6
radio input "true"
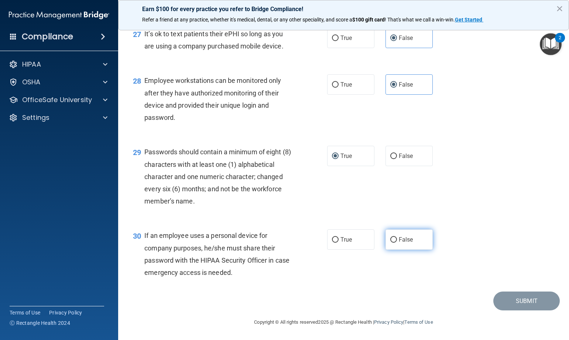
click at [421, 241] on label "False" at bounding box center [409, 239] width 47 height 20
click at [397, 241] on input "False" at bounding box center [394, 240] width 7 height 6
radio input "true"
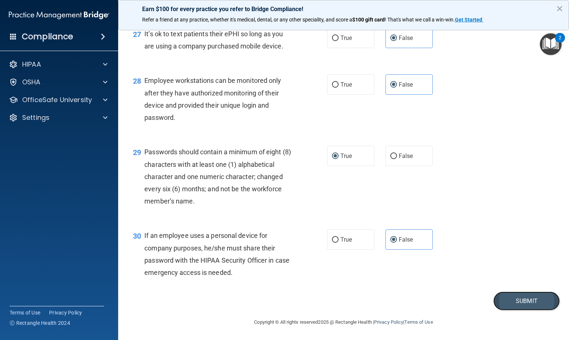
drag, startPoint x: 528, startPoint y: 307, endPoint x: 522, endPoint y: 303, distance: 7.1
click at [527, 307] on button "Submit" at bounding box center [527, 300] width 67 height 19
click at [522, 302] on button "Submit" at bounding box center [527, 300] width 67 height 19
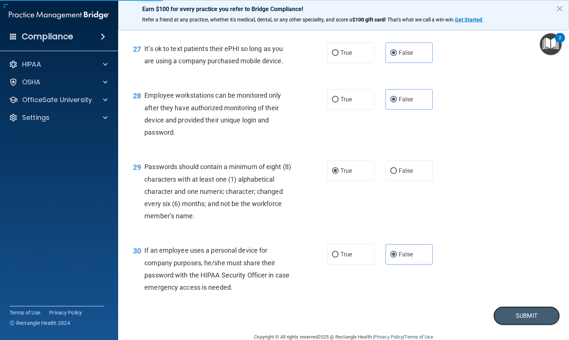
scroll to position [1736, 0]
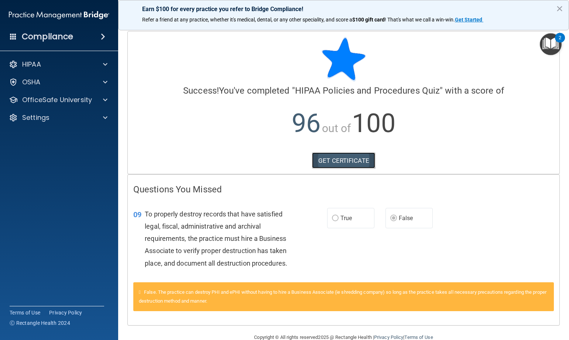
click at [370, 158] on link "GET CERTIFICATE" at bounding box center [343, 160] width 63 height 16
